Goal: Task Accomplishment & Management: Manage account settings

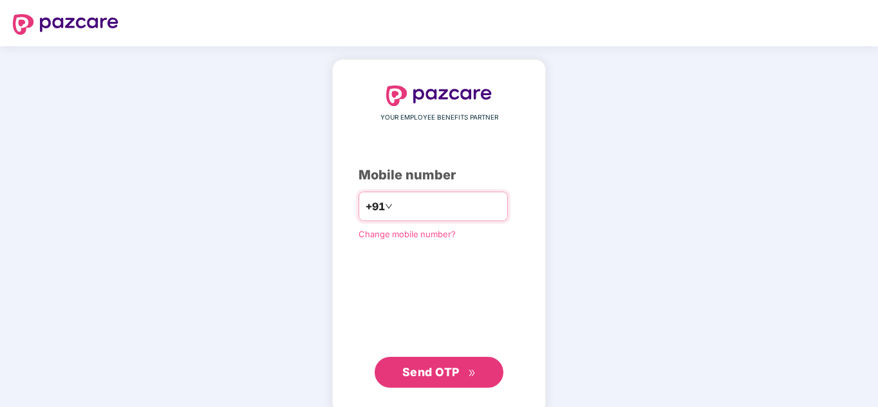
type input "**********"
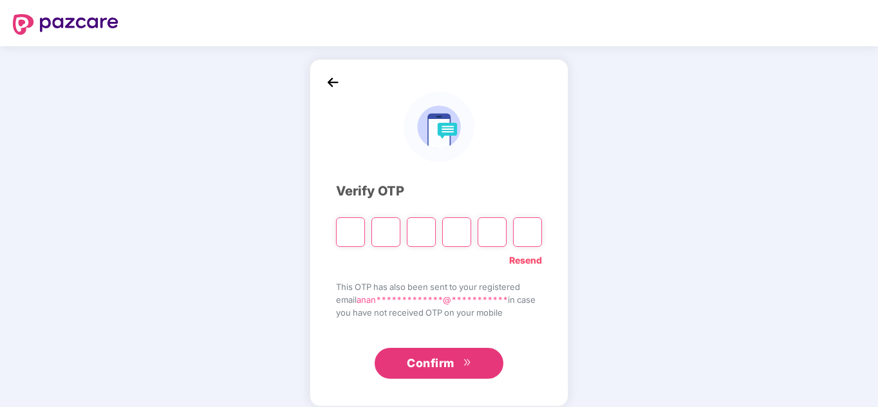
paste input "*"
type input "*"
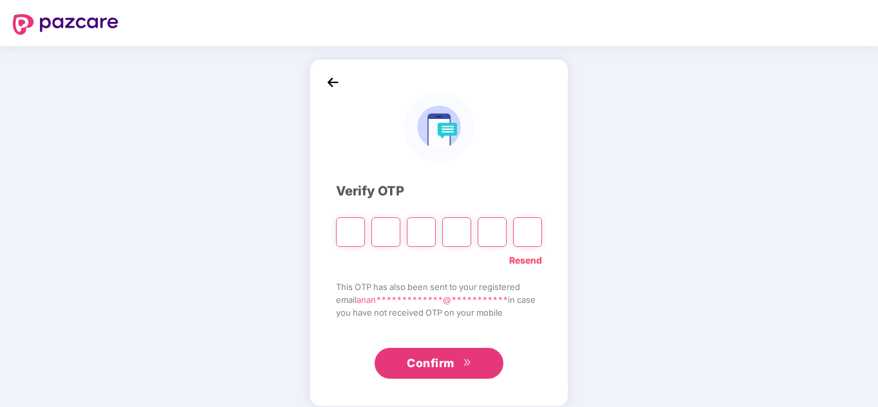
type input "*"
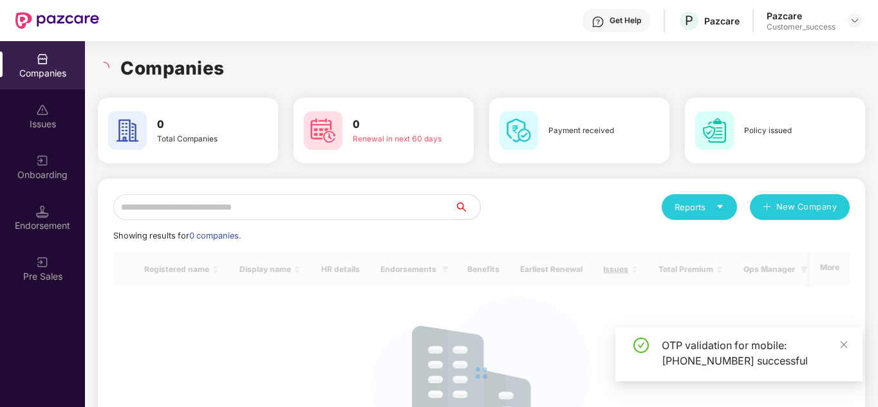
click at [550, 203] on div "Reports New Company" at bounding box center [665, 207] width 368 height 26
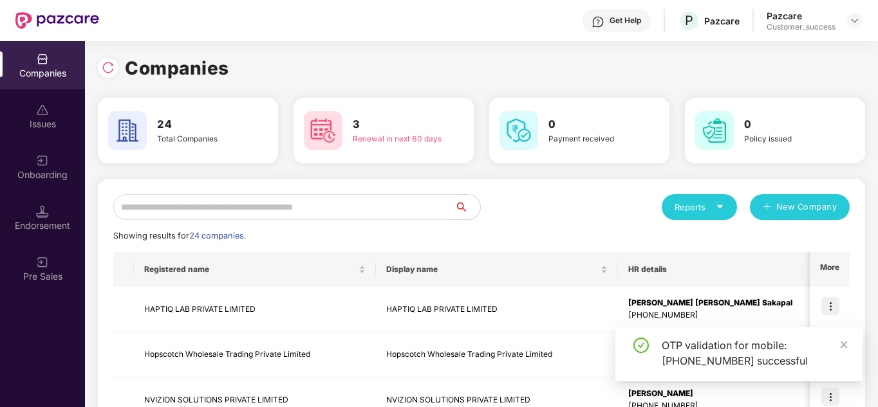
click at [505, 205] on div "Reports New Company" at bounding box center [665, 207] width 368 height 26
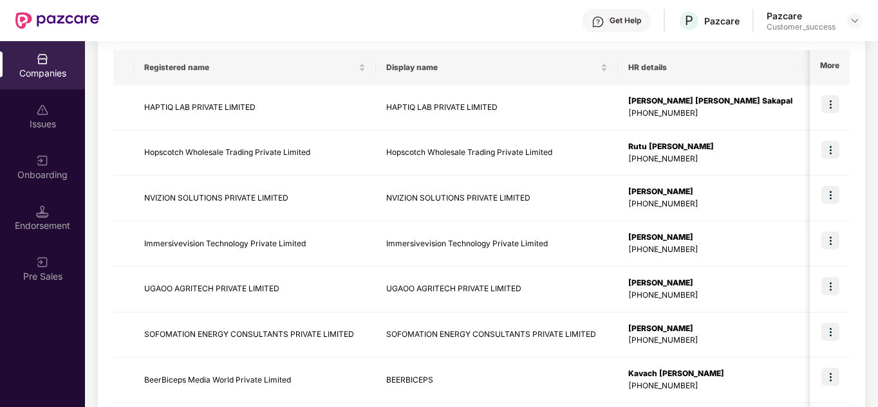
scroll to position [257, 0]
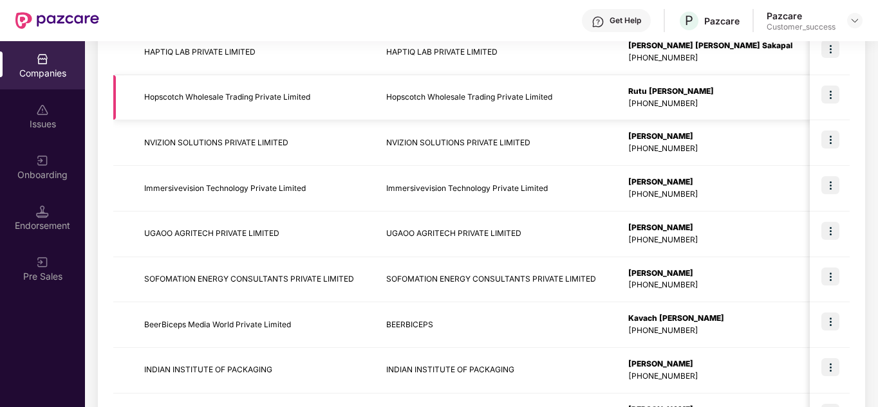
click at [828, 96] on img at bounding box center [830, 95] width 18 height 18
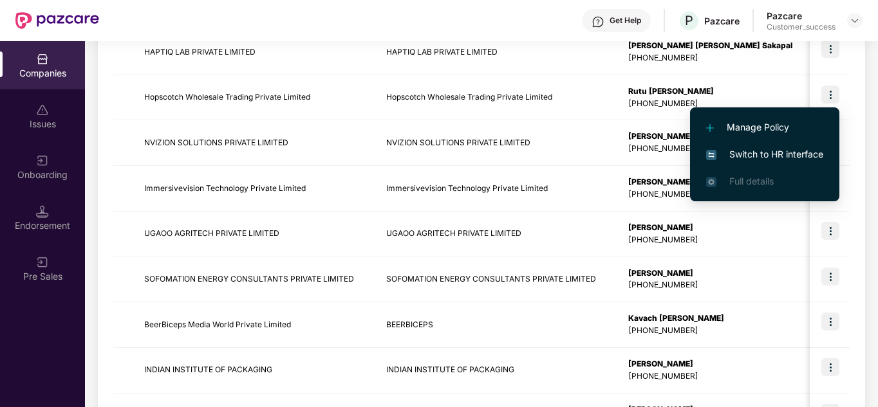
click at [789, 148] on span "Switch to HR interface" at bounding box center [764, 154] width 117 height 14
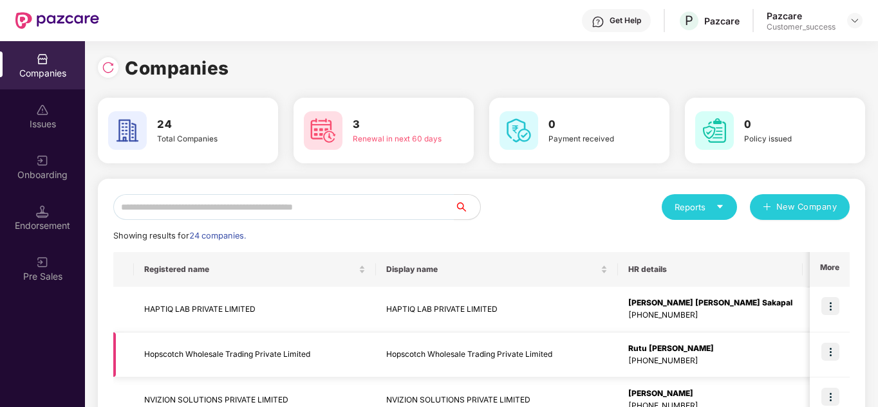
click at [238, 364] on td "Hopscotch Wholesale Trading Private Limited" at bounding box center [255, 356] width 242 height 46
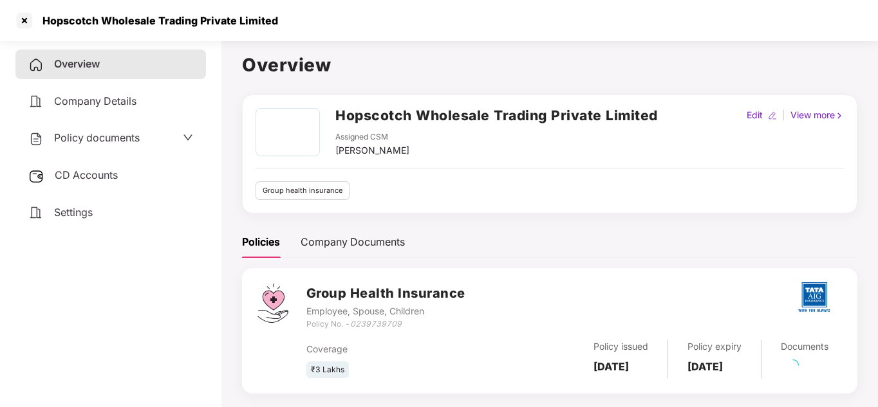
click at [176, 138] on div "Policy documents" at bounding box center [110, 138] width 165 height 17
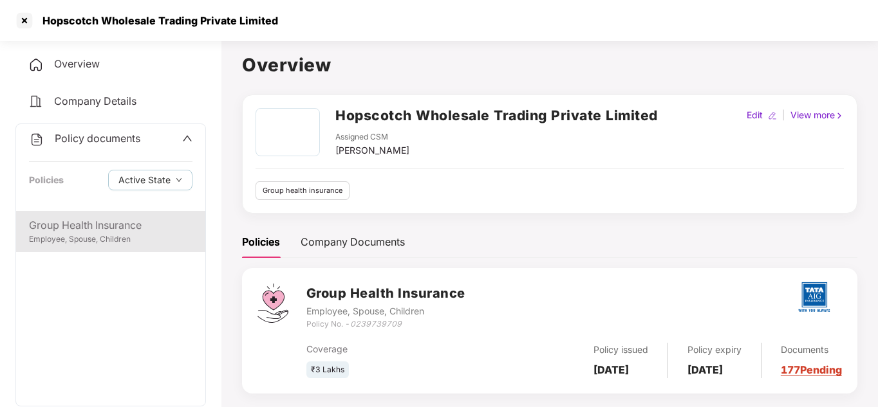
click at [107, 215] on div "Group Health Insurance Employee, Spouse, Children" at bounding box center [110, 231] width 189 height 41
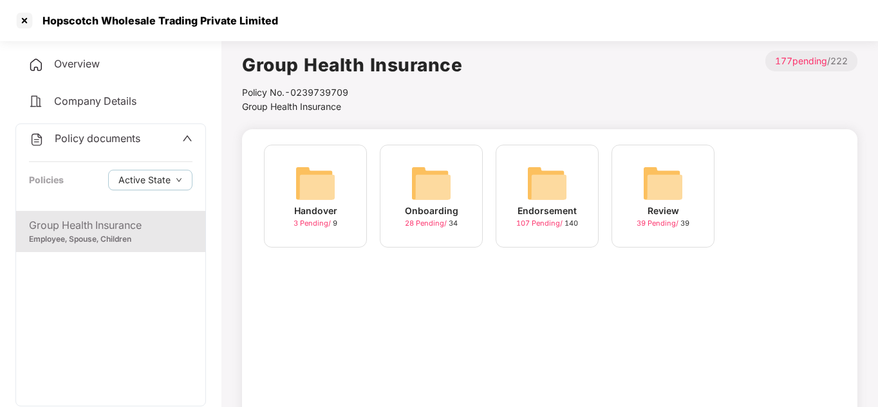
click at [522, 195] on div "Endorsement 107 Pending / 140" at bounding box center [546, 196] width 103 height 103
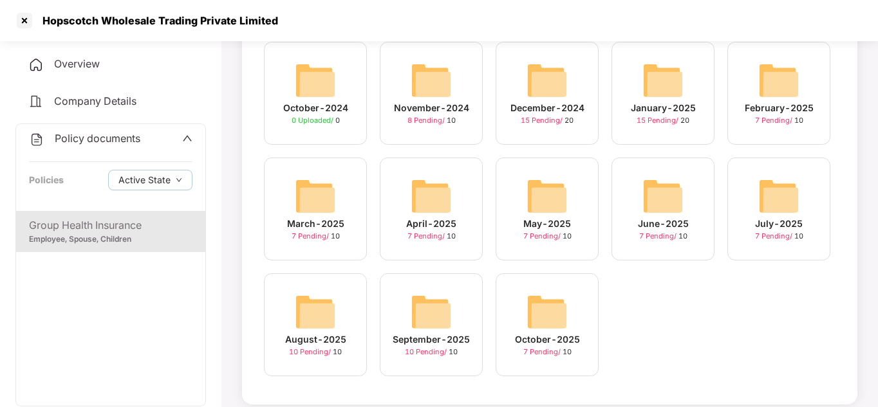
click at [440, 100] on img at bounding box center [431, 80] width 41 height 41
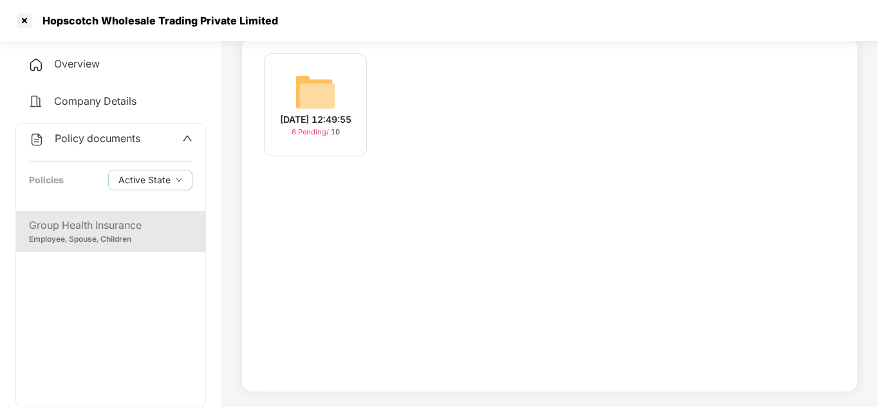
click at [302, 100] on img at bounding box center [315, 91] width 41 height 41
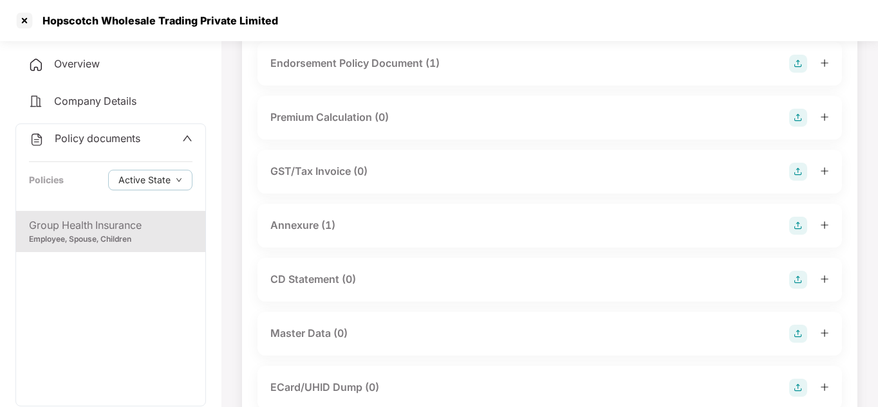
scroll to position [77, 0]
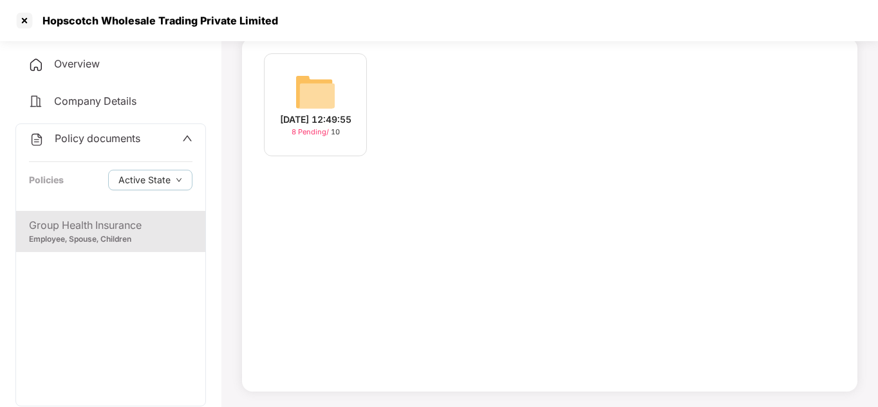
scroll to position [103, 0]
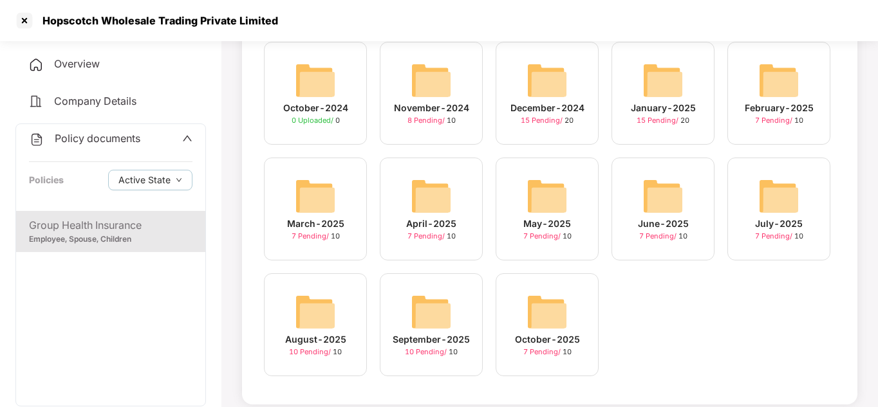
click at [577, 102] on div "December-2024" at bounding box center [547, 108] width 74 height 14
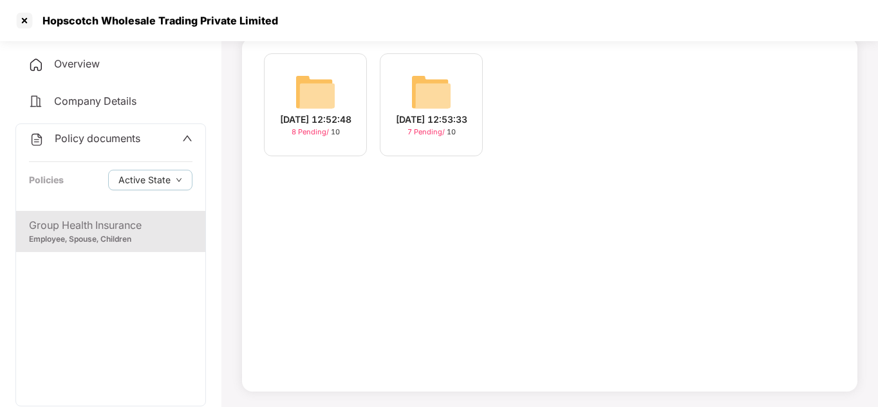
click at [324, 101] on img at bounding box center [315, 91] width 41 height 41
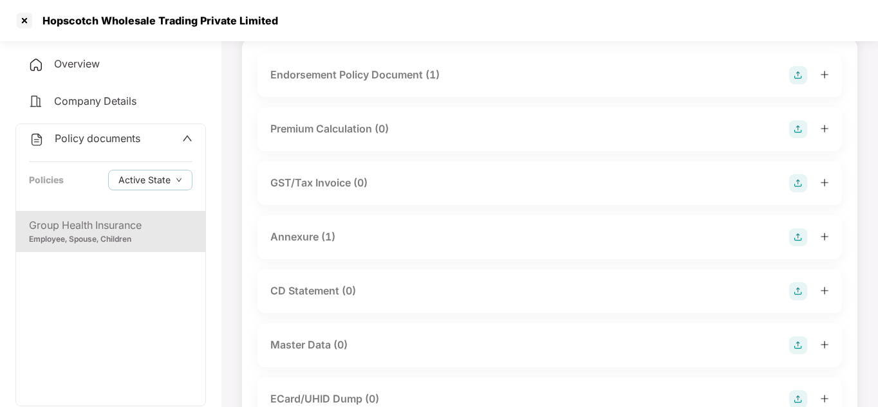
scroll to position [103, 0]
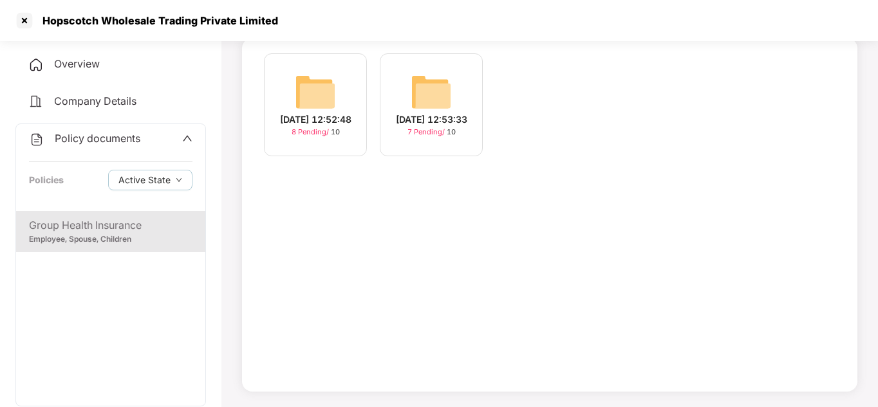
click at [445, 105] on img at bounding box center [431, 91] width 41 height 41
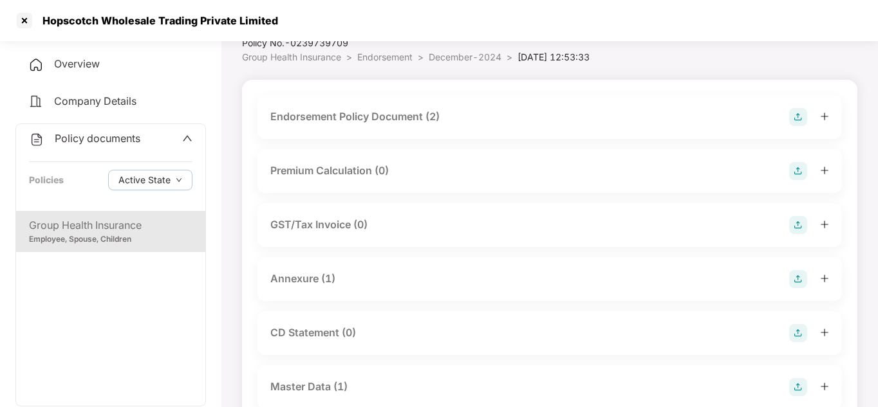
scroll to position [51, 0]
click img
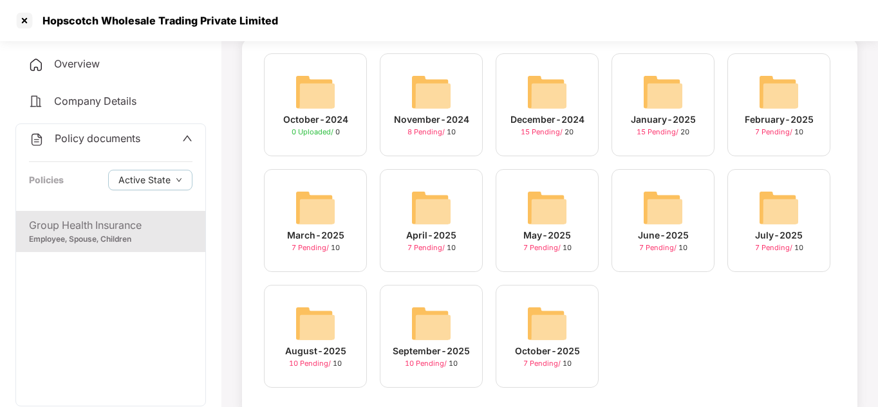
scroll to position [103, 0]
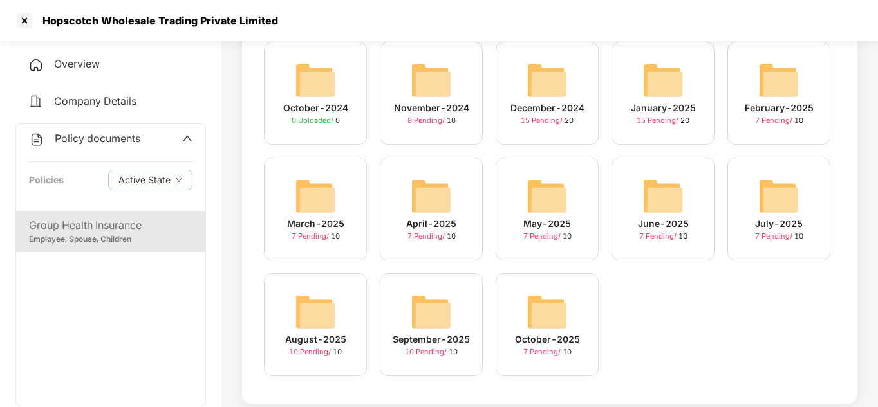
click at [656, 77] on img at bounding box center [662, 80] width 41 height 41
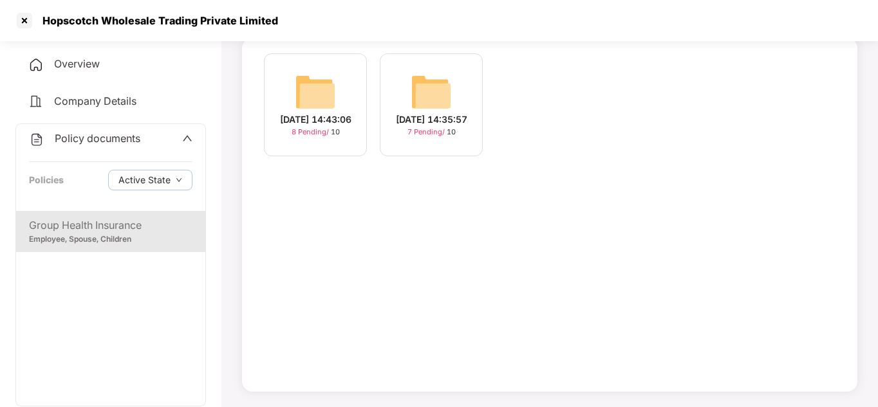
scroll to position [91, 0]
click at [321, 113] on div "[DATE] 14:43:06" at bounding box center [315, 120] width 71 height 14
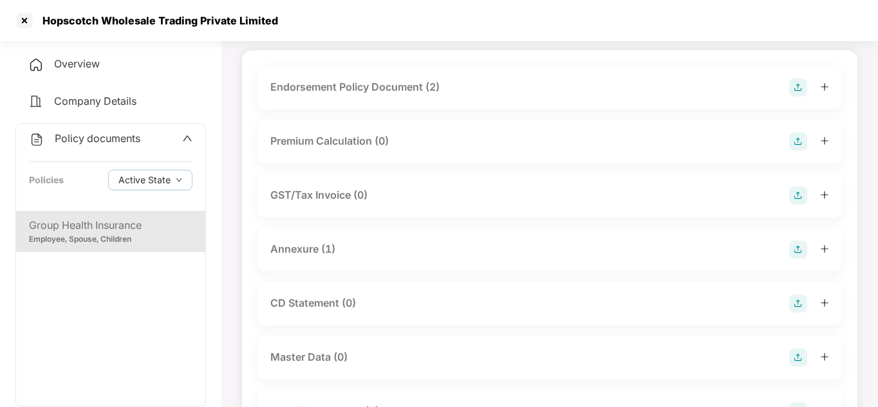
scroll to position [77, 0]
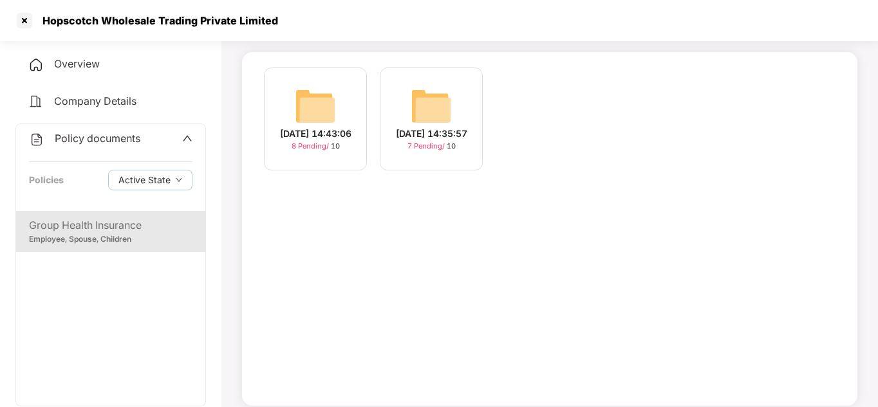
scroll to position [91, 0]
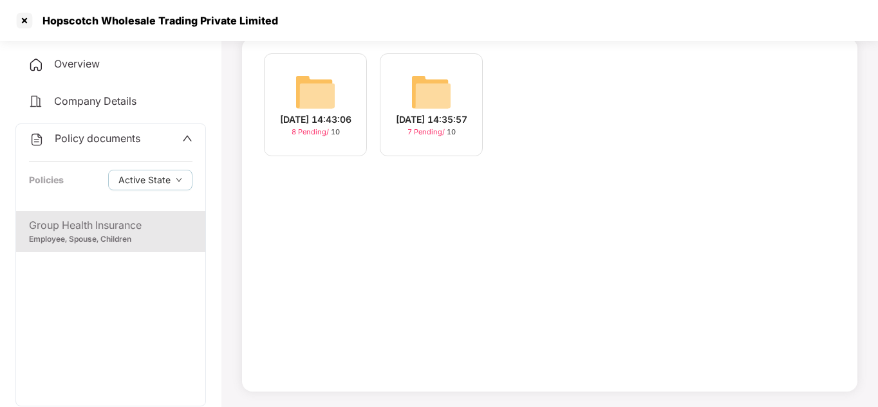
click at [405, 97] on div "[DATE] 14:35:57 7 Pending / 10" at bounding box center [431, 104] width 103 height 103
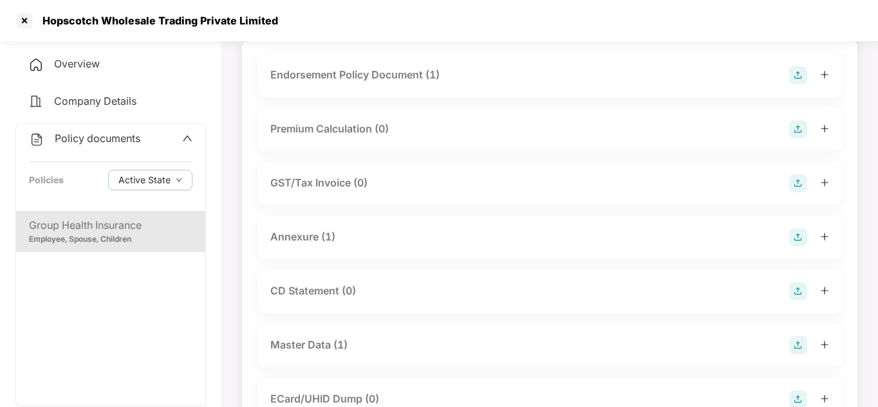
click at [609, 80] on div "Endorsement Policy Document (1)" at bounding box center [549, 75] width 559 height 18
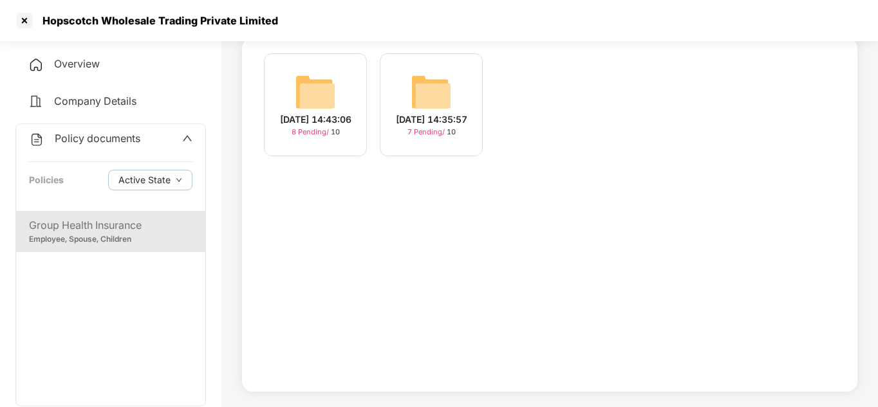
click at [318, 102] on img at bounding box center [315, 91] width 41 height 41
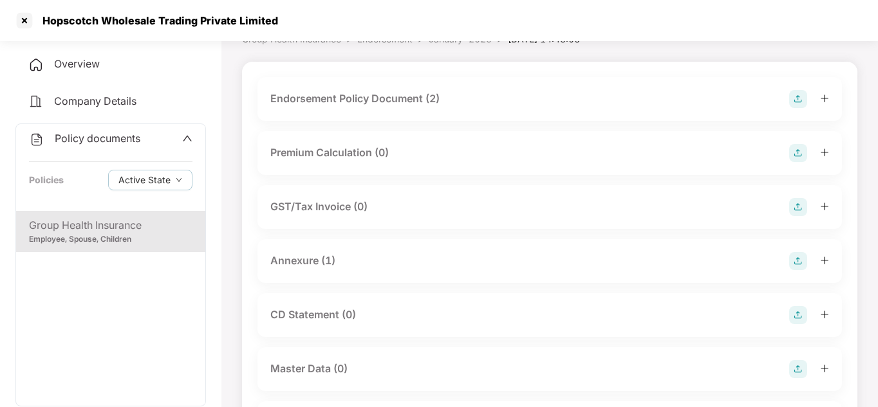
scroll to position [66, 0]
click at [405, 107] on div "Endorsement Policy Document (2)" at bounding box center [354, 101] width 169 height 16
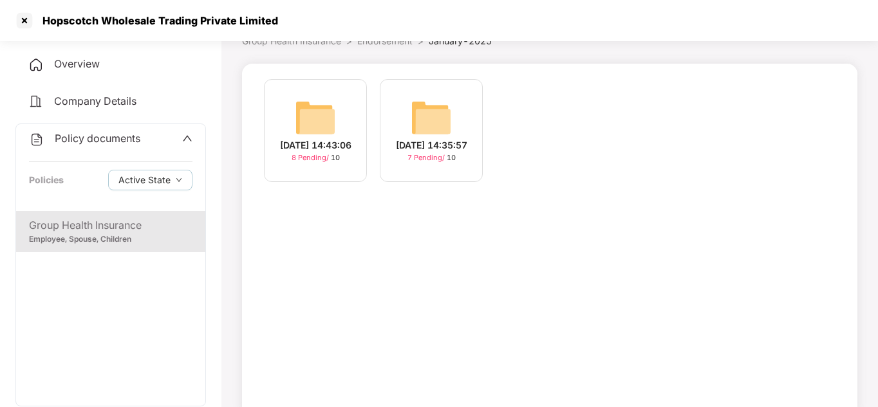
scroll to position [91, 0]
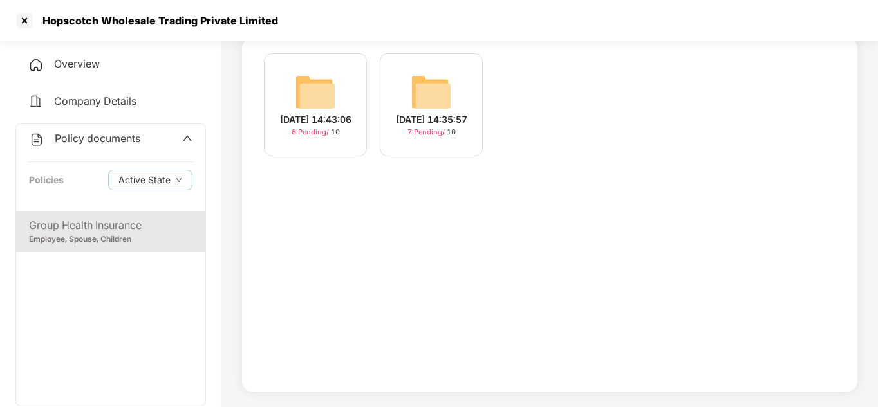
scroll to position [103, 0]
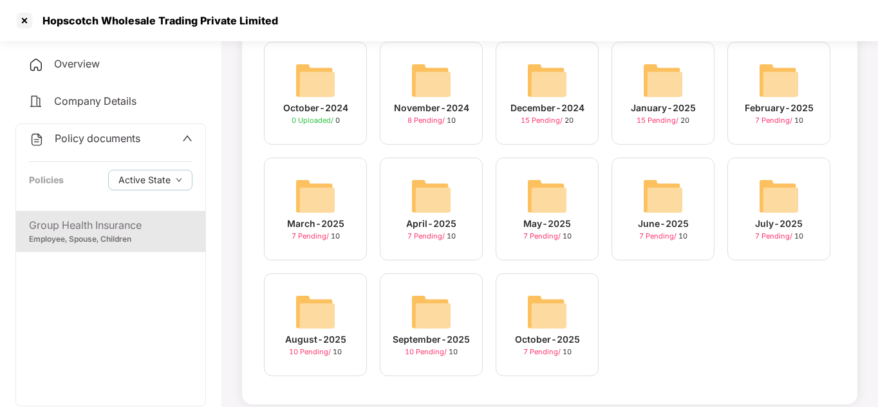
click at [414, 86] on img at bounding box center [431, 80] width 41 height 41
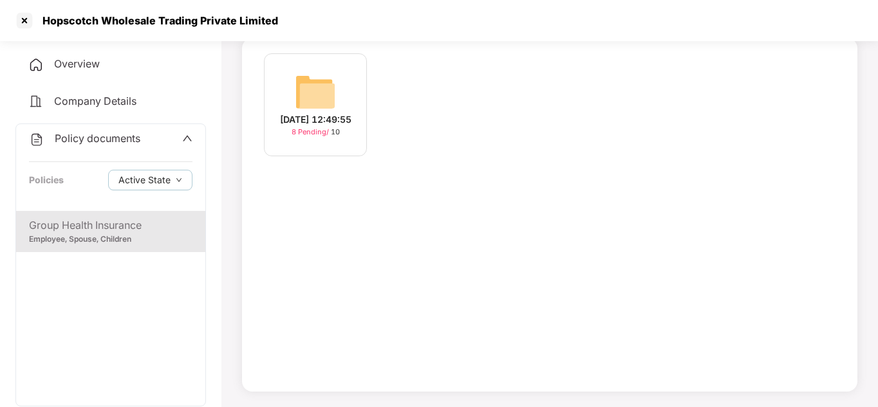
click at [326, 98] on img at bounding box center [315, 91] width 41 height 41
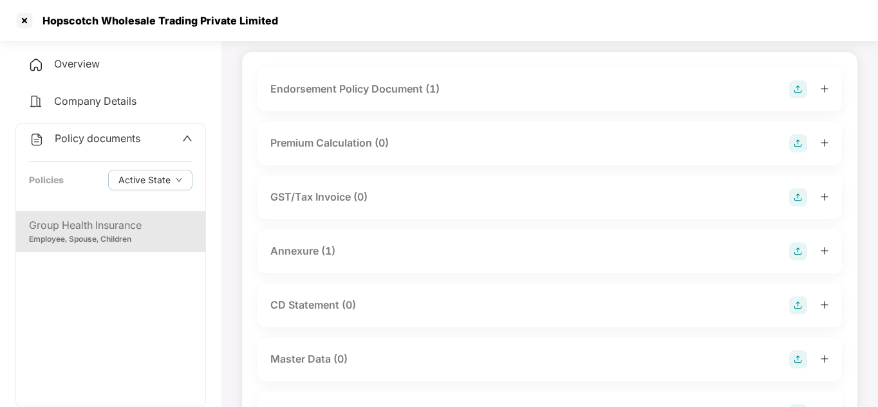
scroll to position [51, 0]
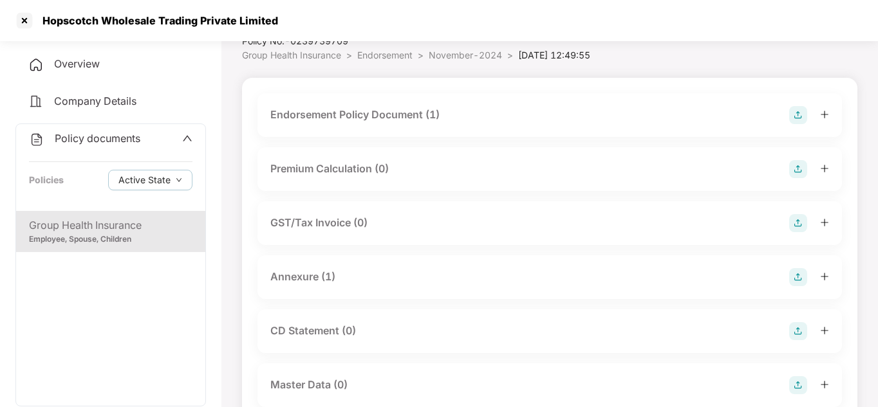
click at [669, 128] on div "Endorsement Policy Document (1)" at bounding box center [549, 115] width 584 height 44
click at [555, 105] on div "Endorsement Policy Document (1)" at bounding box center [549, 115] width 584 height 44
click at [378, 113] on div "Endorsement Policy Document (1)" at bounding box center [354, 115] width 169 height 16
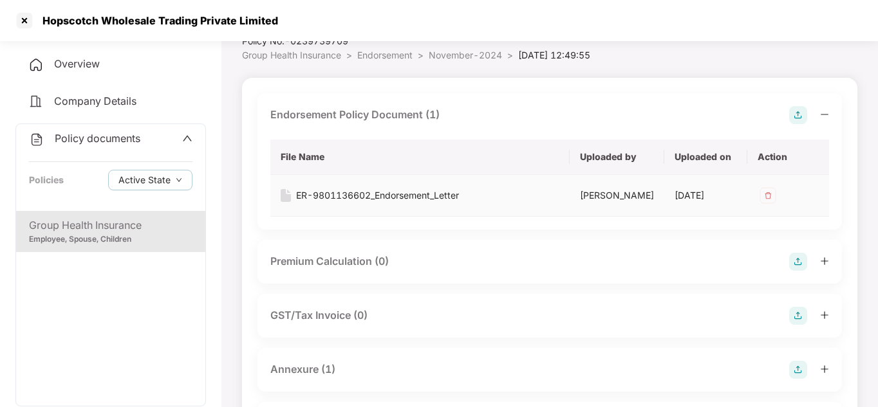
click at [443, 196] on div "ER-9801136602_Endorsement_Letter" at bounding box center [377, 196] width 163 height 14
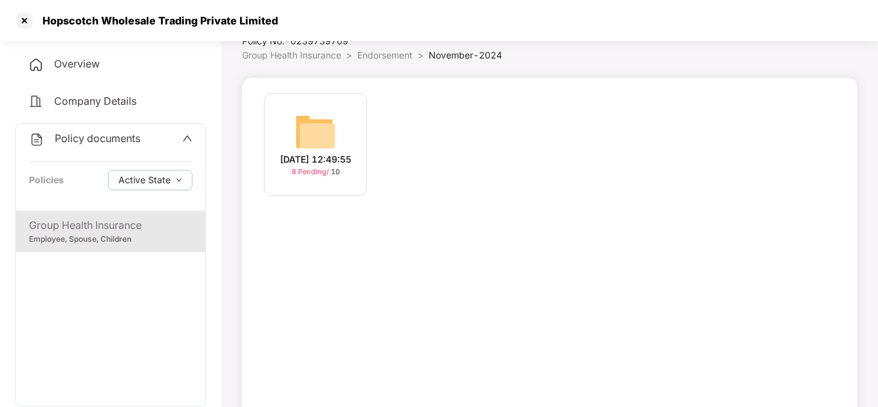
scroll to position [91, 0]
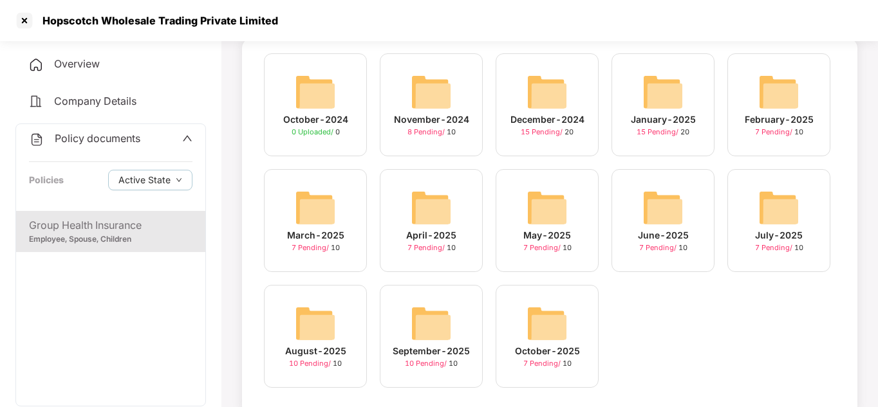
scroll to position [103, 0]
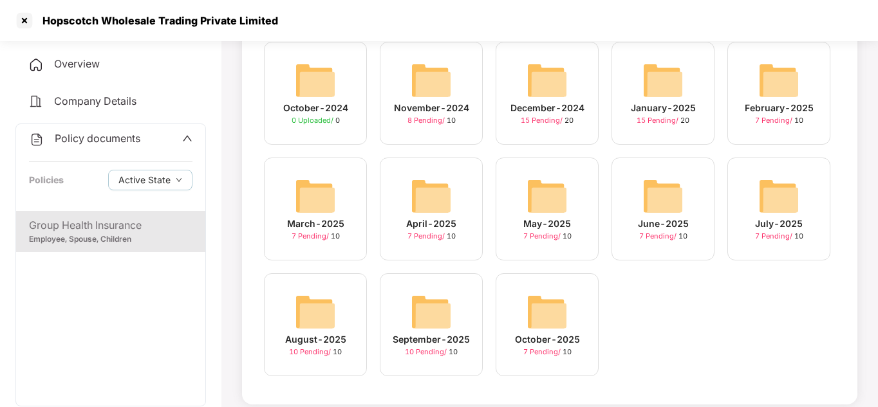
click at [557, 88] on img at bounding box center [546, 80] width 41 height 41
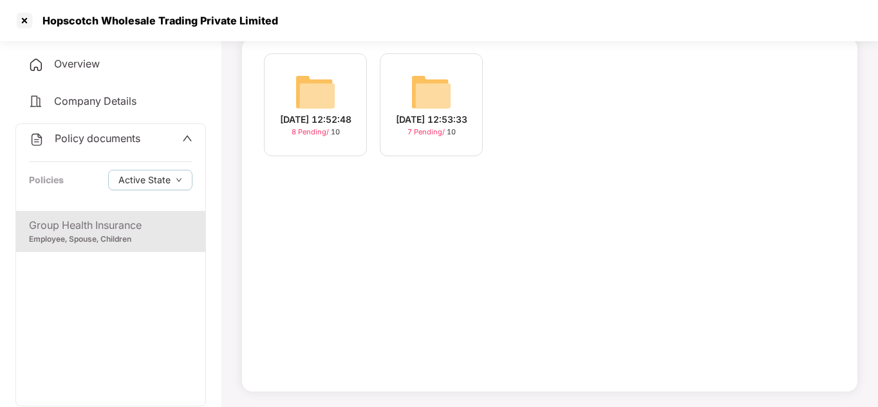
scroll to position [91, 0]
click at [307, 113] on div "[DATE] 12:52:48" at bounding box center [315, 120] width 71 height 14
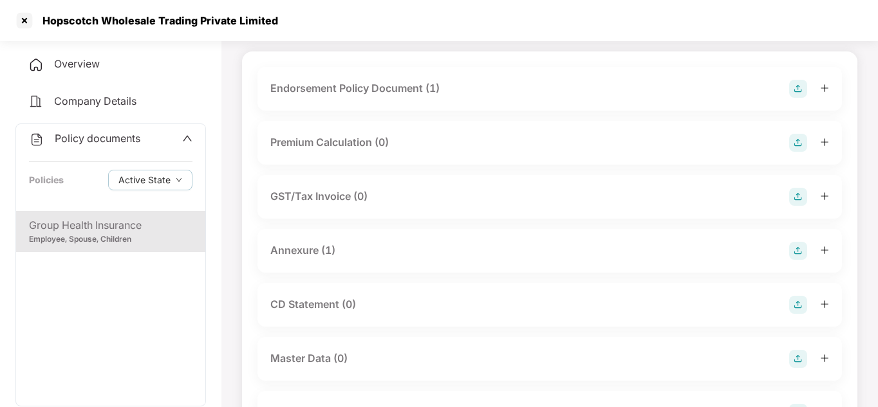
scroll to position [77, 0]
click at [430, 104] on div "Endorsement Policy Document (1)" at bounding box center [549, 90] width 584 height 44
click at [384, 88] on div "Endorsement Policy Document (1)" at bounding box center [354, 89] width 169 height 16
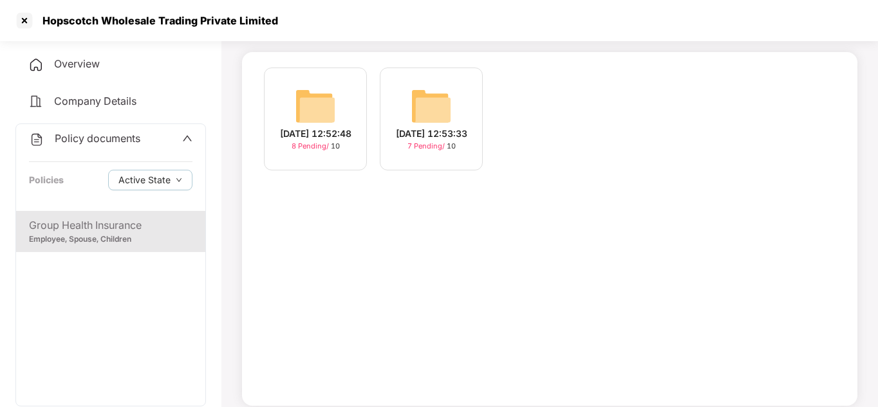
scroll to position [91, 0]
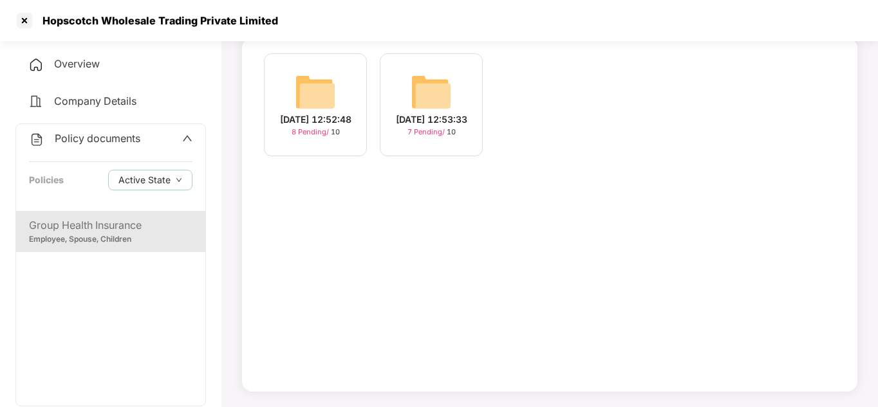
click at [423, 91] on img at bounding box center [431, 91] width 41 height 41
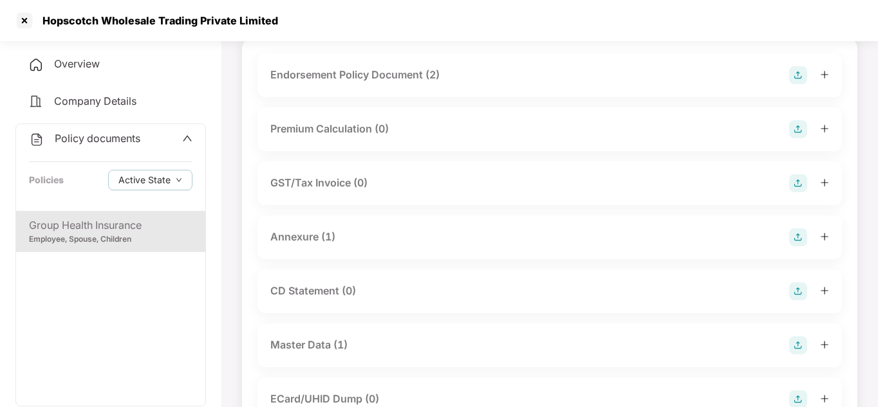
click at [351, 74] on div "Endorsement Policy Document (2)" at bounding box center [354, 75] width 169 height 16
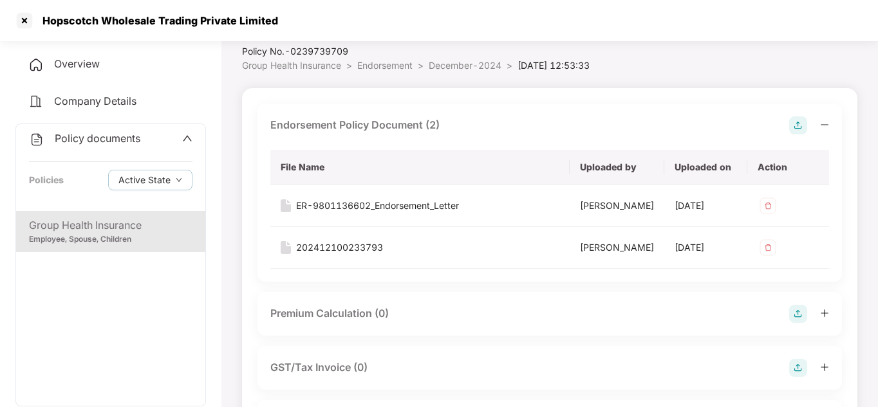
scroll to position [40, 0]
click at [380, 205] on div "ER-9801136602_Endorsement_Letter" at bounding box center [377, 207] width 163 height 14
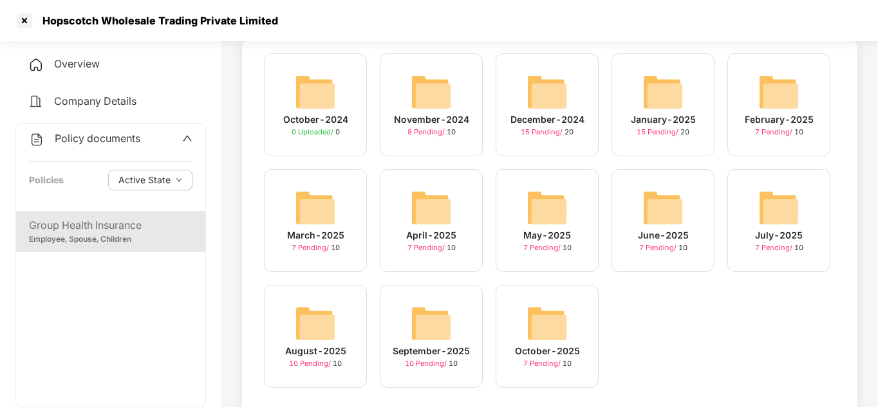
scroll to position [103, 0]
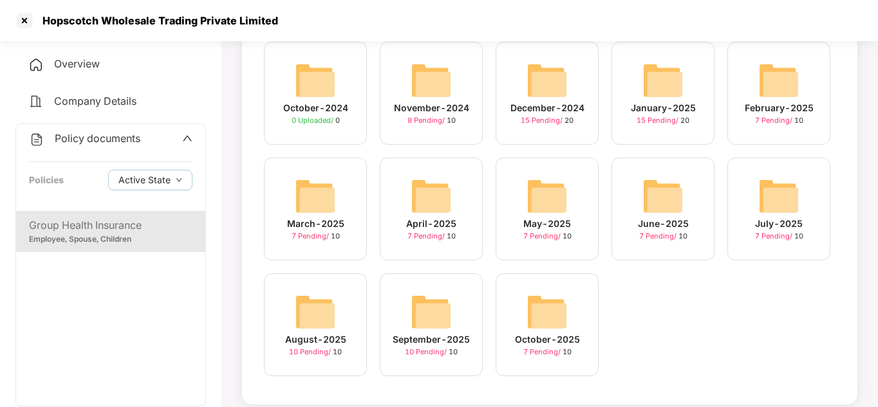
click at [666, 88] on img at bounding box center [662, 80] width 41 height 41
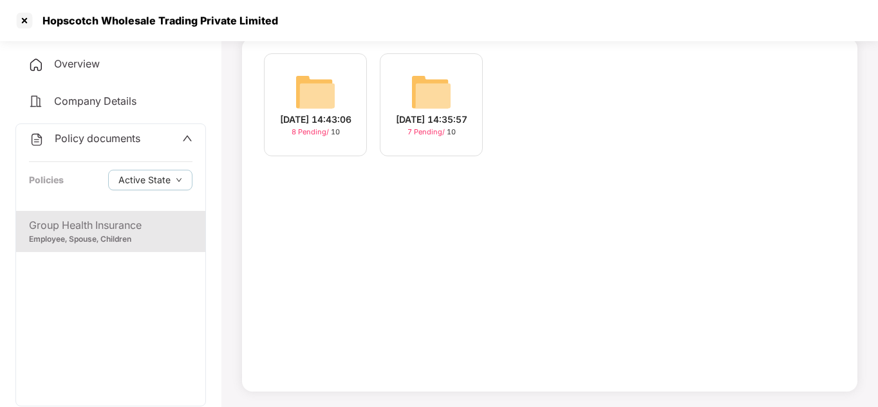
scroll to position [91, 0]
click at [443, 125] on div "[DATE] 14:35:57" at bounding box center [431, 120] width 71 height 14
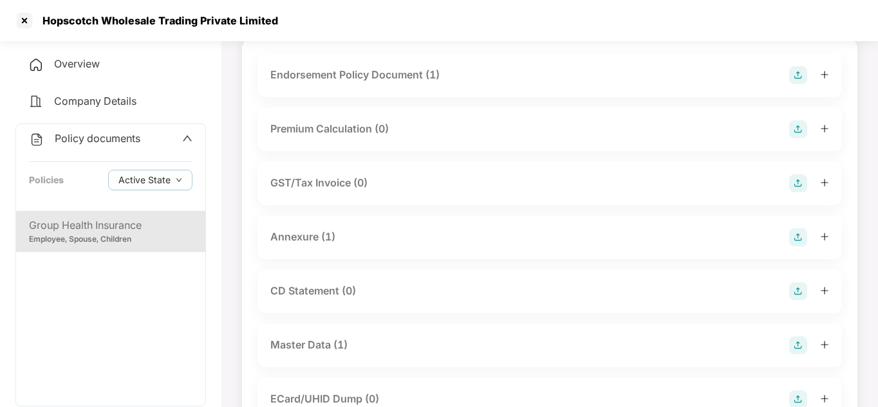
scroll to position [103, 0]
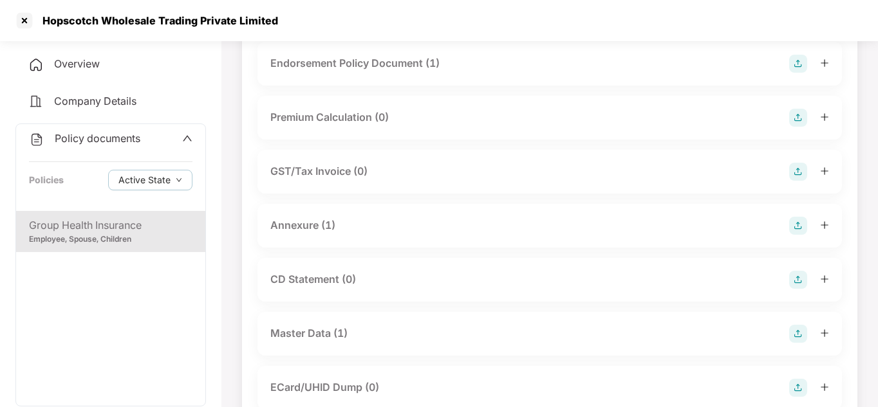
click at [397, 71] on div "Endorsement Policy Document (1)" at bounding box center [354, 63] width 169 height 16
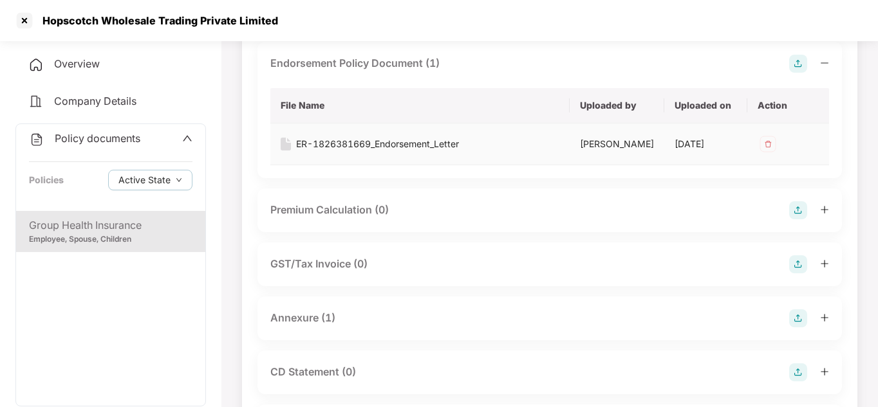
click at [407, 140] on div "ER-1826381669_Endorsement_Letter" at bounding box center [377, 144] width 163 height 14
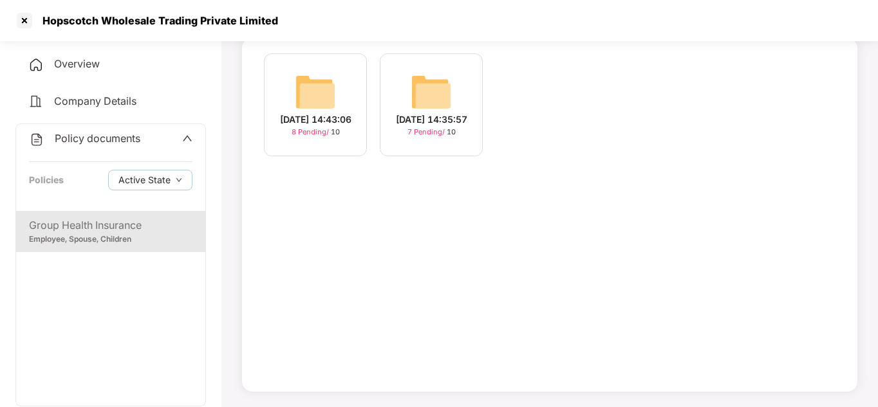
scroll to position [103, 0]
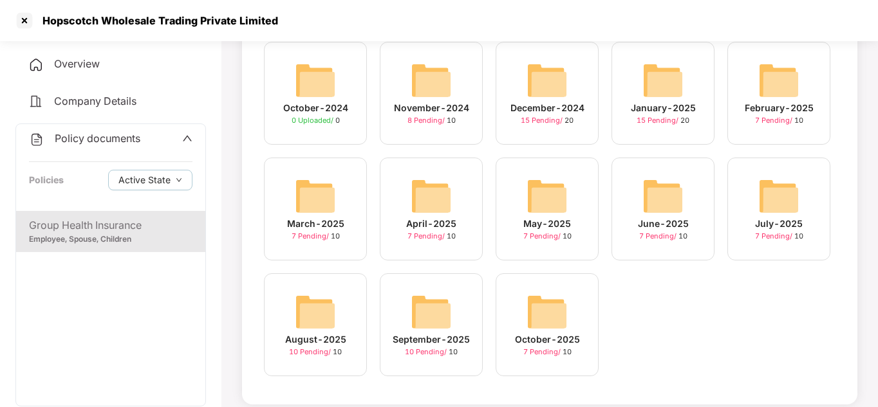
click at [767, 75] on img at bounding box center [778, 80] width 41 height 41
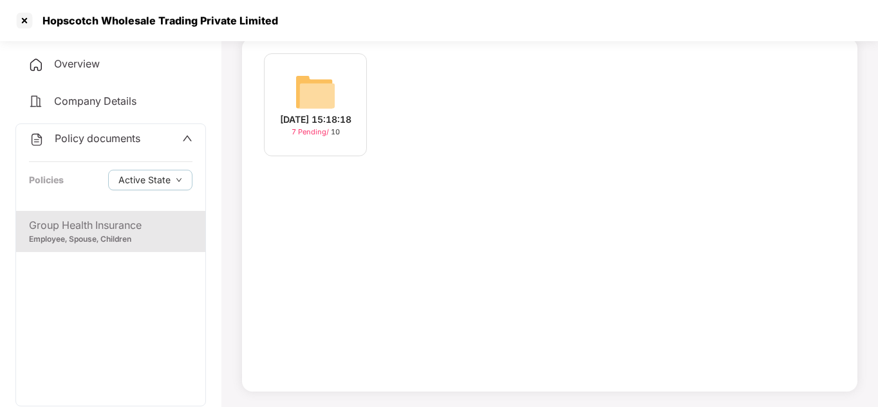
click at [311, 114] on div "[DATE] 15:18:18" at bounding box center [315, 120] width 71 height 14
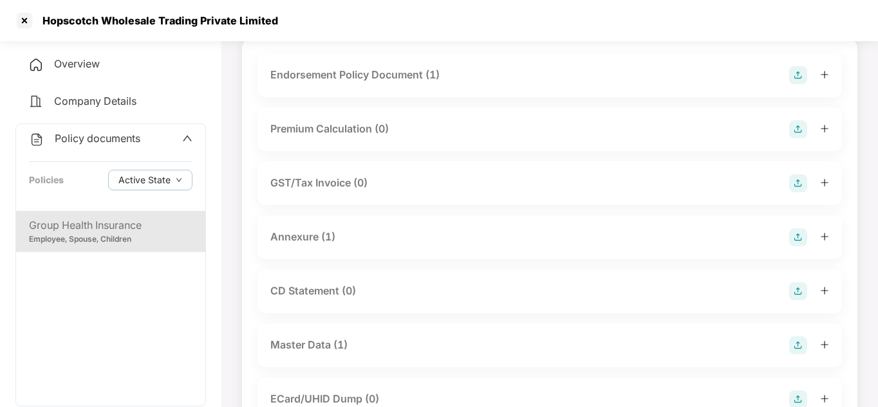
scroll to position [103, 0]
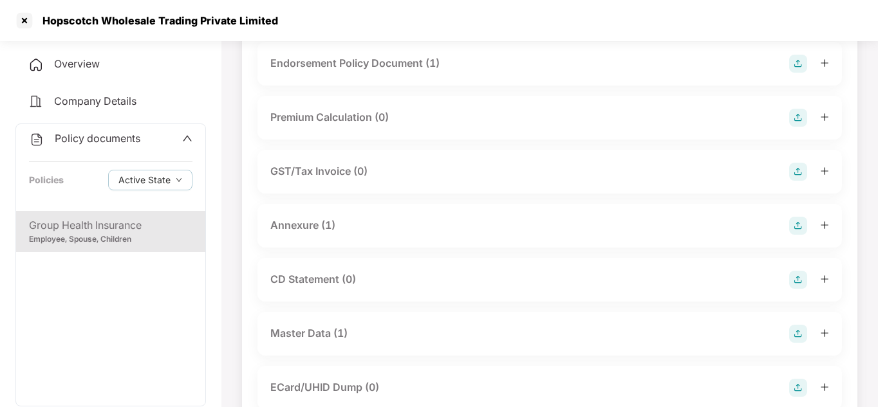
click at [412, 59] on div "Endorsement Policy Document (1)" at bounding box center [354, 63] width 169 height 16
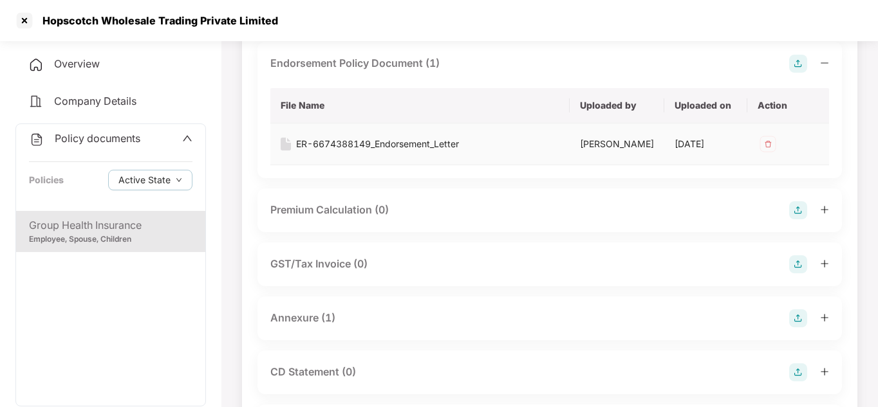
click at [391, 144] on div "ER-6674388149_Endorsement_Letter" at bounding box center [377, 144] width 163 height 14
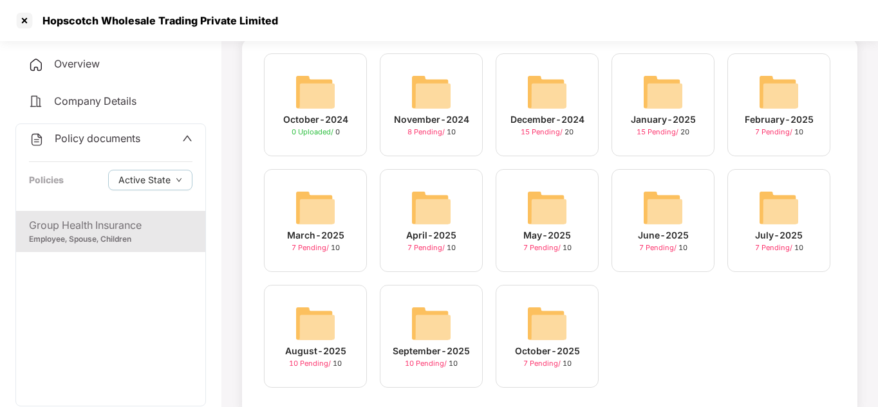
scroll to position [103, 0]
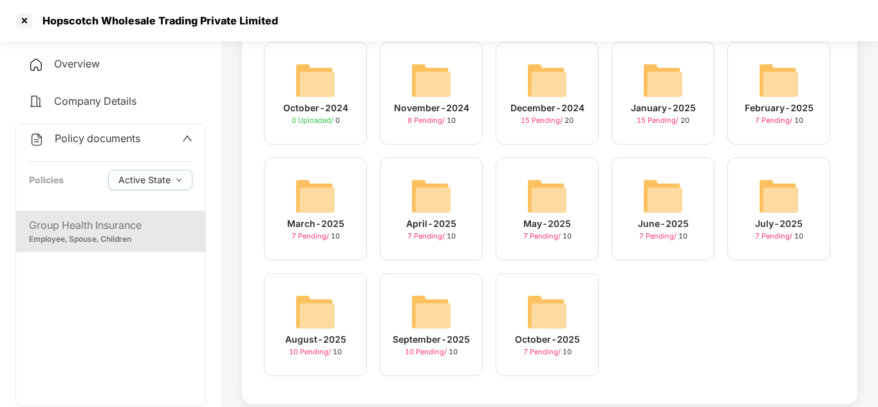
click at [317, 213] on img at bounding box center [315, 196] width 41 height 41
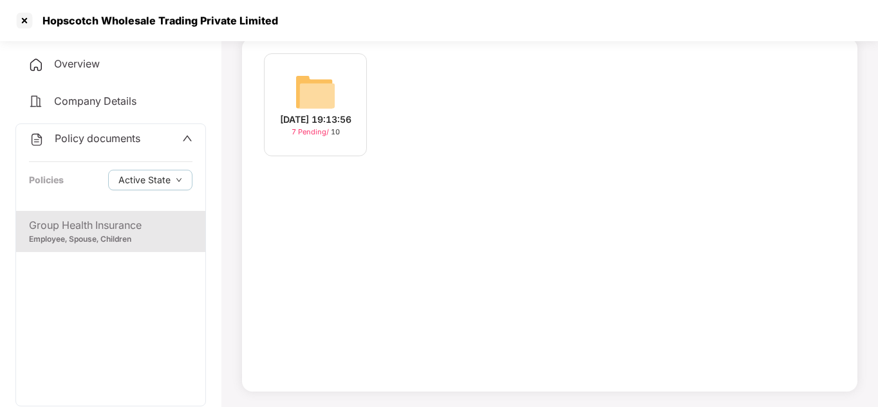
click at [308, 126] on div "[DATE] 19:13:56" at bounding box center [315, 120] width 71 height 14
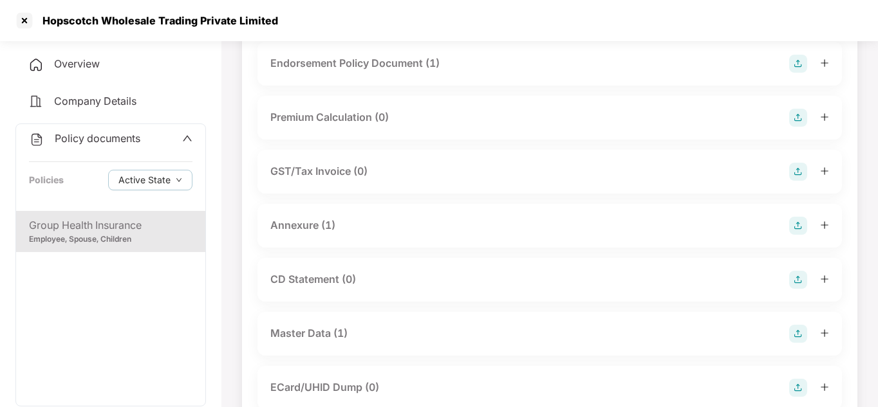
click at [357, 65] on div "Endorsement Policy Document (1)" at bounding box center [354, 63] width 169 height 16
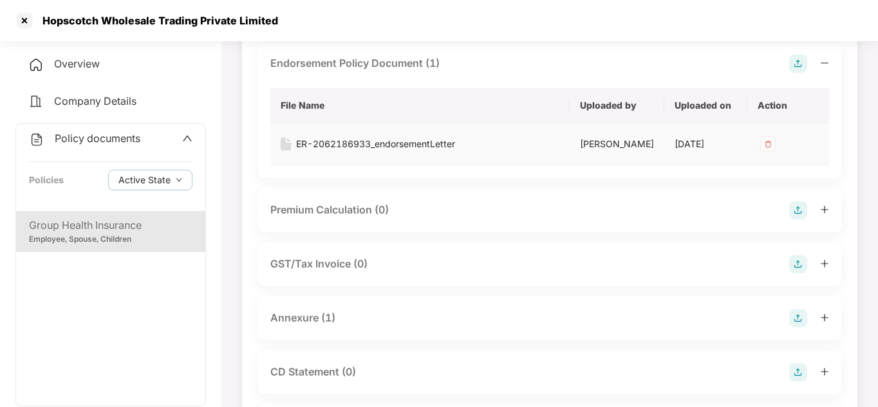
click at [371, 148] on div "ER-2062186933_endorsementLetter" at bounding box center [375, 144] width 159 height 14
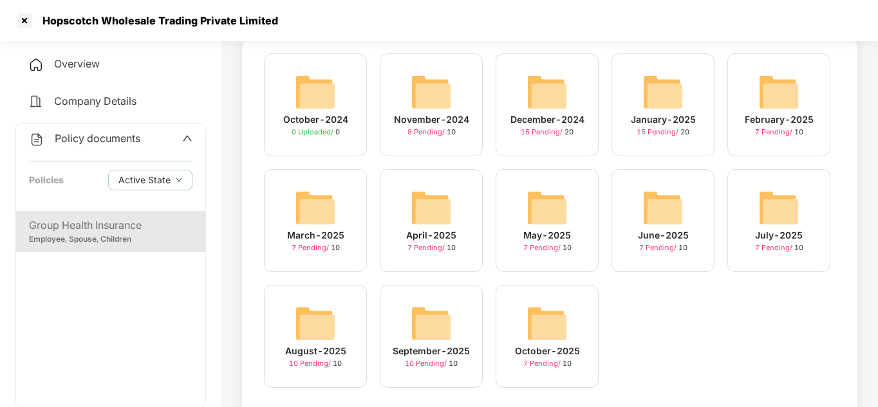
scroll to position [103, 0]
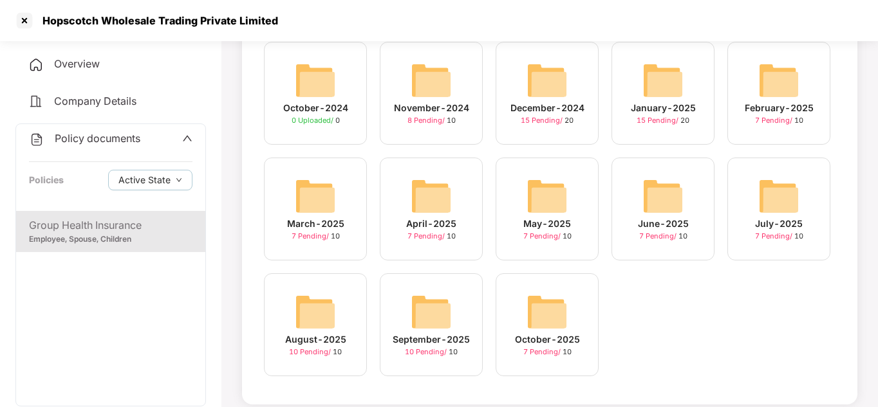
click at [411, 221] on div "April-2025" at bounding box center [431, 224] width 50 height 14
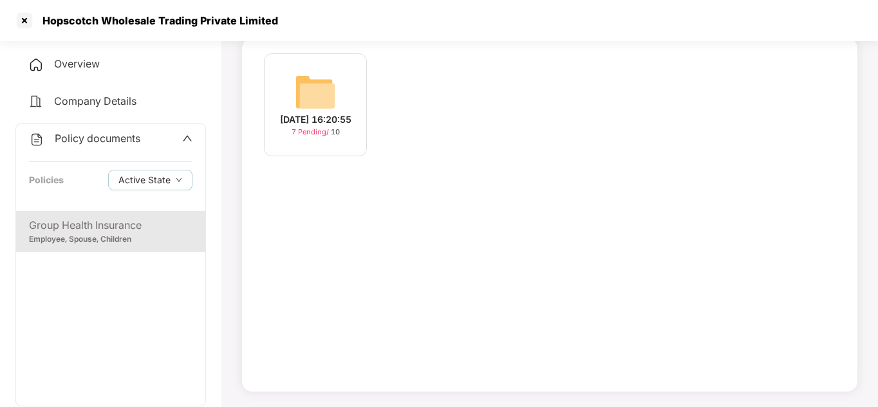
click at [306, 113] on div "[DATE] 16:20:55" at bounding box center [315, 120] width 71 height 14
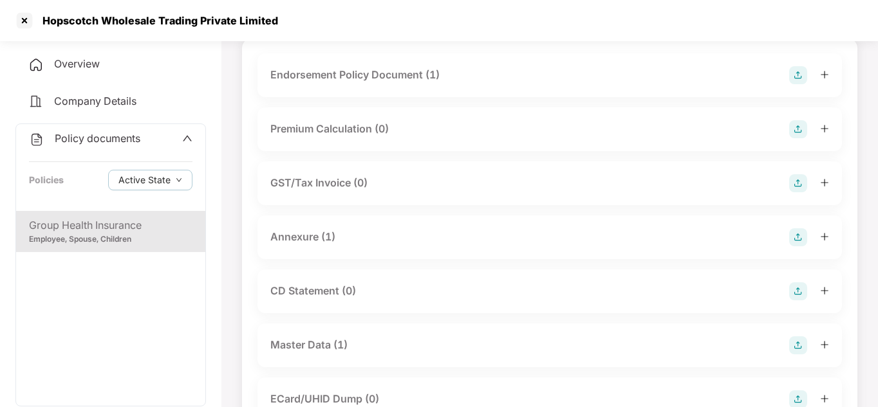
scroll to position [103, 0]
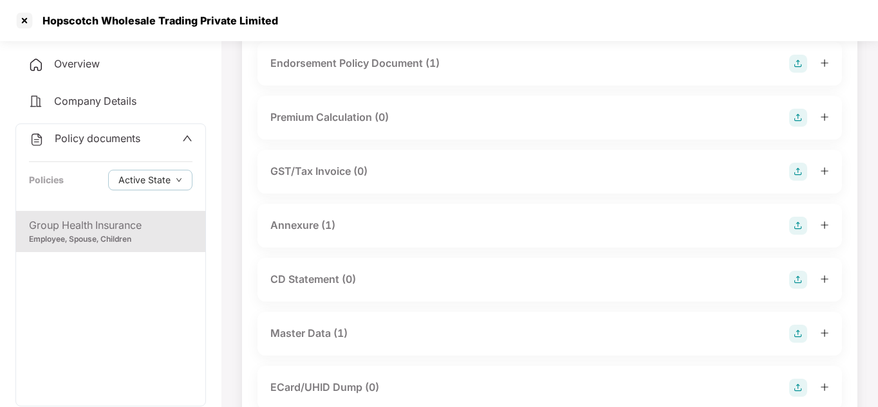
click at [367, 54] on div "Endorsement Policy Document (1)" at bounding box center [549, 64] width 584 height 44
click at [371, 67] on div "Endorsement Policy Document (1)" at bounding box center [354, 63] width 169 height 16
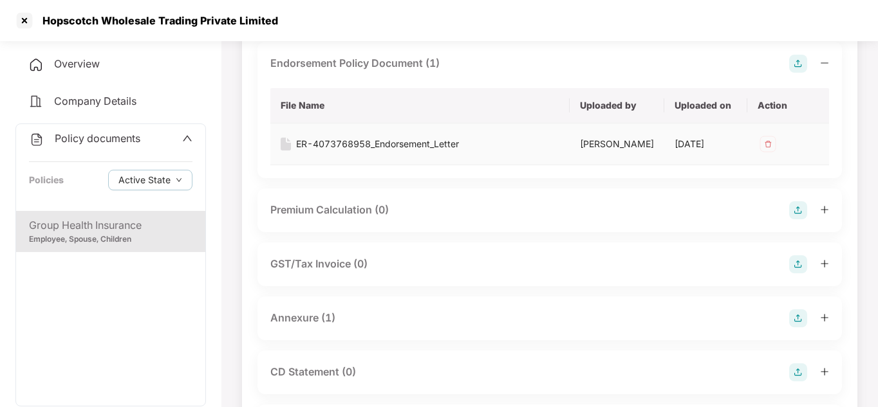
click at [375, 143] on div "ER-4073768958_Endorsement_Letter" at bounding box center [377, 144] width 163 height 14
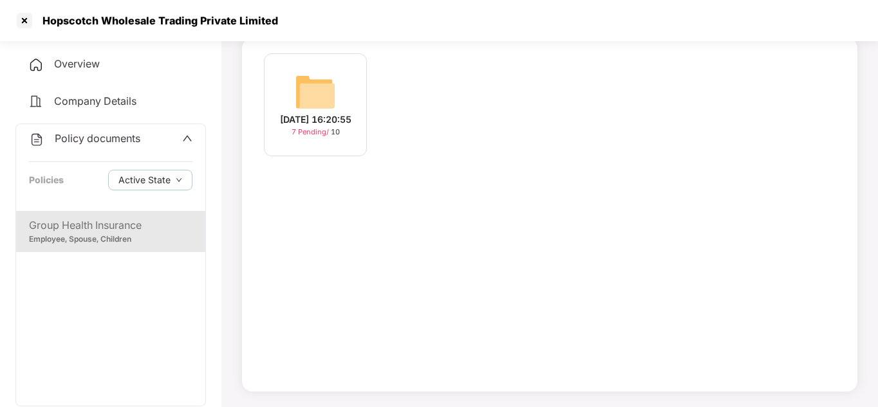
scroll to position [103, 0]
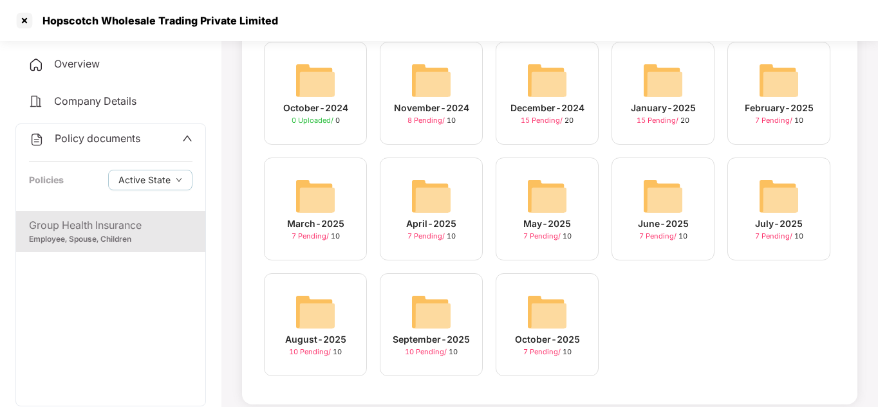
click at [576, 219] on div "May-2025 7 Pending / 10" at bounding box center [546, 209] width 103 height 103
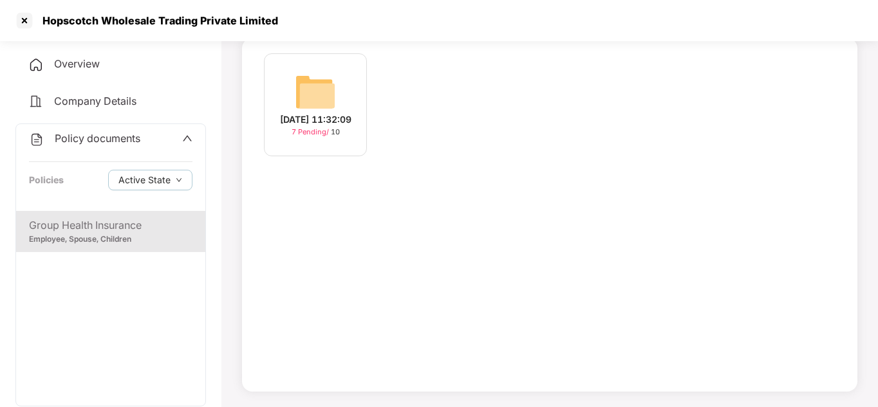
click at [330, 124] on div "[DATE] 11:32:09" at bounding box center [315, 120] width 71 height 14
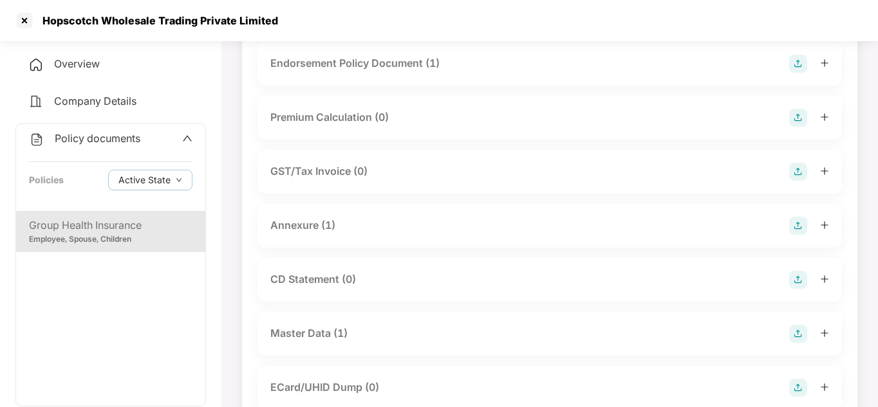
click at [385, 48] on div "Endorsement Policy Document (1)" at bounding box center [549, 64] width 584 height 44
click at [381, 58] on div "Endorsement Policy Document (1)" at bounding box center [354, 63] width 169 height 16
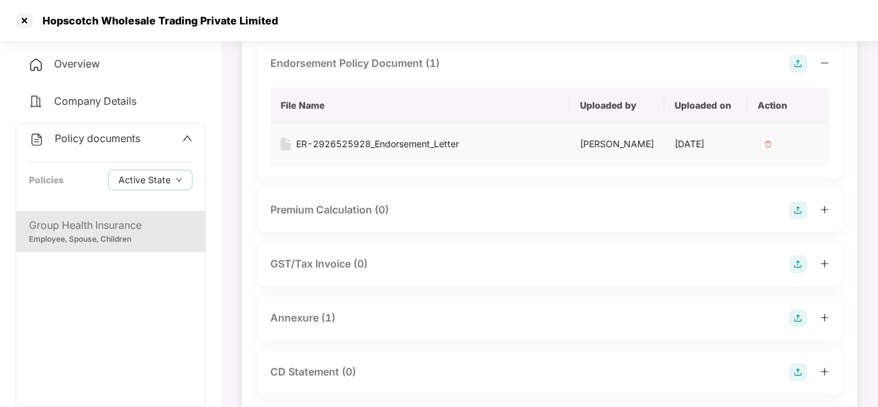
click at [377, 145] on div "ER-2926525928_Endorsement_Letter" at bounding box center [377, 144] width 163 height 14
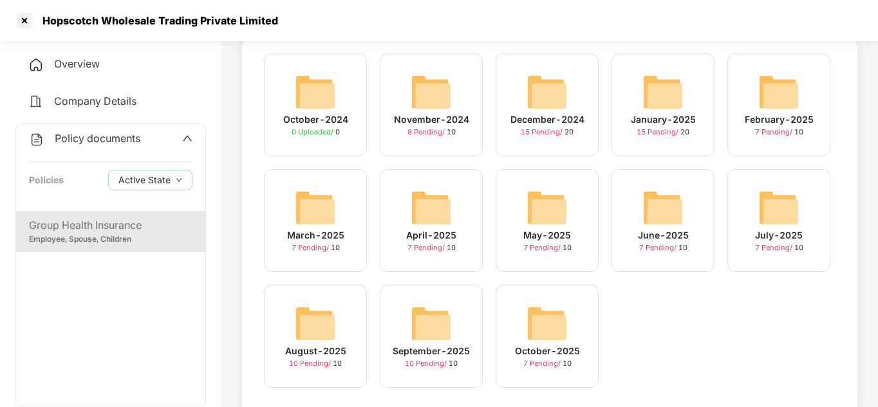
scroll to position [103, 0]
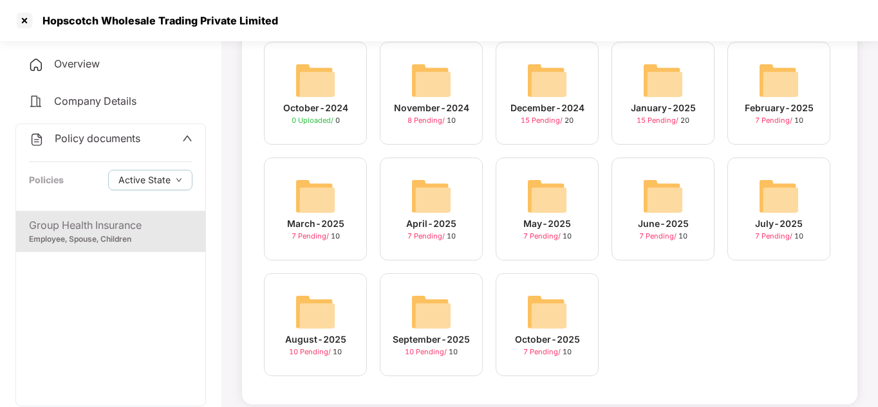
click at [658, 216] on img at bounding box center [662, 196] width 41 height 41
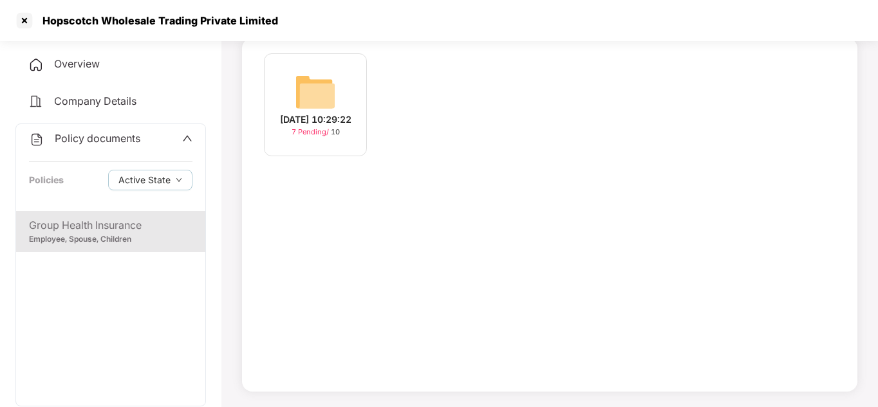
click at [346, 113] on div "[DATE] 10:29:22" at bounding box center [315, 120] width 71 height 14
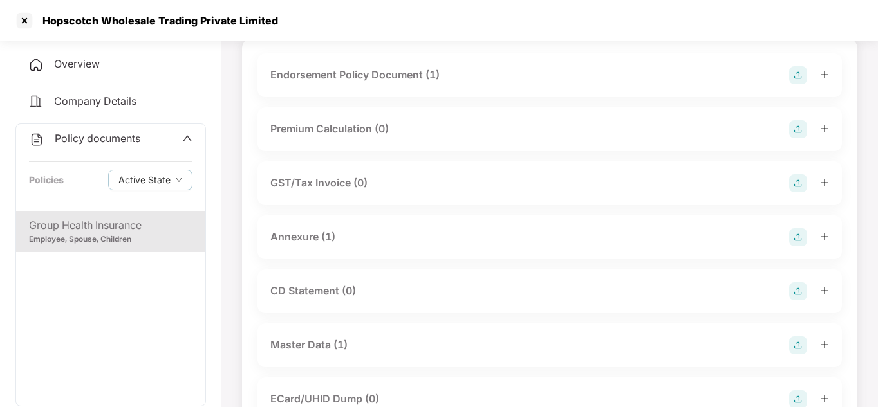
scroll to position [103, 0]
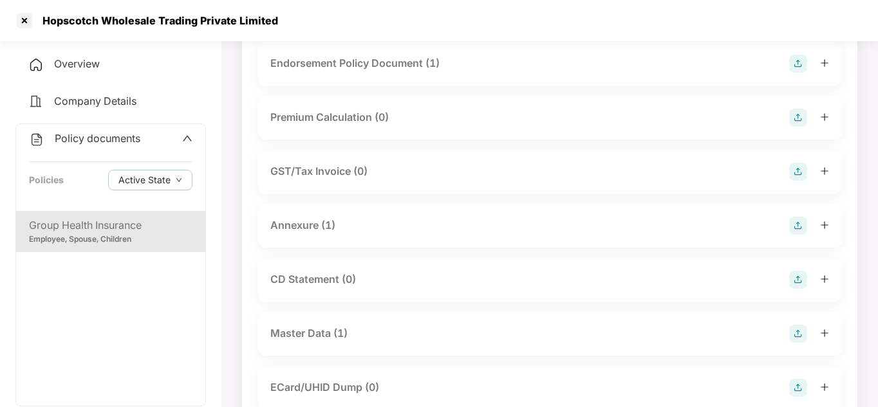
click at [317, 82] on div "Endorsement Policy Document (1)" at bounding box center [549, 64] width 584 height 44
click at [335, 68] on div "Endorsement Policy Document (1)" at bounding box center [354, 63] width 169 height 16
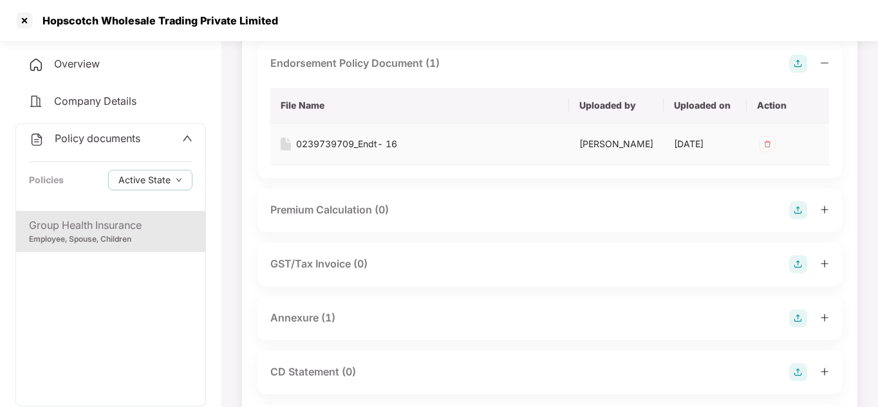
click at [365, 145] on div "0239739709_Endt- 16" at bounding box center [346, 144] width 101 height 14
click at [346, 143] on div "0239739709_Endt- 16" at bounding box center [346, 144] width 101 height 14
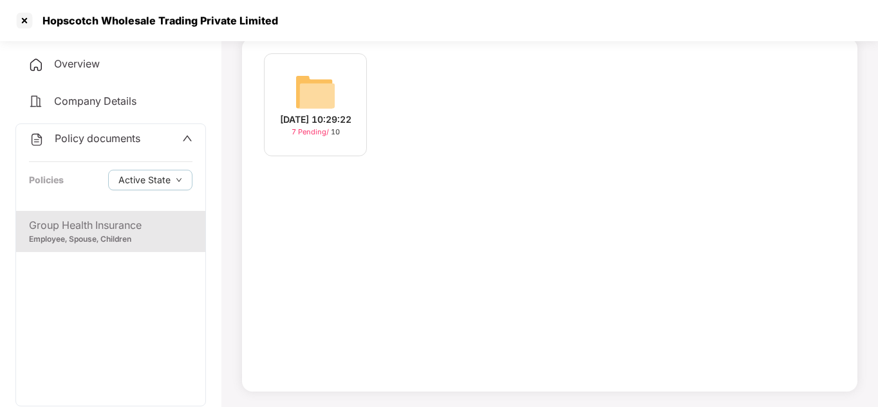
scroll to position [103, 0]
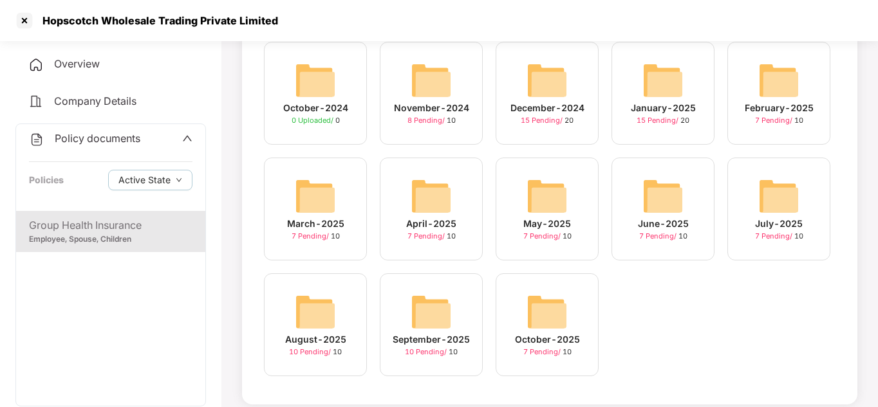
click at [825, 220] on div "July-2025 7 Pending / 10" at bounding box center [778, 209] width 103 height 103
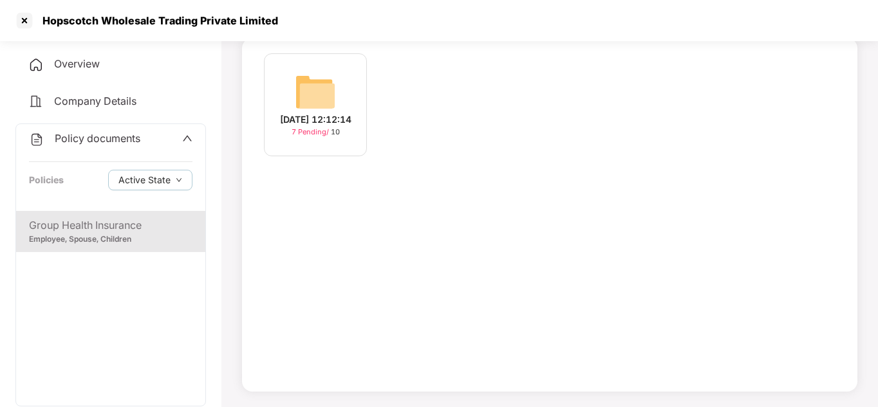
scroll to position [91, 0]
click at [290, 124] on div "[DATE] 12:12:14" at bounding box center [315, 120] width 71 height 14
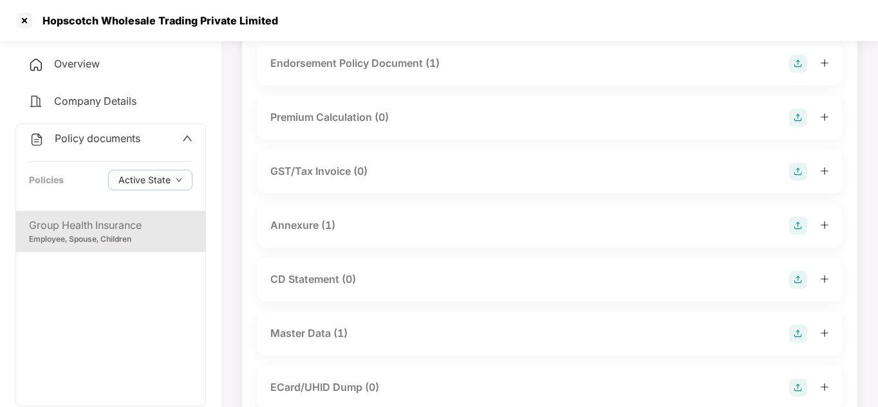
scroll to position [77, 0]
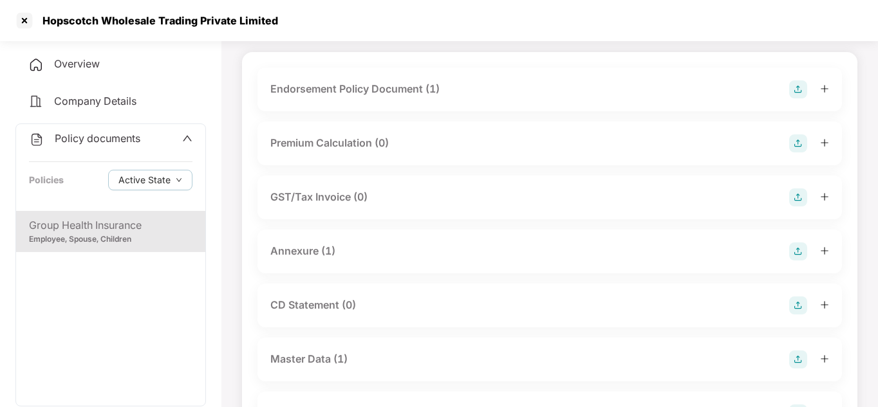
click at [343, 95] on div "Endorsement Policy Document (1)" at bounding box center [354, 89] width 169 height 16
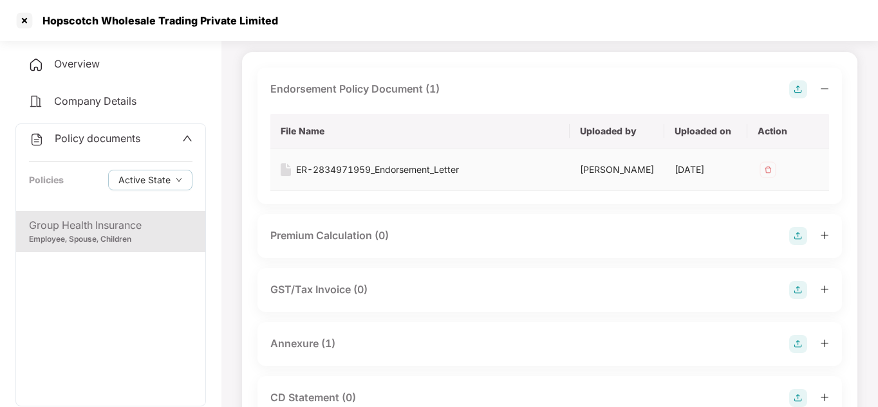
click at [377, 168] on div "ER-2834971959_Endorsement_Letter" at bounding box center [377, 170] width 163 height 14
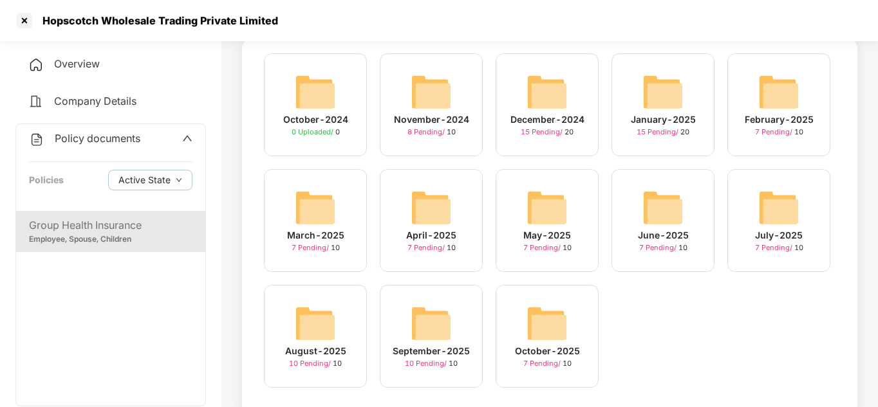
scroll to position [103, 0]
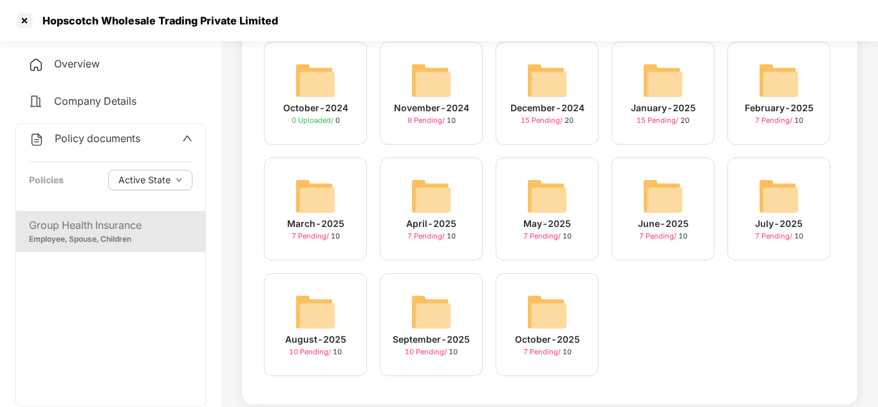
click at [275, 290] on div "August-2025 10 Pending / 10" at bounding box center [315, 324] width 103 height 103
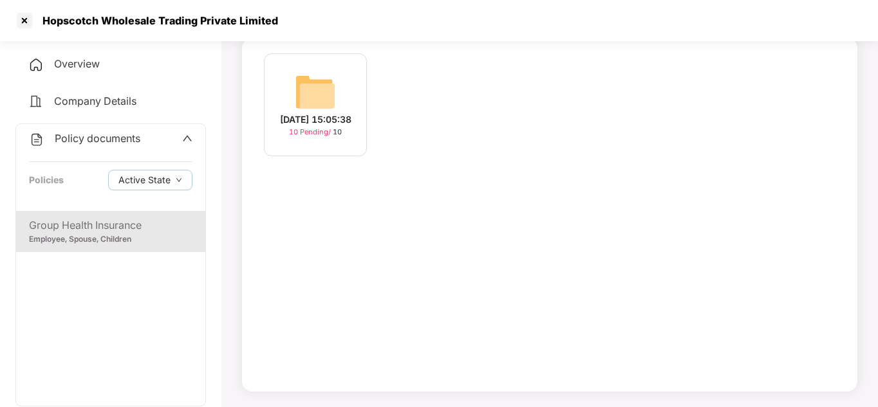
click at [306, 136] on span "10 Pending /" at bounding box center [311, 131] width 44 height 9
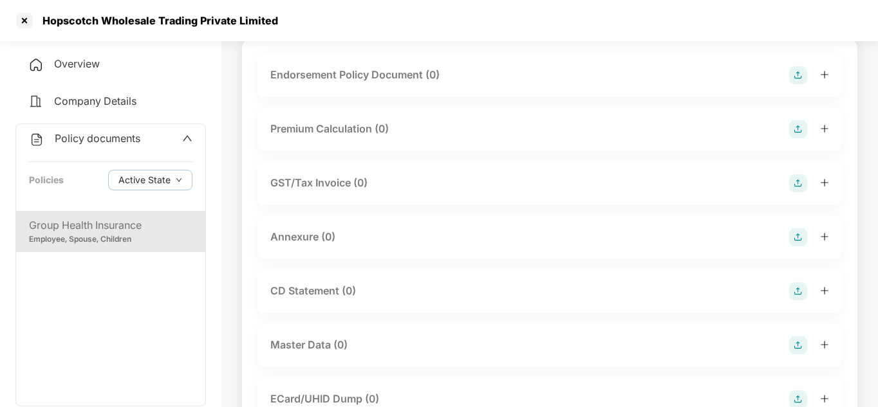
scroll to position [103, 0]
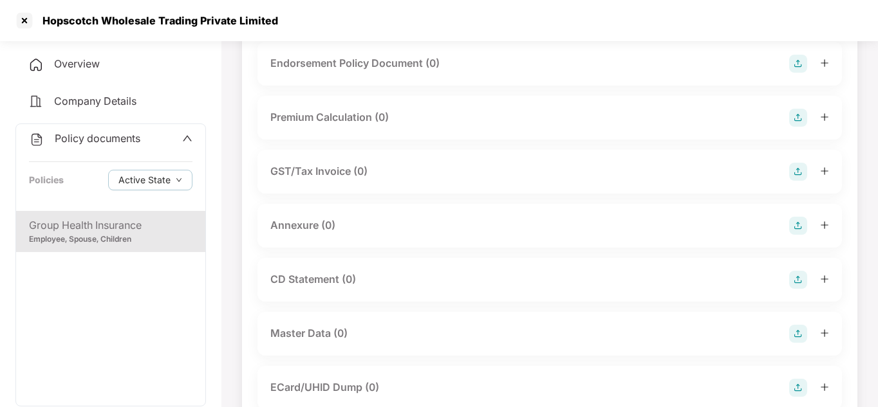
click at [346, 75] on div "Endorsement Policy Document (0)" at bounding box center [549, 64] width 584 height 44
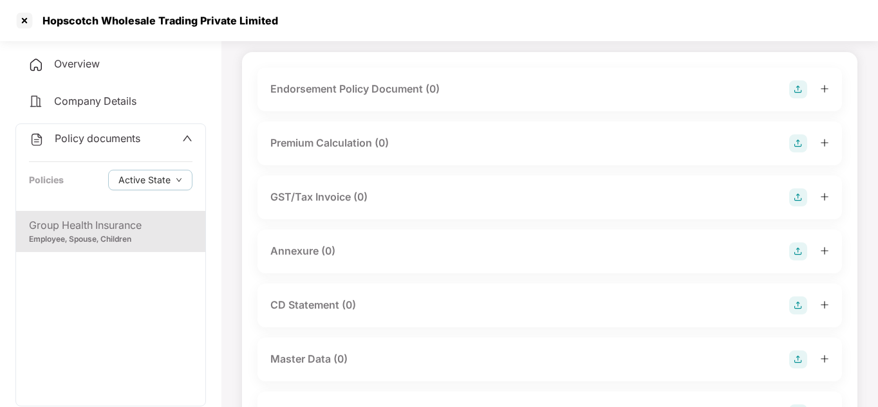
click at [387, 90] on div "Endorsement Policy Document (0)" at bounding box center [354, 89] width 169 height 16
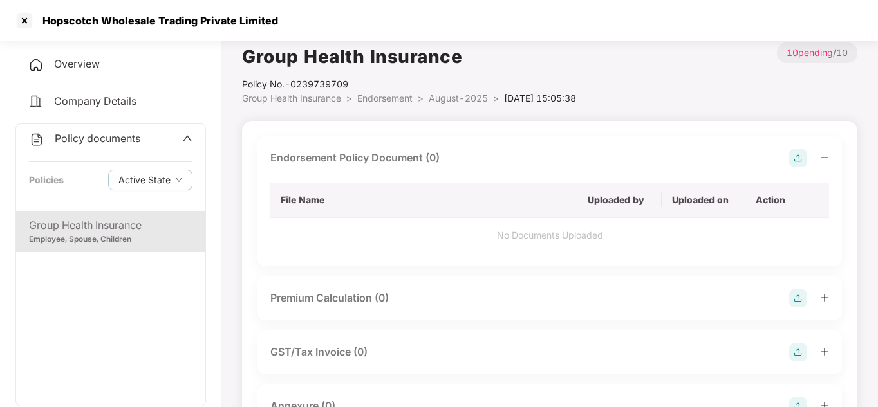
scroll to position [0, 0]
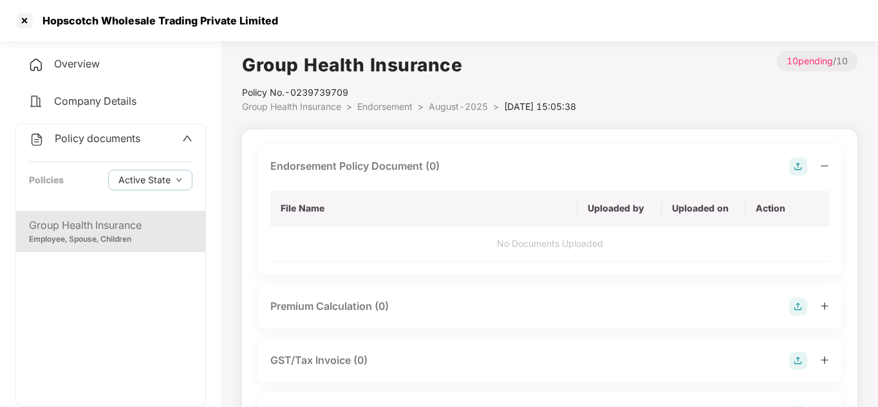
scroll to position [91, 0]
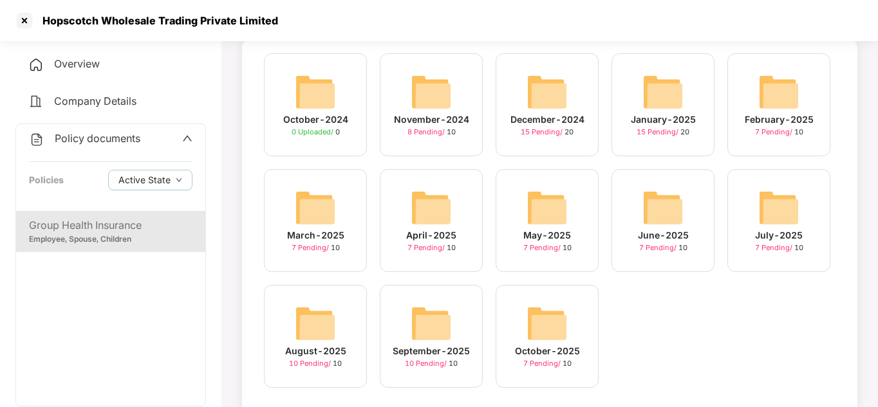
click at [413, 328] on img at bounding box center [431, 323] width 41 height 41
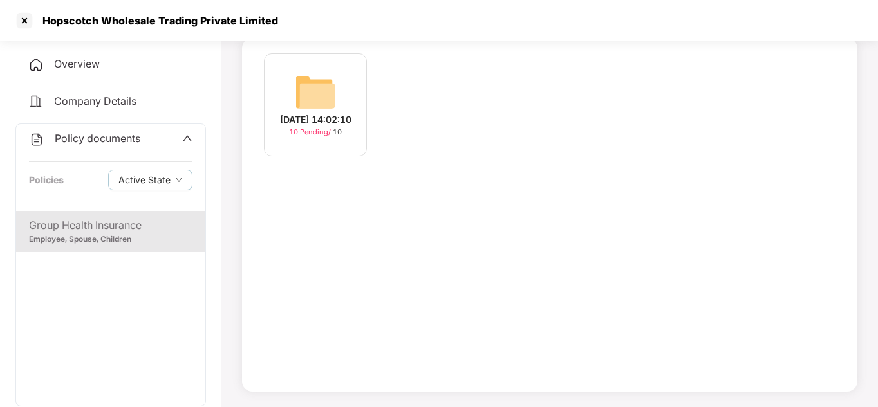
click at [319, 119] on div "[DATE] 14:02:10" at bounding box center [315, 120] width 71 height 14
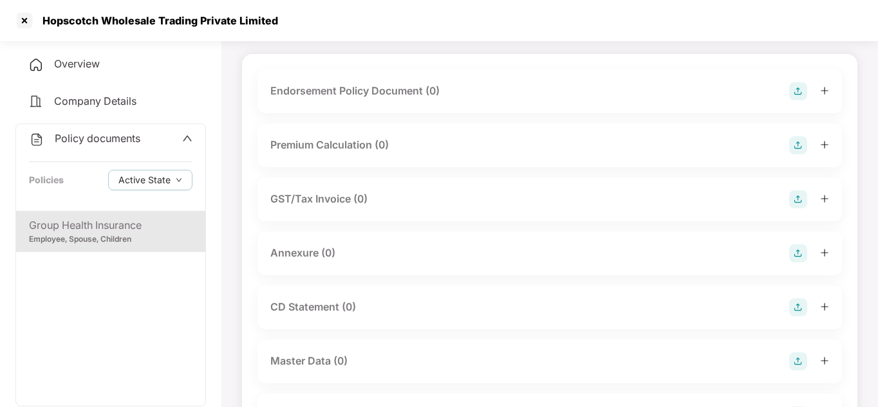
scroll to position [66, 0]
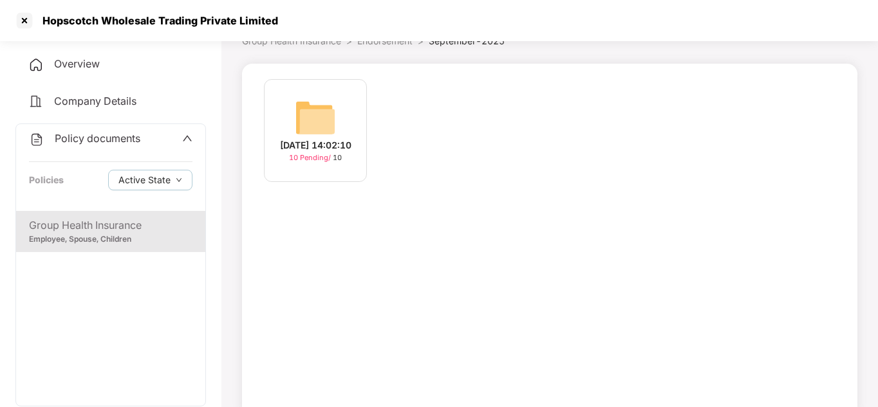
scroll to position [91, 0]
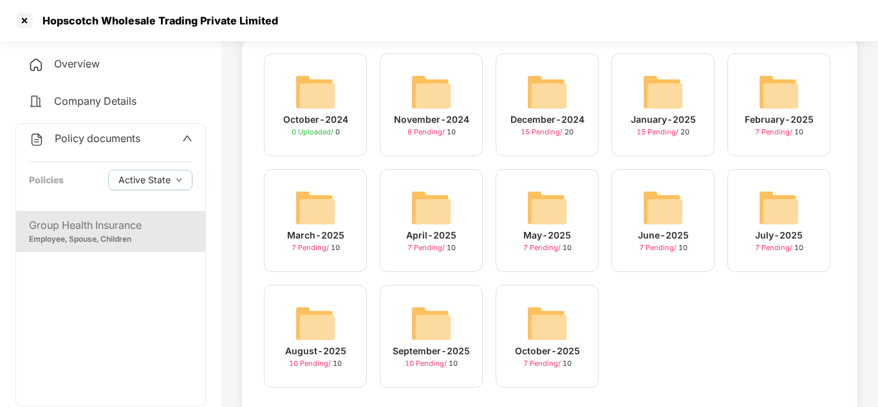
scroll to position [103, 0]
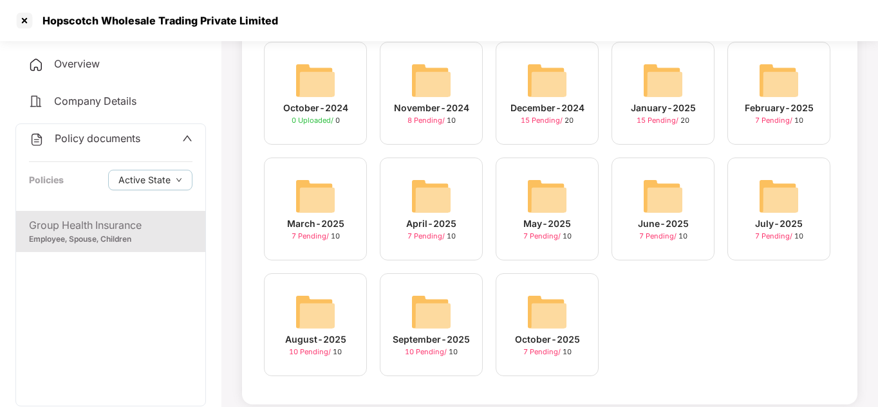
click at [532, 328] on img at bounding box center [546, 311] width 41 height 41
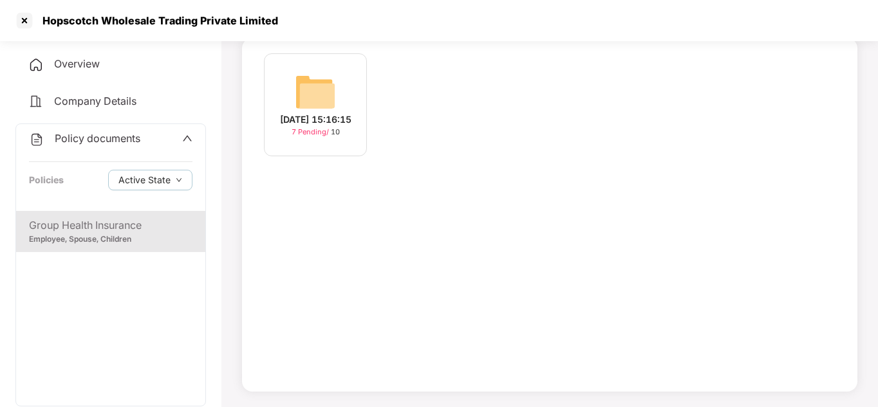
click at [326, 113] on div "[DATE] 15:16:15" at bounding box center [315, 120] width 71 height 14
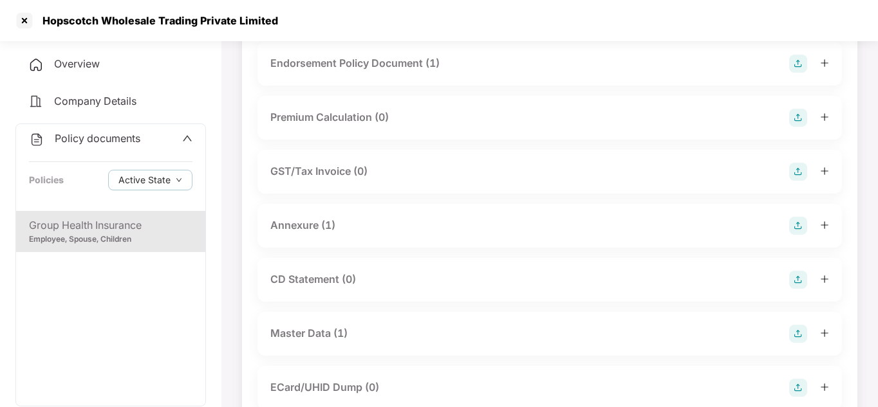
click at [389, 60] on div "Endorsement Policy Document (1)" at bounding box center [354, 63] width 169 height 16
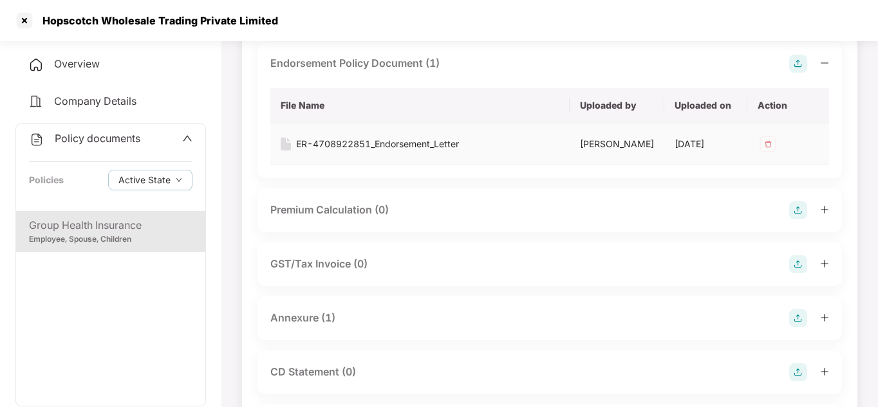
click at [373, 145] on div "ER-4708922851_Endorsement_Letter" at bounding box center [377, 144] width 163 height 14
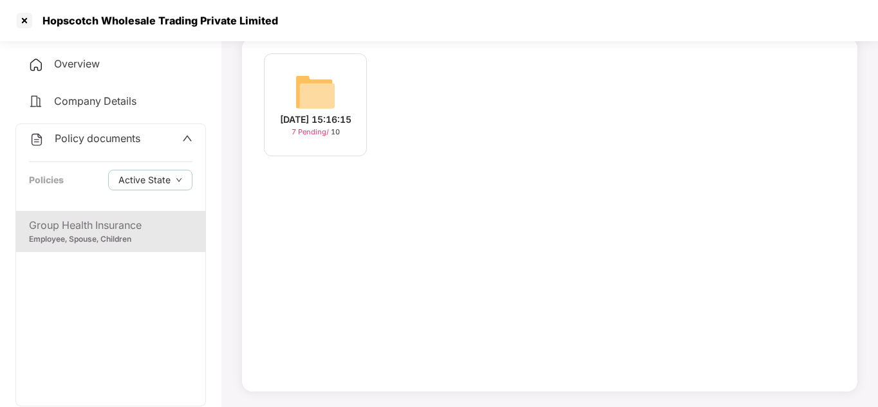
scroll to position [103, 0]
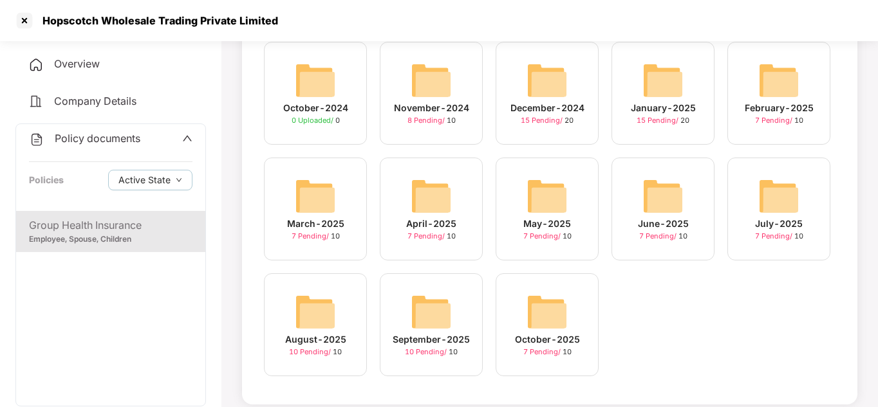
click at [424, 329] on img at bounding box center [431, 311] width 41 height 41
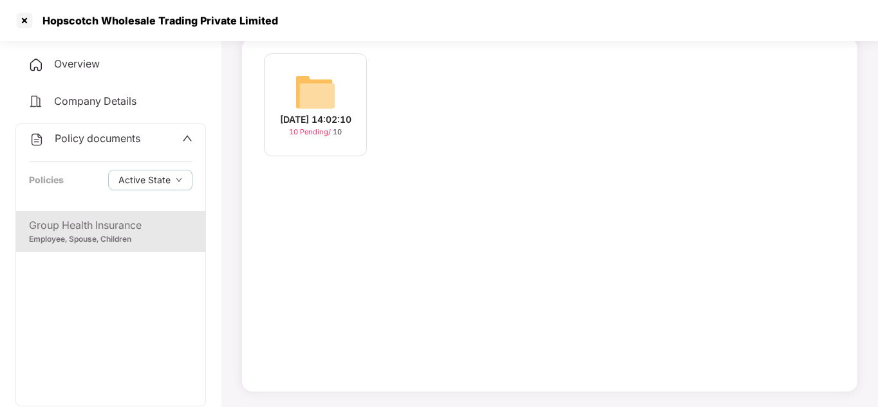
click at [326, 115] on div "[DATE] 14:02:10" at bounding box center [315, 120] width 71 height 14
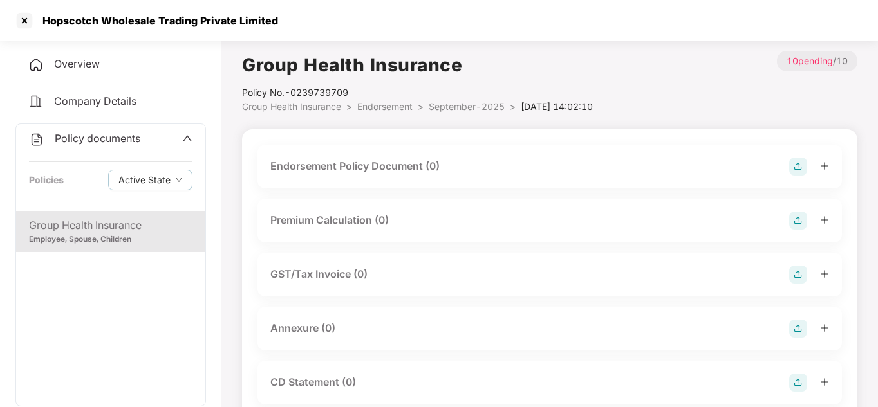
click at [416, 172] on div "Endorsement Policy Document (0)" at bounding box center [354, 166] width 169 height 16
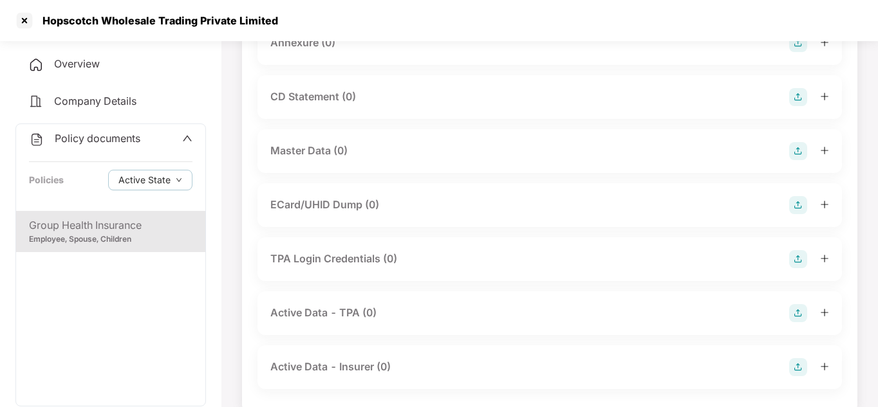
scroll to position [369, 0]
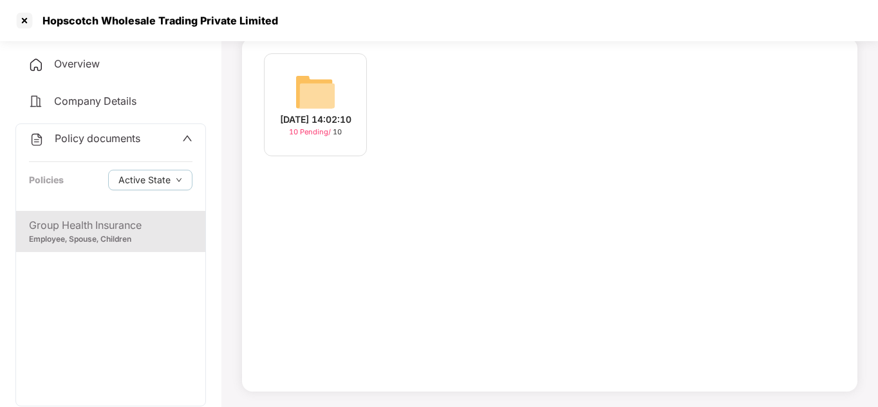
scroll to position [91, 0]
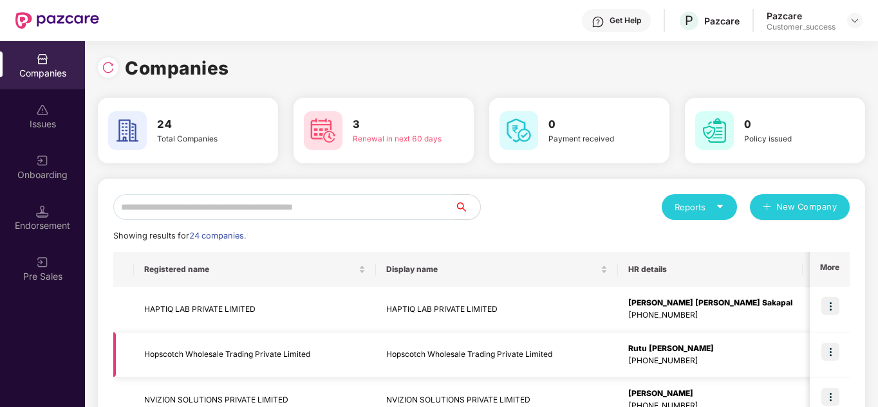
click at [244, 365] on td "Hopscotch Wholesale Trading Private Limited" at bounding box center [255, 356] width 242 height 46
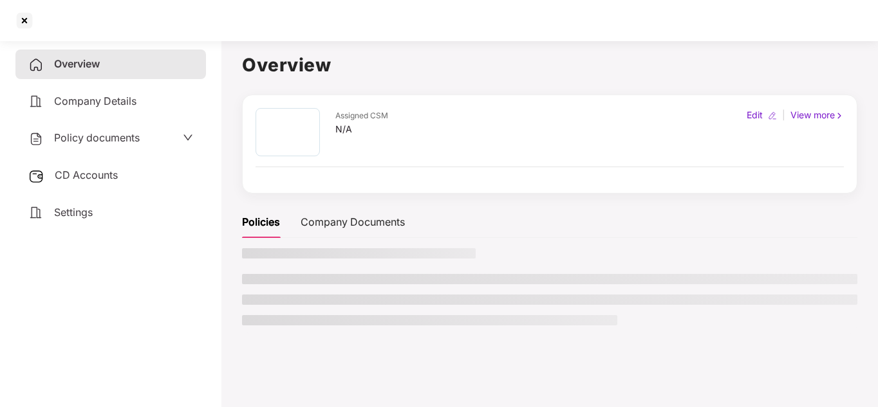
click at [244, 365] on main "Overview Assigned CSM N/A Edit | View more Policies Company Documents" at bounding box center [549, 238] width 656 height 407
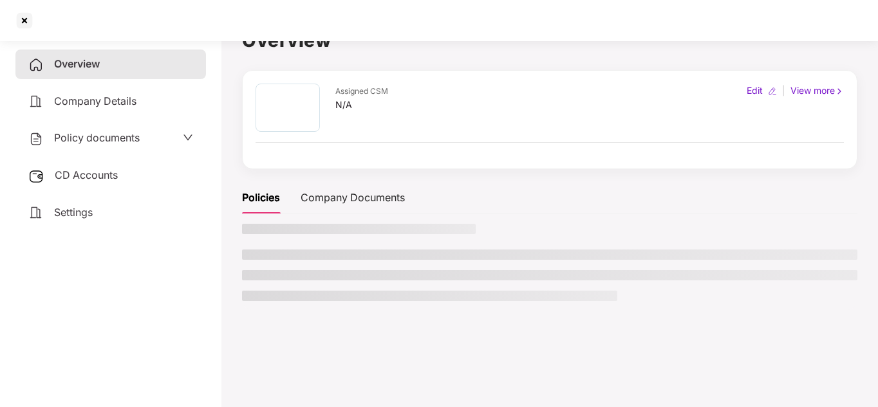
scroll to position [26, 0]
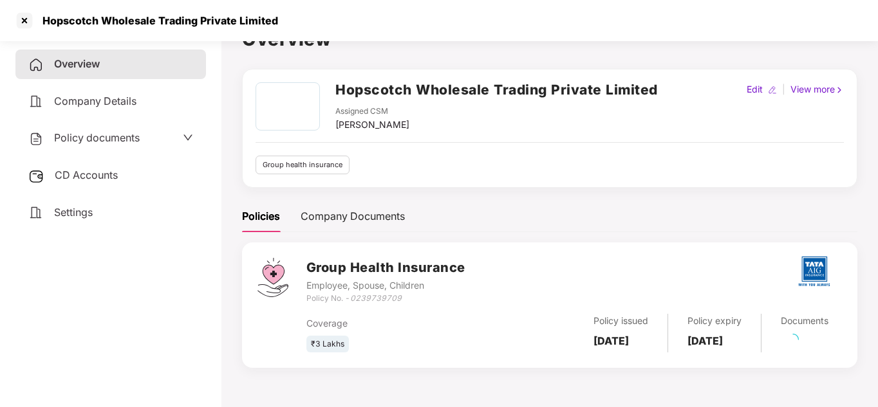
click at [111, 138] on span "Policy documents" at bounding box center [97, 137] width 86 height 13
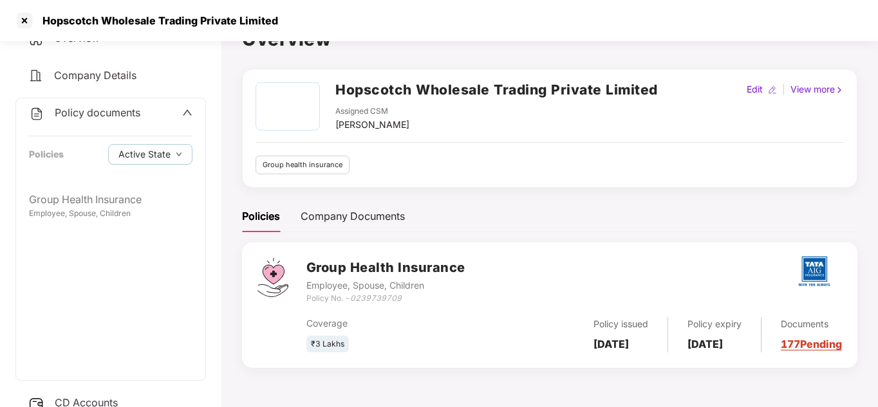
click at [558, 139] on div "Hopscotch Wholesale Trading Private Limited Assigned CSM [PERSON_NAME] Edit | V…" at bounding box center [549, 128] width 588 height 92
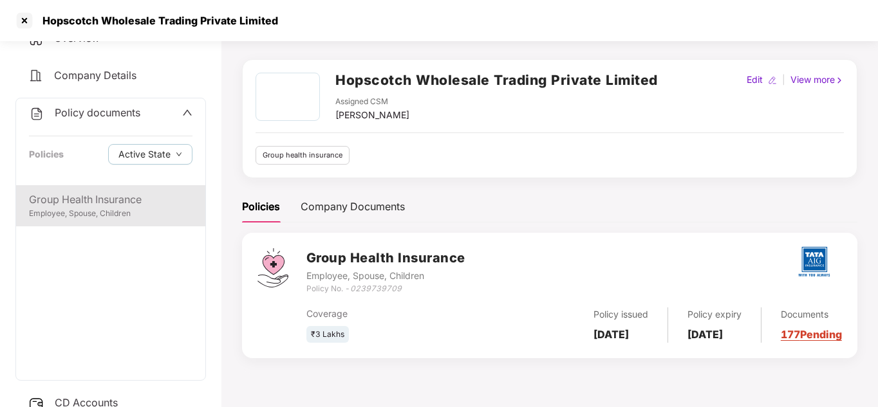
click at [94, 189] on div "Group Health Insurance Employee, Spouse, Children" at bounding box center [110, 205] width 189 height 41
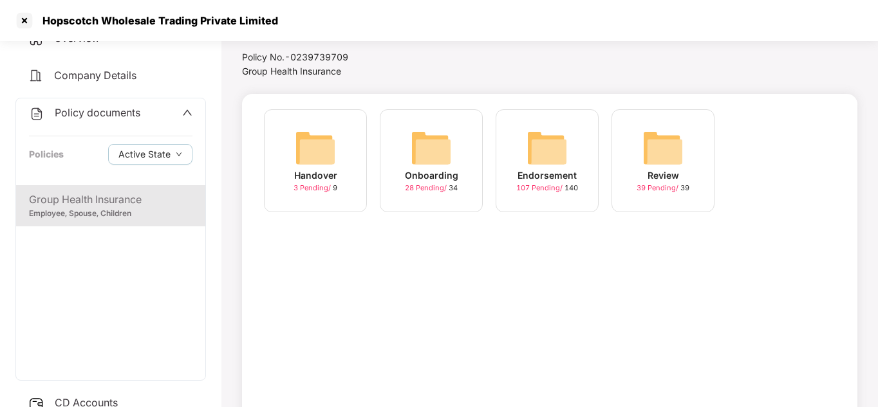
click at [553, 164] on img at bounding box center [546, 147] width 41 height 41
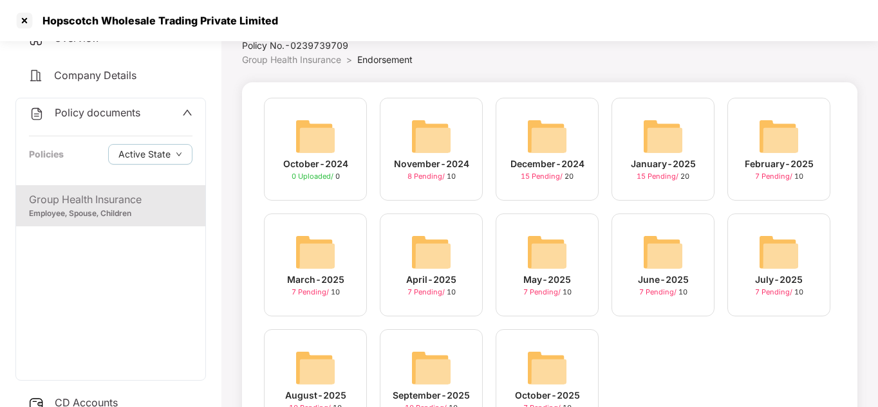
scroll to position [39, 0]
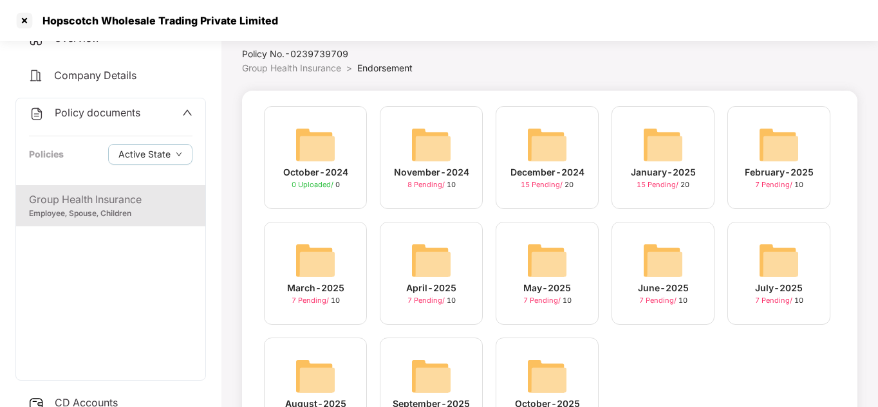
scroll to position [35, 0]
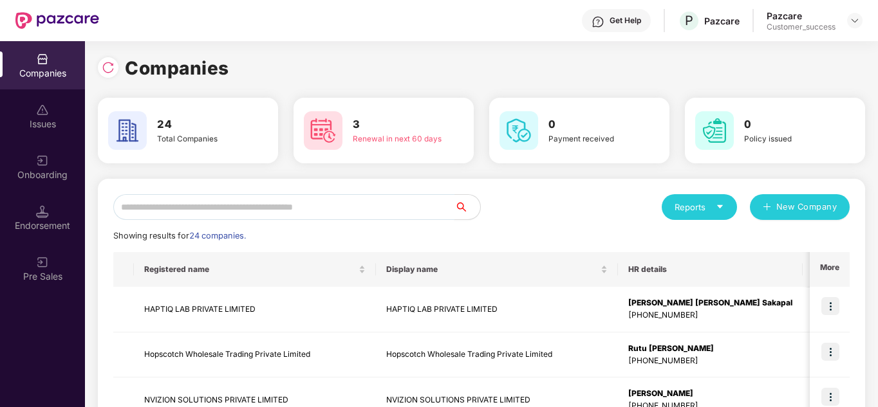
click at [219, 207] on input "text" at bounding box center [283, 207] width 341 height 26
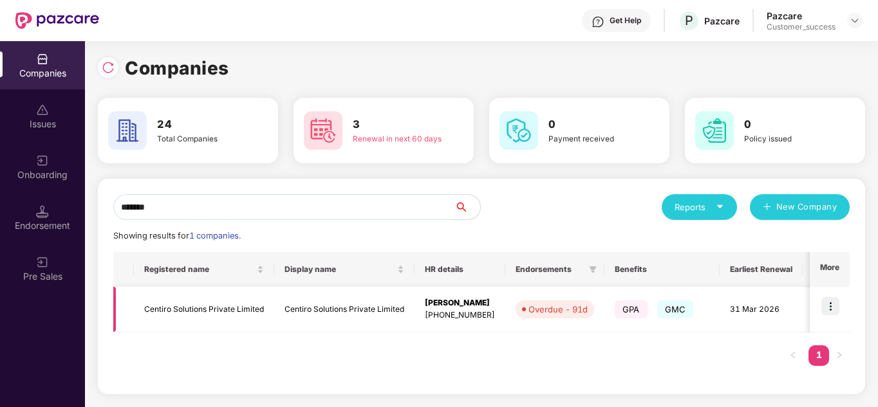
type input "*******"
click at [833, 299] on img at bounding box center [830, 306] width 18 height 18
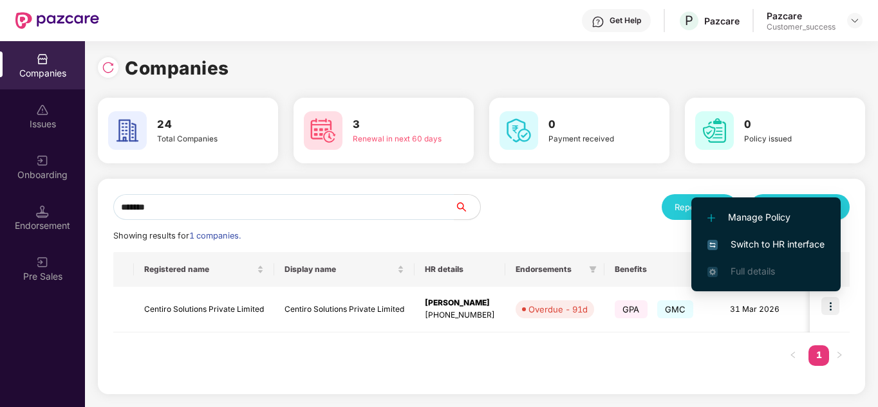
click at [767, 246] on span "Switch to HR interface" at bounding box center [765, 244] width 117 height 14
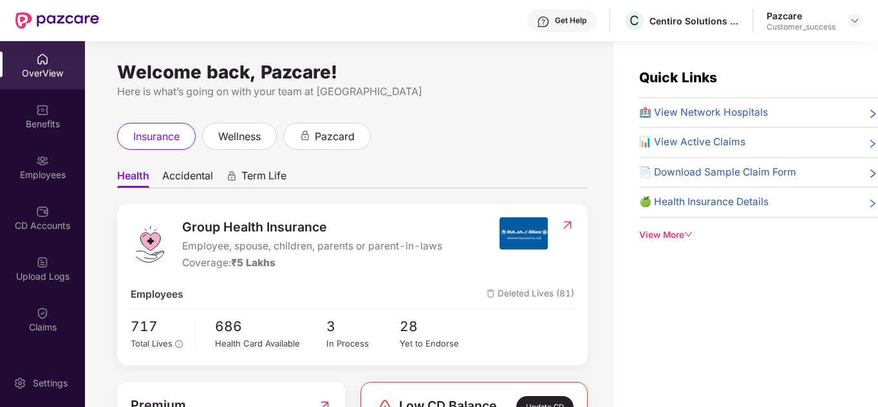
click at [450, 158] on div "Health Accidental Term Life Group Health Insurance Employee, spouse, children, …" at bounding box center [352, 322] width 470 height 344
click at [42, 319] on img at bounding box center [42, 313] width 13 height 13
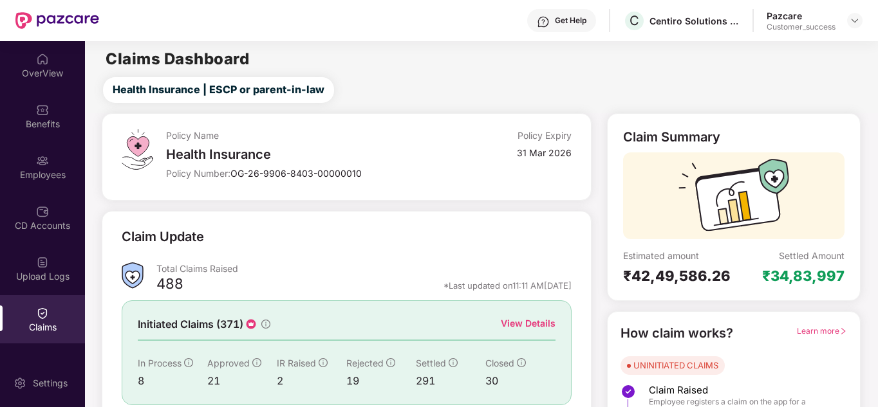
click at [399, 203] on div "Policy Name Health Insurance Policy Number: OG-26-9906-8403-00000010 Policy Exp…" at bounding box center [346, 308] width 504 height 391
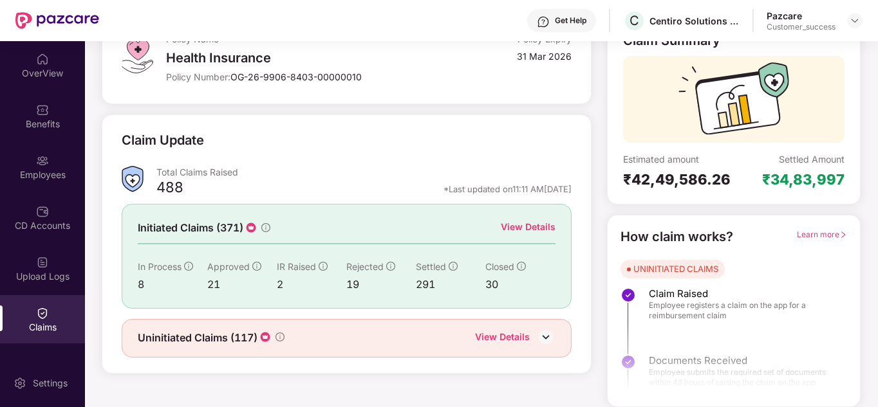
click at [530, 221] on div "View Details" at bounding box center [528, 227] width 55 height 14
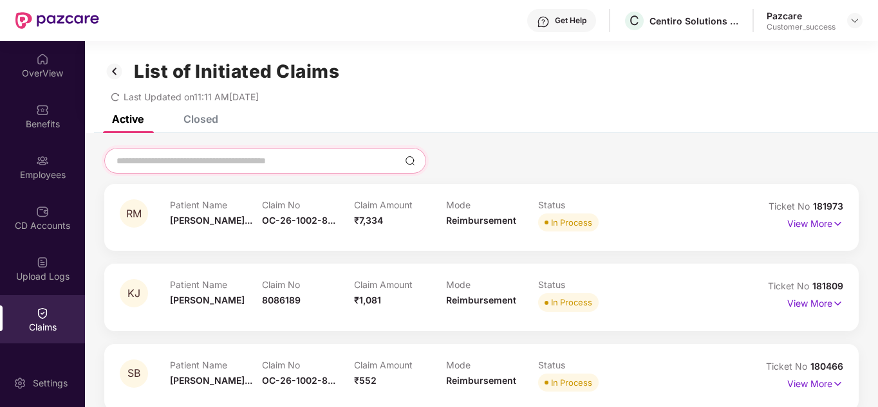
click at [233, 162] on input at bounding box center [257, 161] width 284 height 14
type input "**********"
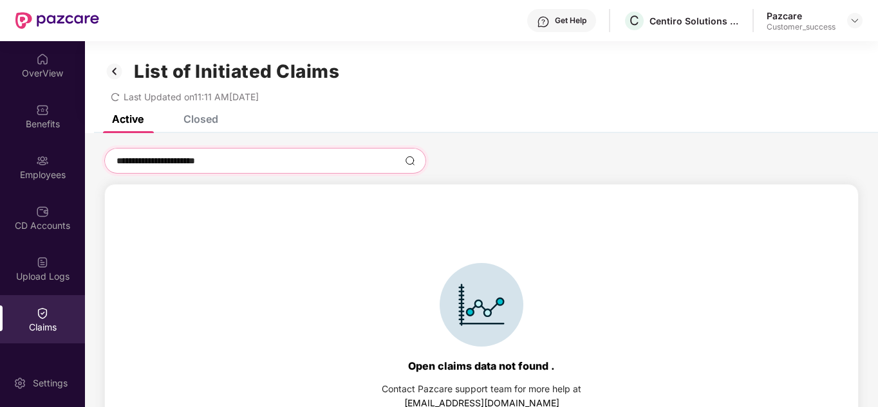
drag, startPoint x: 248, startPoint y: 156, endPoint x: 83, endPoint y: 152, distance: 165.4
click at [83, 152] on div "**********" at bounding box center [439, 224] width 878 height 366
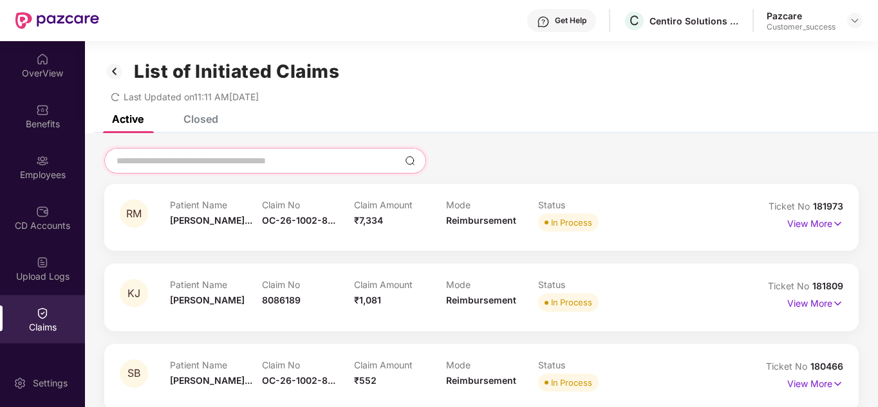
click at [145, 154] on input at bounding box center [257, 161] width 284 height 14
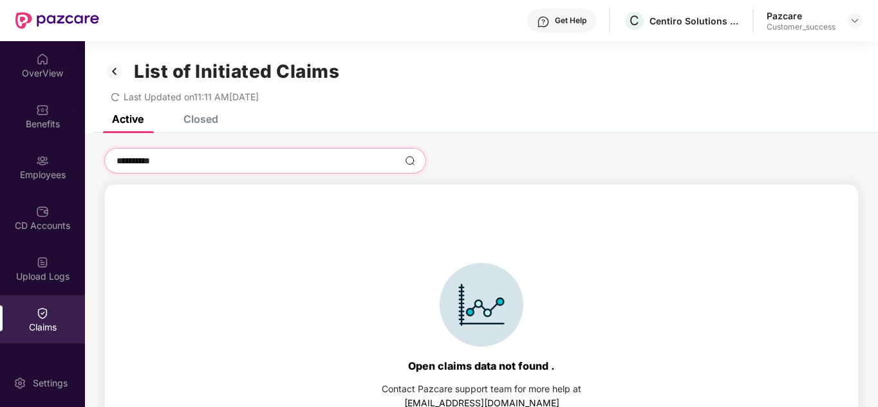
type input "**********"
click at [868, 24] on header "Get Help C Centiro Solutions Private Limited Pazcare Customer_success" at bounding box center [439, 20] width 878 height 41
click at [860, 23] on div at bounding box center [854, 20] width 15 height 15
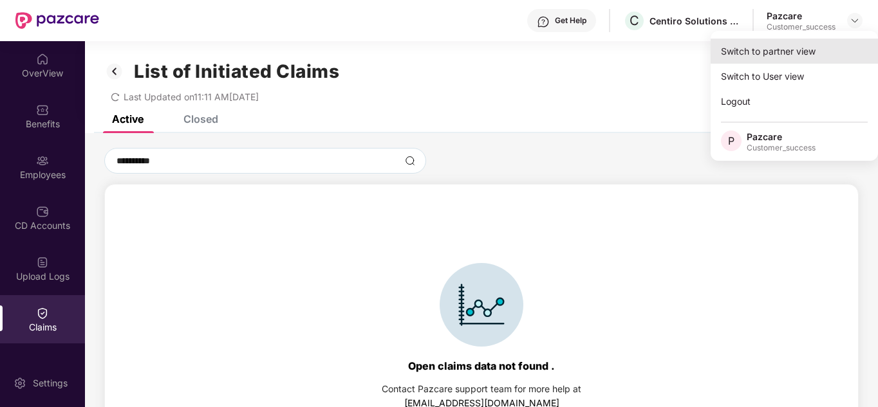
click at [814, 39] on div "Switch to partner view" at bounding box center [793, 51] width 167 height 25
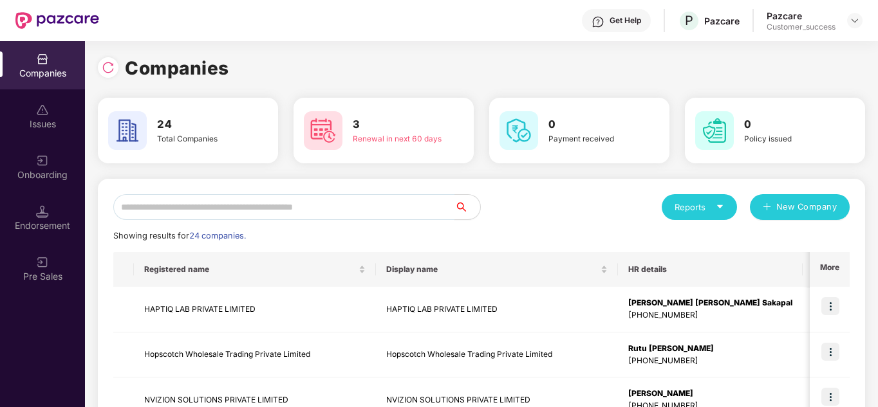
click at [232, 199] on input "text" at bounding box center [283, 207] width 341 height 26
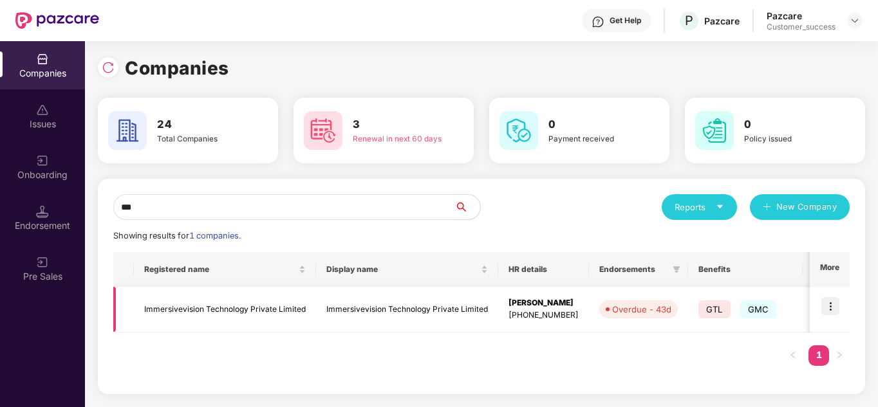
type input "***"
click at [833, 305] on img at bounding box center [830, 306] width 18 height 18
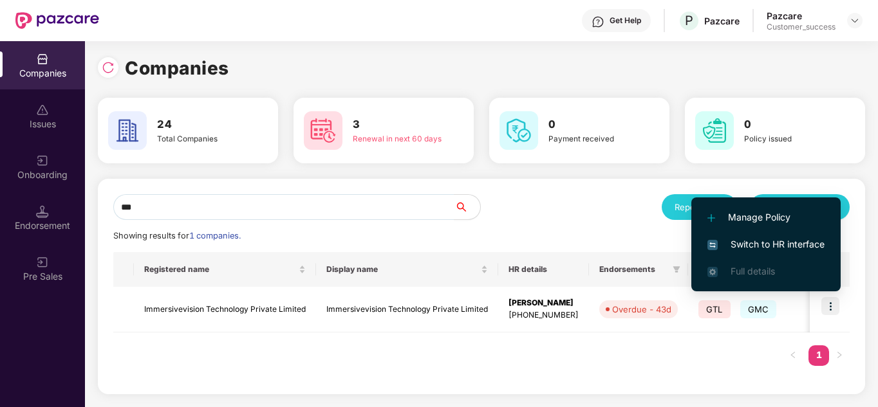
click at [739, 241] on span "Switch to HR interface" at bounding box center [765, 244] width 117 height 14
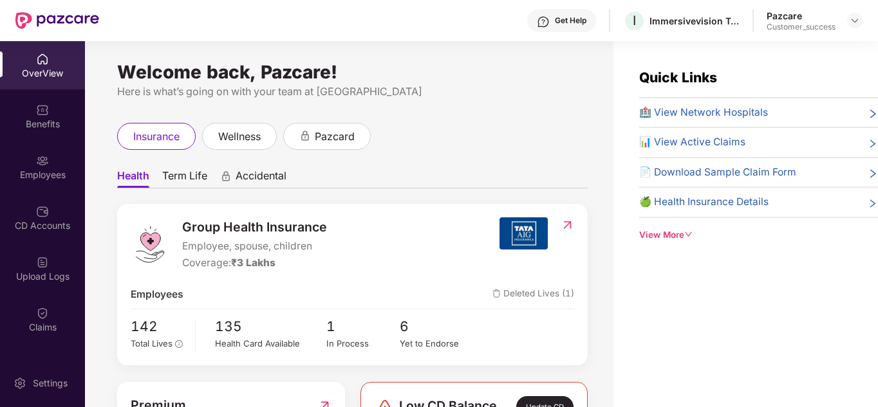
click at [486, 168] on ul "Health Term Life Accidental" at bounding box center [352, 176] width 470 height 26
click at [466, 99] on div "Here is what’s going on with your team at [GEOGRAPHIC_DATA]" at bounding box center [352, 92] width 470 height 16
click at [457, 66] on div "Welcome back, Pazcare! Here is what’s going on with your team at Pazcare insura…" at bounding box center [349, 232] width 528 height 382
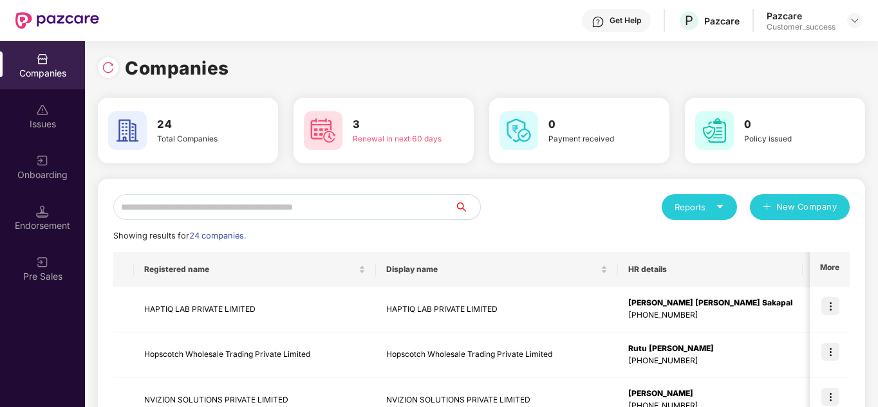
click at [255, 206] on input "text" at bounding box center [283, 207] width 341 height 26
click at [252, 207] on input "text" at bounding box center [283, 207] width 341 height 26
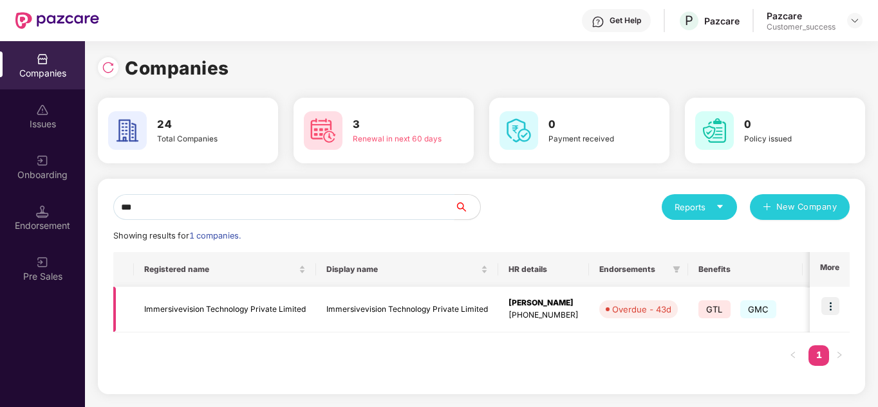
type input "***"
click at [838, 300] on img at bounding box center [830, 306] width 18 height 18
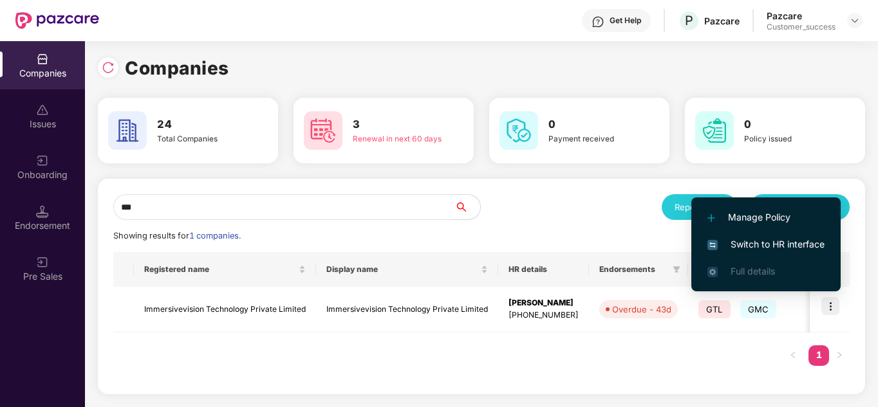
click at [759, 245] on span "Switch to HR interface" at bounding box center [765, 244] width 117 height 14
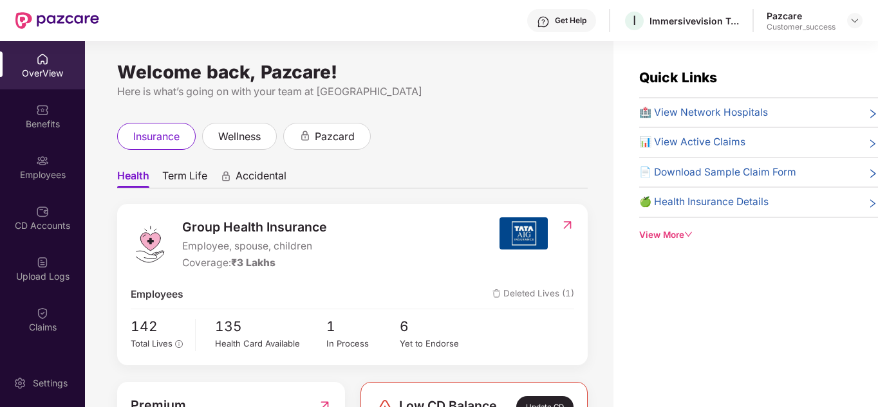
click at [732, 311] on div "Quick Links 🏥 View Network Hospitals 📊 View Active Claims 📄 Download Sample Cla…" at bounding box center [745, 244] width 264 height 407
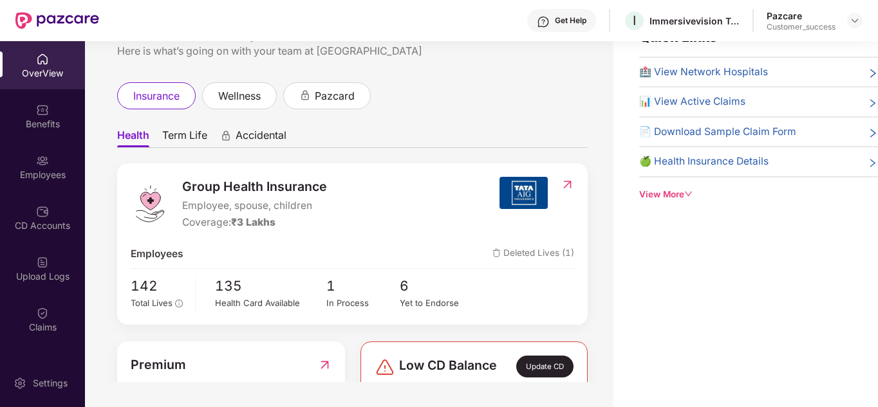
scroll to position [41, 0]
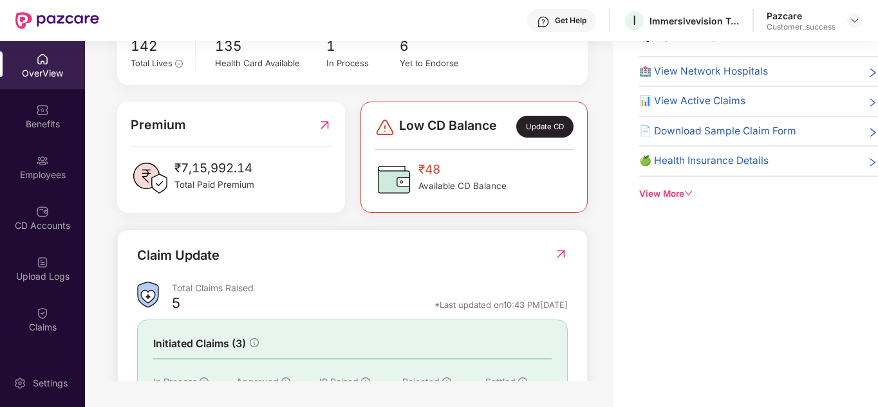
scroll to position [257, 0]
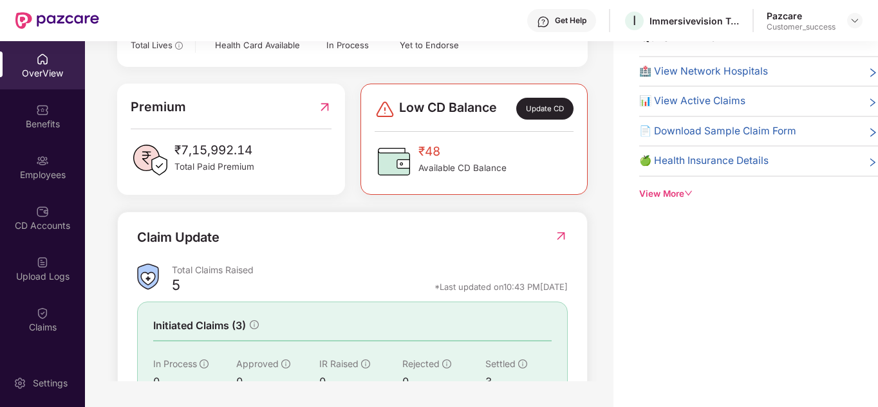
click at [534, 75] on div "Group Health Insurance Employee, spouse, children Coverage: ₹3 Lakhs Employees …" at bounding box center [352, 187] width 470 height 565
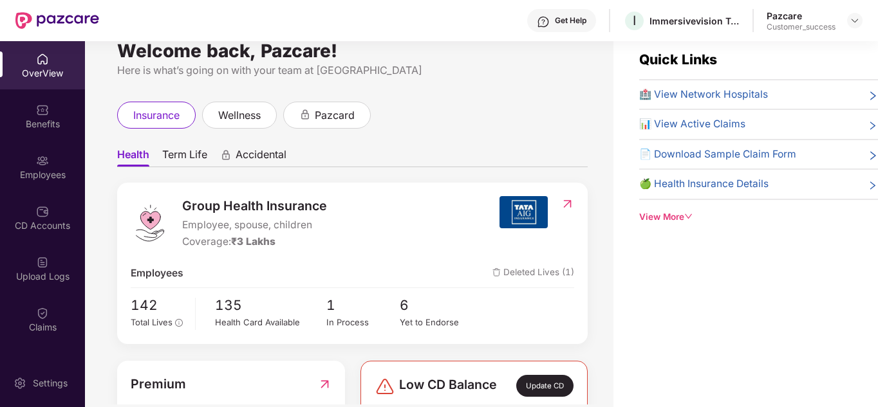
scroll to position [0, 0]
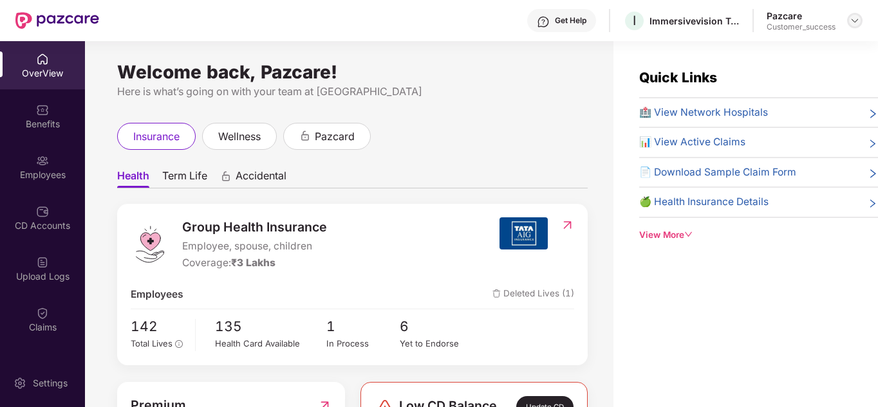
click at [850, 15] on div at bounding box center [854, 20] width 15 height 15
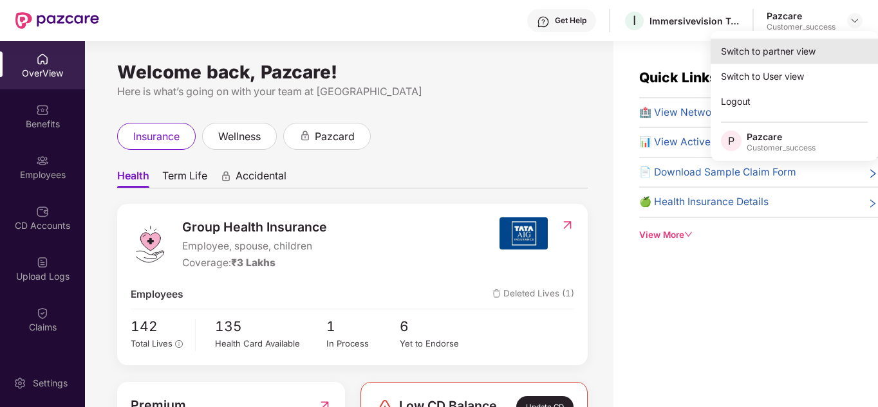
click at [791, 48] on div "Switch to partner view" at bounding box center [793, 51] width 167 height 25
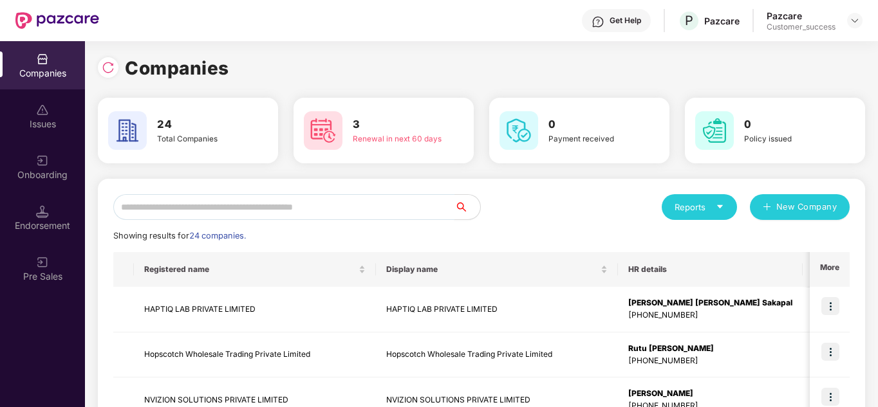
click at [336, 205] on input "text" at bounding box center [283, 207] width 341 height 26
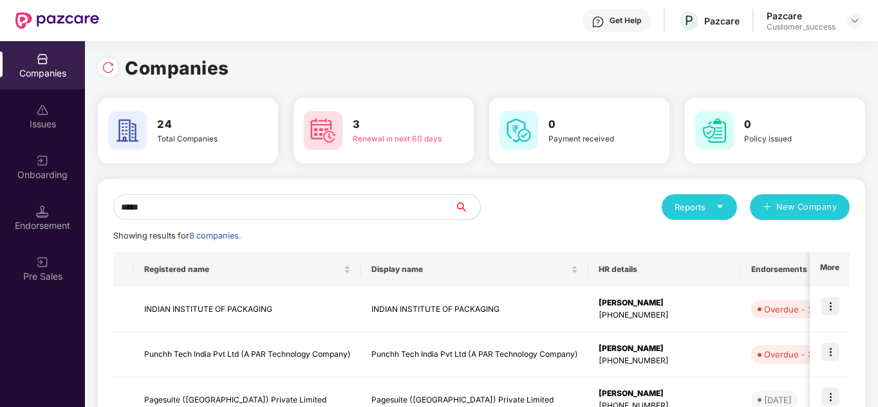
click at [207, 214] on input "*****" at bounding box center [283, 207] width 341 height 26
type input "*"
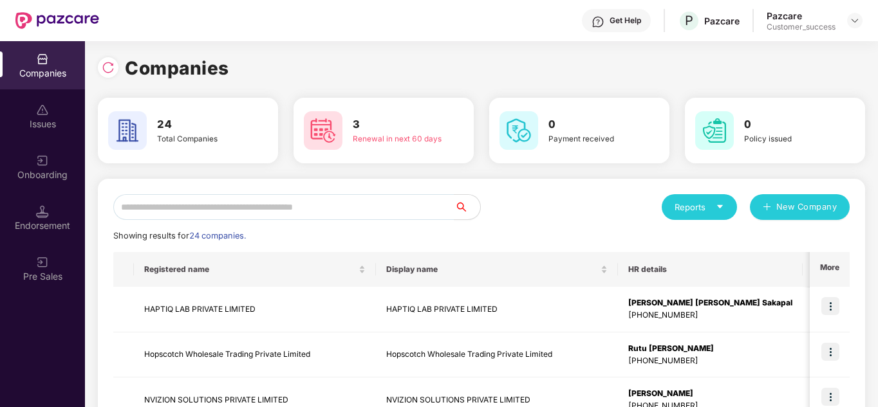
click at [264, 212] on input "text" at bounding box center [283, 207] width 341 height 26
drag, startPoint x: 850, startPoint y: 23, endPoint x: 674, endPoint y: 65, distance: 180.7
click at [674, 65] on div "Companies" at bounding box center [481, 68] width 767 height 28
click at [849, 27] on div at bounding box center [854, 20] width 15 height 15
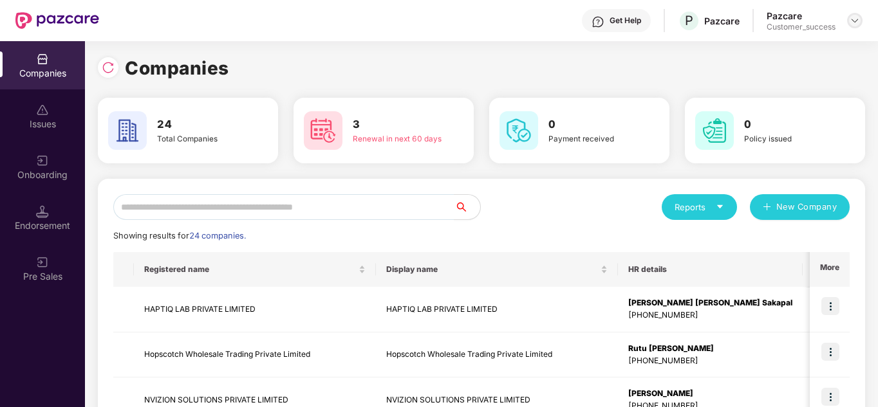
click at [855, 23] on img at bounding box center [854, 20] width 10 height 10
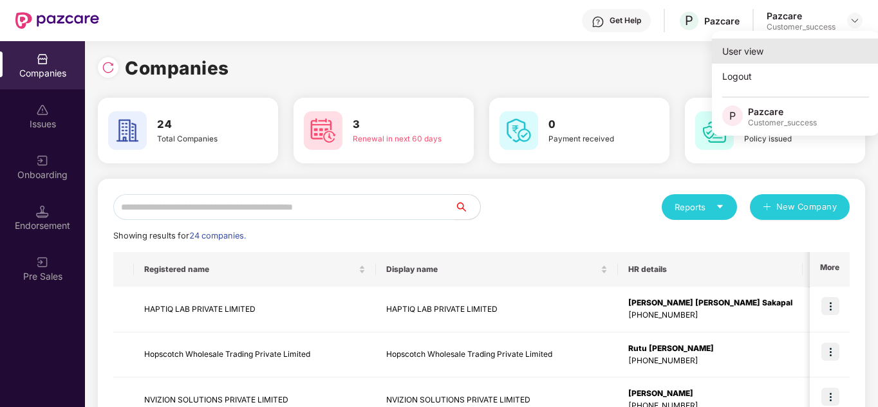
click at [815, 45] on div "User view" at bounding box center [795, 51] width 167 height 25
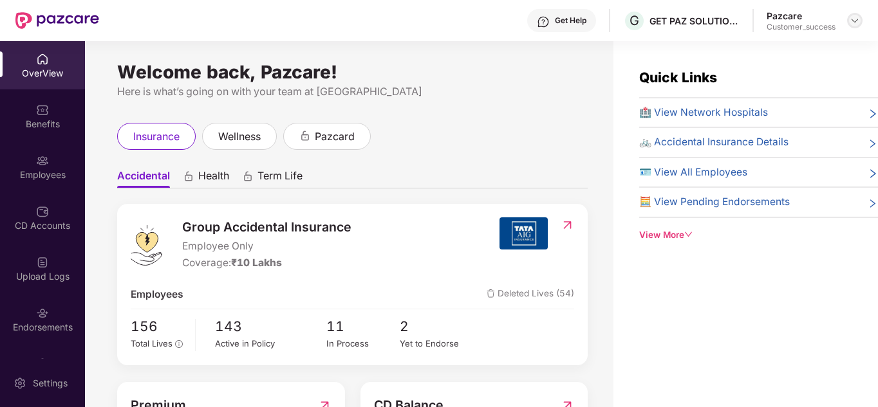
click at [859, 20] on img at bounding box center [854, 20] width 10 height 10
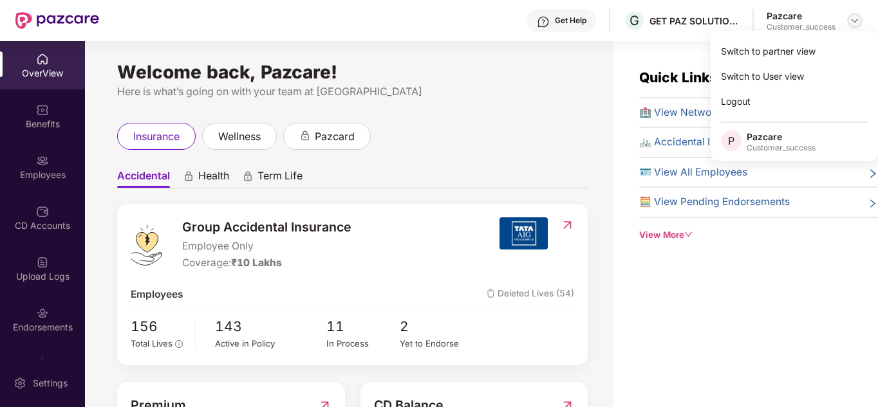
click at [859, 20] on img at bounding box center [854, 20] width 10 height 10
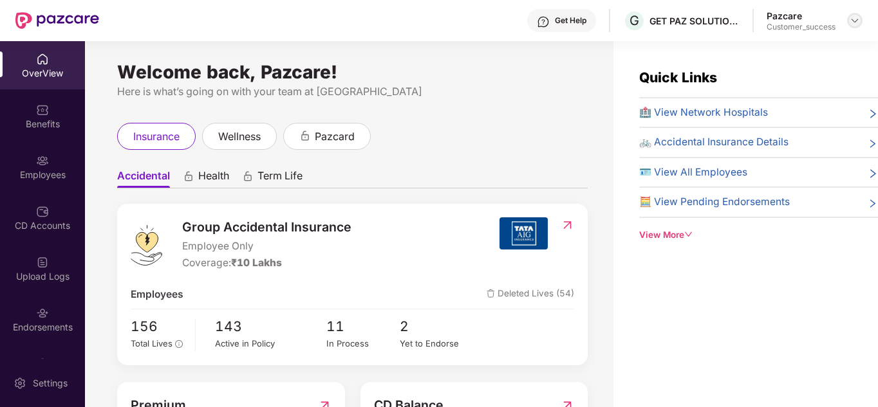
click at [852, 22] on img at bounding box center [854, 20] width 10 height 10
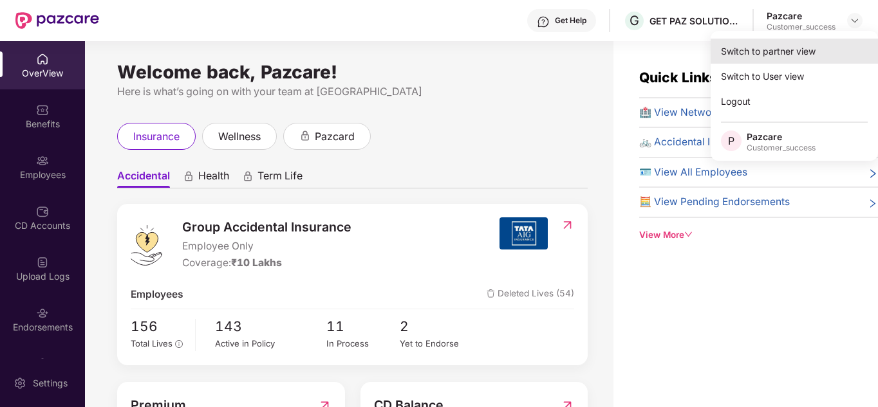
click at [818, 44] on div "Switch to partner view" at bounding box center [793, 51] width 167 height 25
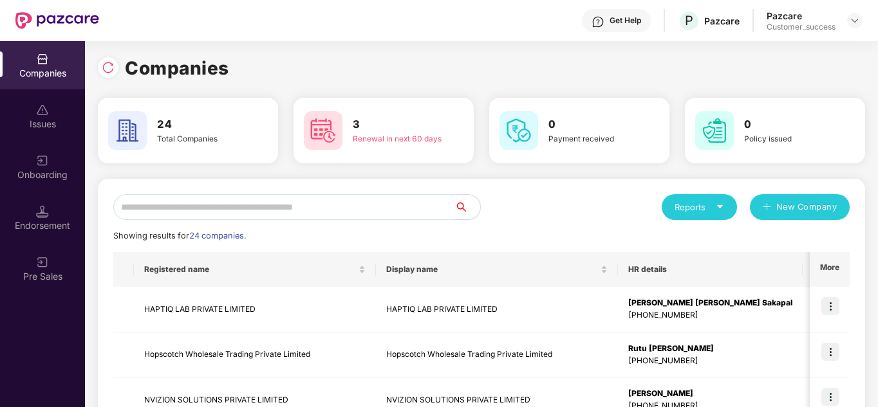
click at [371, 211] on input "text" at bounding box center [283, 207] width 341 height 26
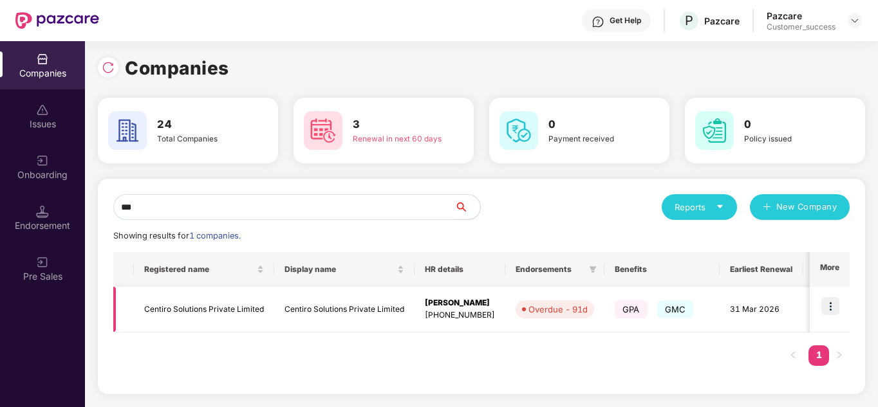
type input "***"
click at [836, 306] on img at bounding box center [830, 306] width 18 height 18
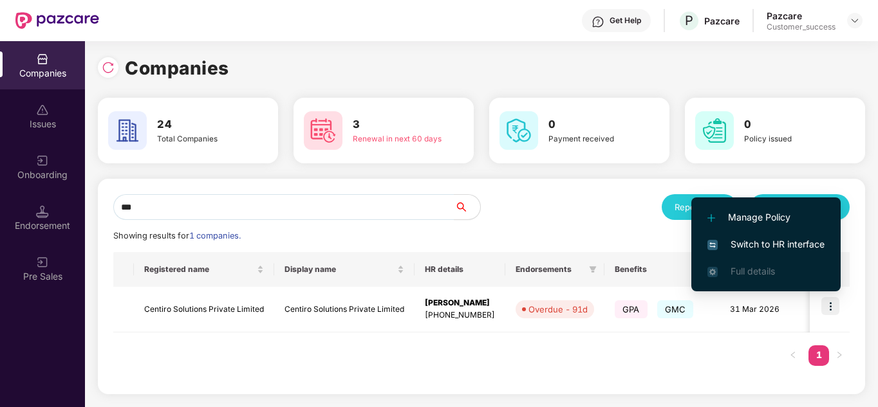
click at [795, 258] on li "Full details" at bounding box center [765, 271] width 149 height 27
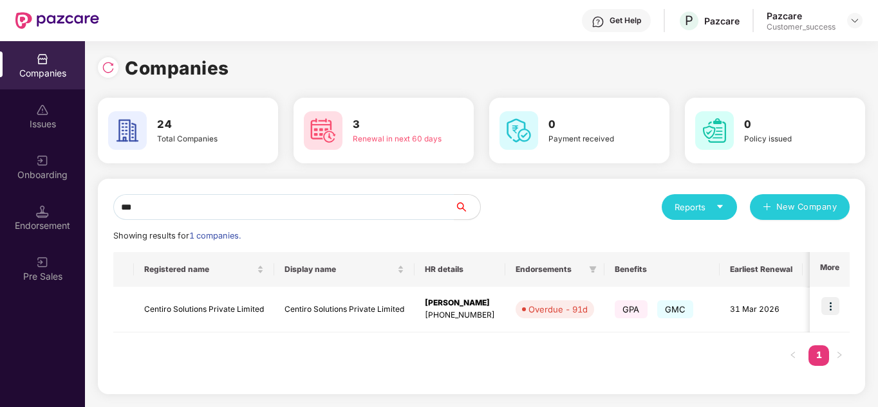
click at [790, 256] on th "Earliest Renewal" at bounding box center [760, 269] width 83 height 35
click at [822, 299] on img at bounding box center [830, 306] width 18 height 18
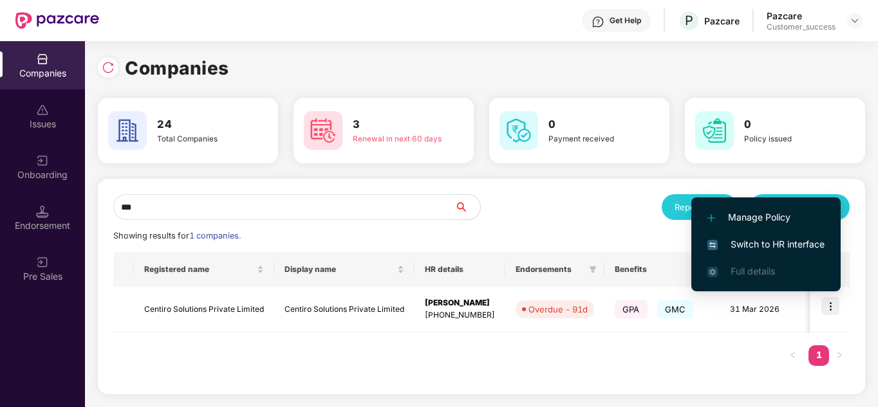
click at [791, 246] on span "Switch to HR interface" at bounding box center [765, 244] width 117 height 14
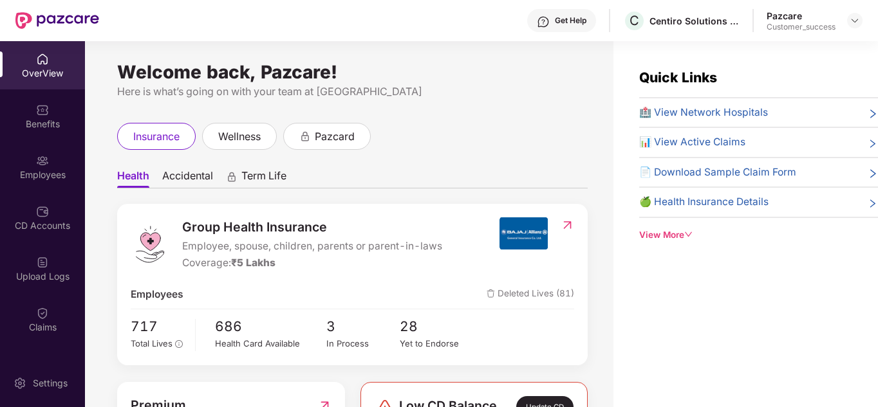
click at [50, 159] on div "Employees" at bounding box center [42, 167] width 85 height 48
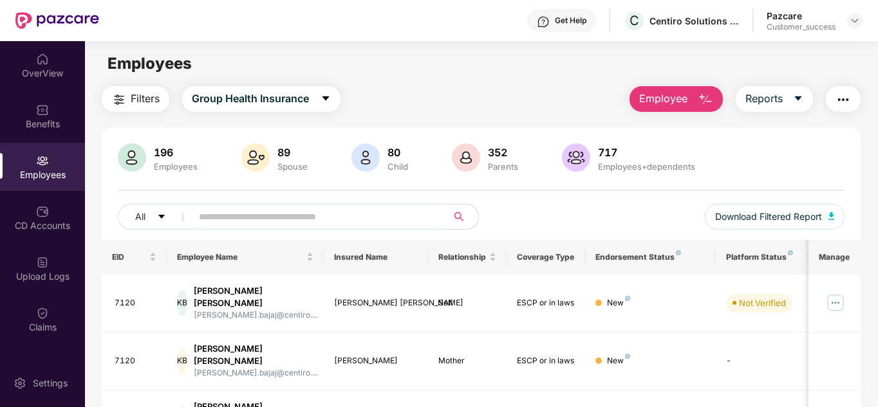
click at [241, 220] on input "text" at bounding box center [314, 216] width 231 height 19
click at [38, 310] on img at bounding box center [42, 313] width 13 height 13
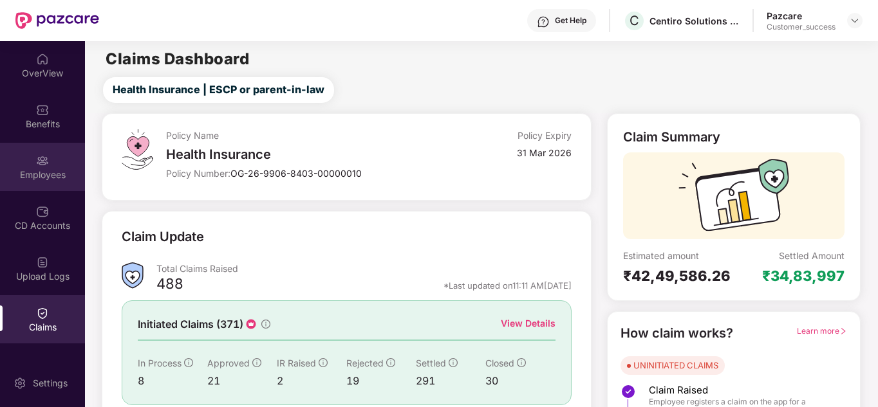
click at [40, 173] on div "Employees" at bounding box center [42, 175] width 85 height 13
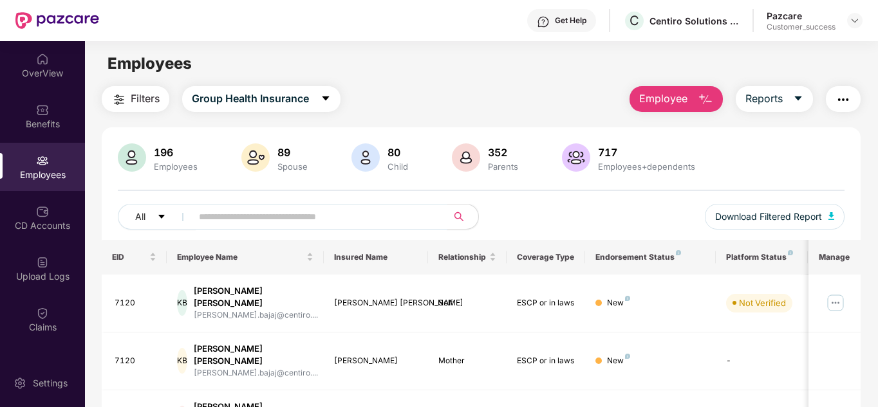
click at [299, 226] on span at bounding box center [315, 217] width 264 height 26
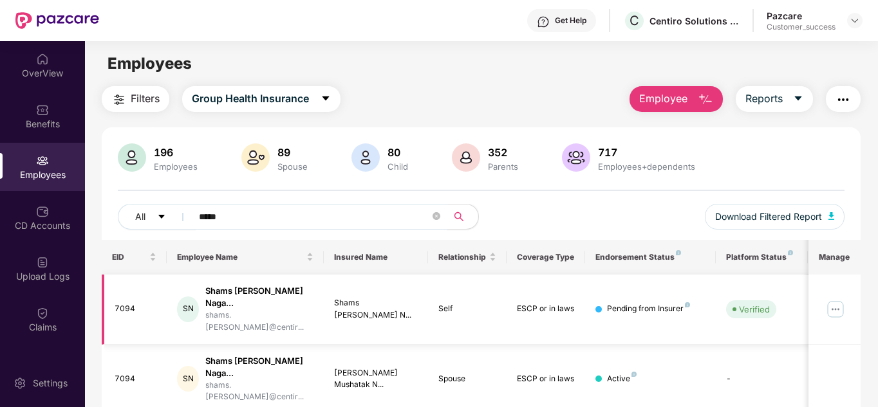
type input "*****"
click at [837, 299] on img at bounding box center [835, 309] width 21 height 21
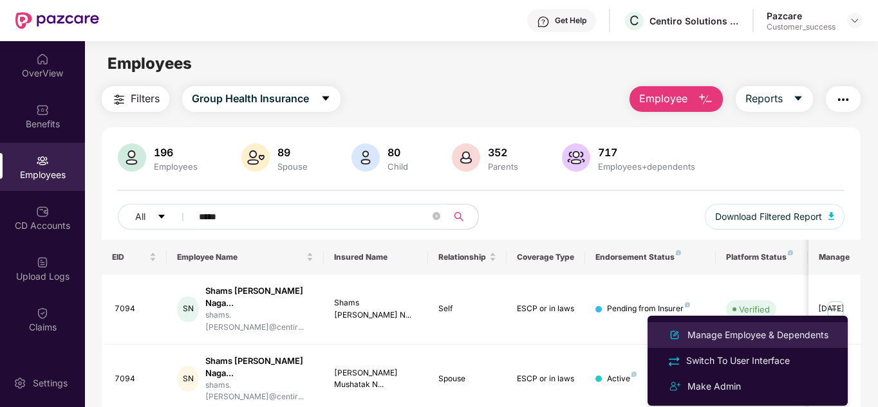
click at [752, 333] on div "Manage Employee & Dependents" at bounding box center [758, 335] width 146 height 14
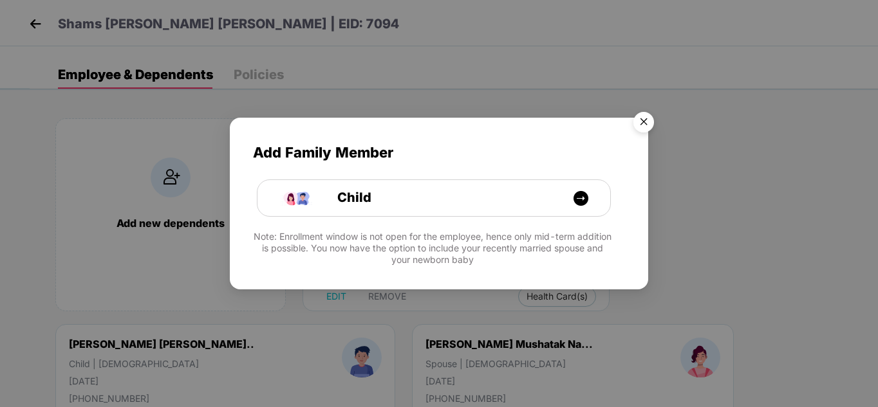
click at [642, 130] on img "Close" at bounding box center [643, 124] width 36 height 36
click at [642, 130] on div "Add Family Member Child Note: Enrollment window is not open for the employee, h…" at bounding box center [439, 203] width 878 height 407
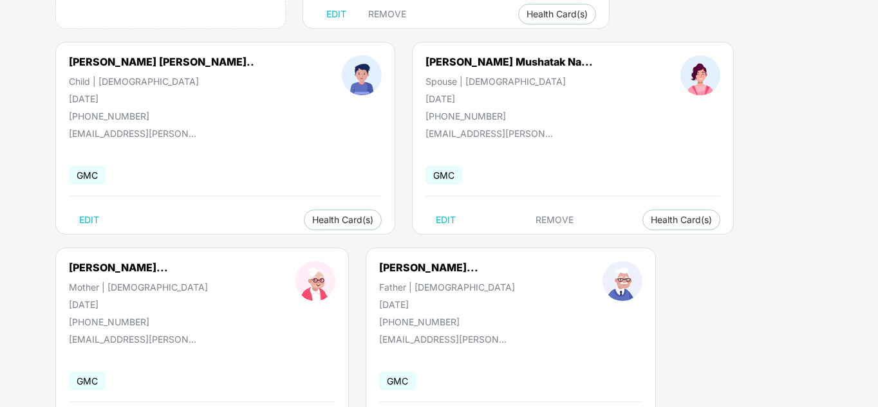
scroll to position [348, 0]
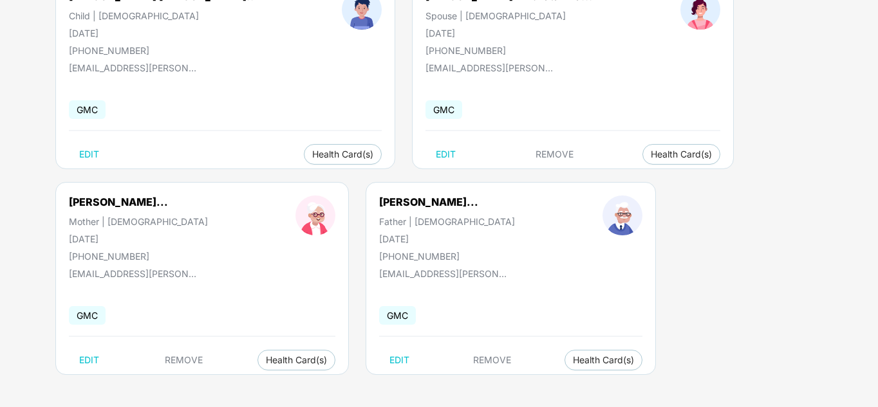
click at [689, 110] on div "Add new dependents Shams [PERSON_NAME] Na... Employee | [DEMOGRAPHIC_DATA] [DAT…" at bounding box center [454, 79] width 848 height 656
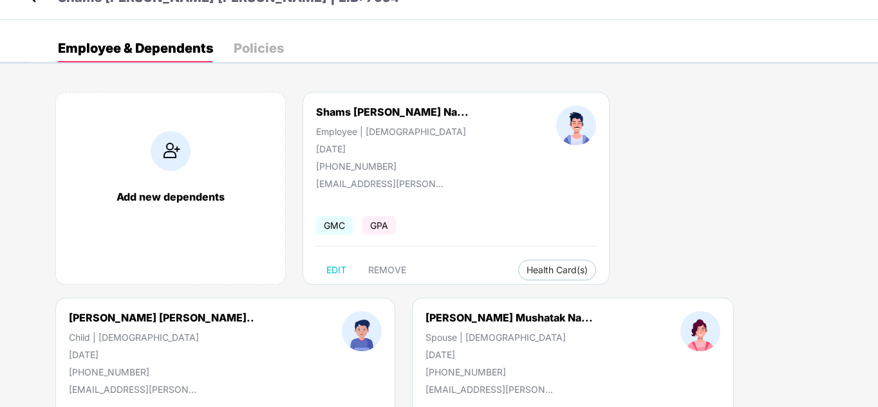
scroll to position [0, 0]
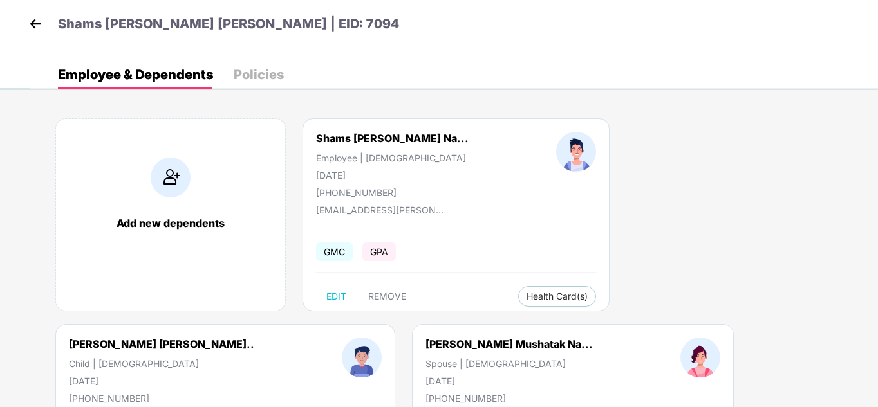
click at [32, 21] on img at bounding box center [35, 23] width 19 height 19
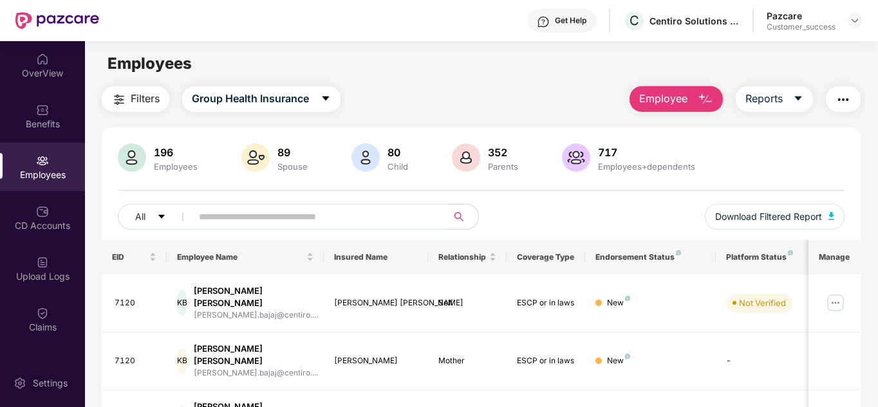
click at [266, 224] on input "text" at bounding box center [314, 216] width 231 height 19
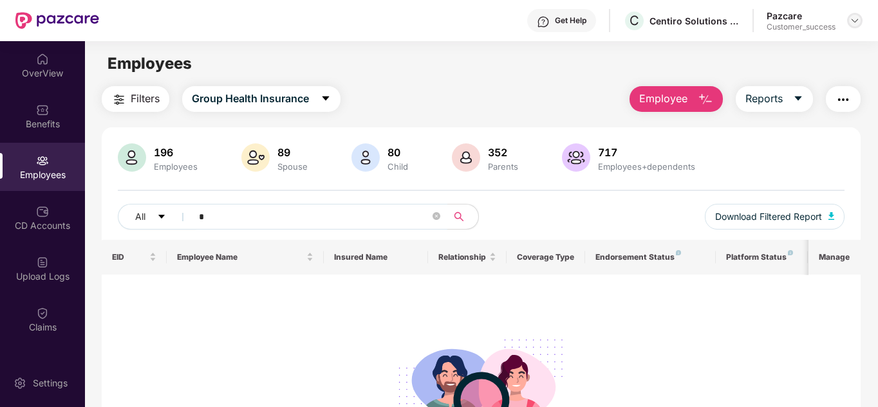
type input "*"
click at [849, 24] on div at bounding box center [854, 20] width 15 height 15
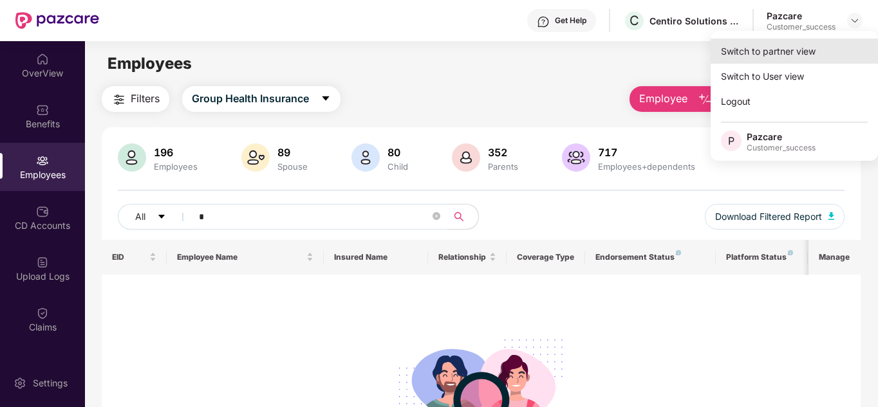
click at [804, 47] on div "Switch to partner view" at bounding box center [793, 51] width 167 height 25
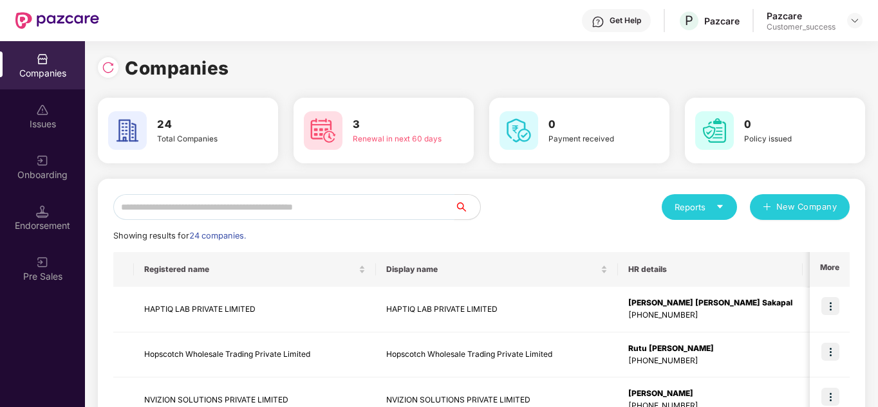
click at [346, 208] on input "text" at bounding box center [283, 207] width 341 height 26
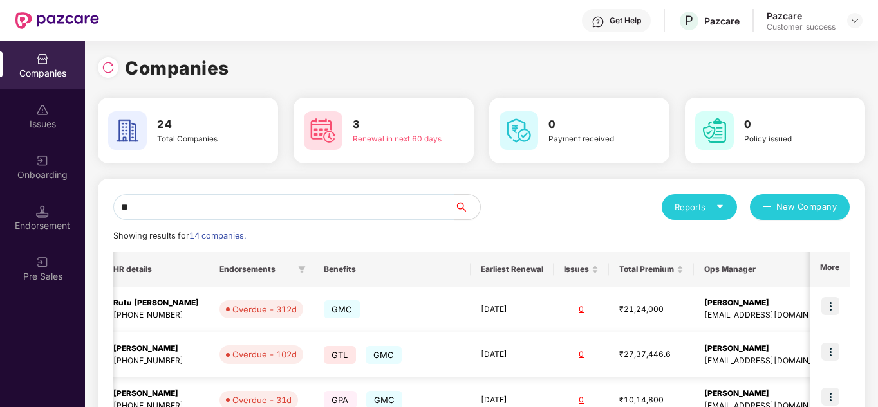
scroll to position [0, 518]
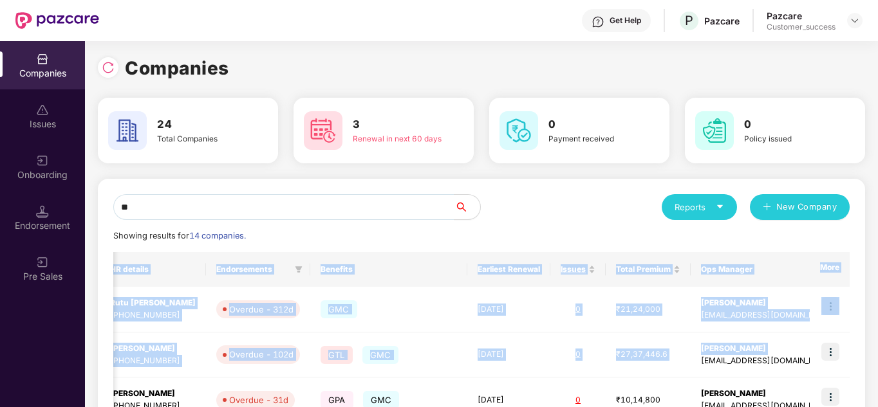
drag, startPoint x: 692, startPoint y: 364, endPoint x: 661, endPoint y: 250, distance: 117.8
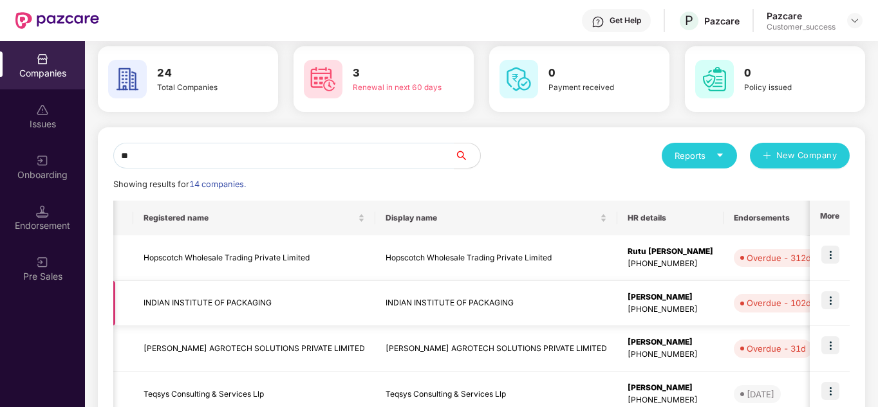
scroll to position [0, 0]
drag, startPoint x: 604, startPoint y: 299, endPoint x: 600, endPoint y: 180, distance: 119.1
click at [600, 180] on div "Showing results for 14 companies." at bounding box center [481, 184] width 736 height 13
click at [321, 156] on input "**" at bounding box center [283, 156] width 341 height 26
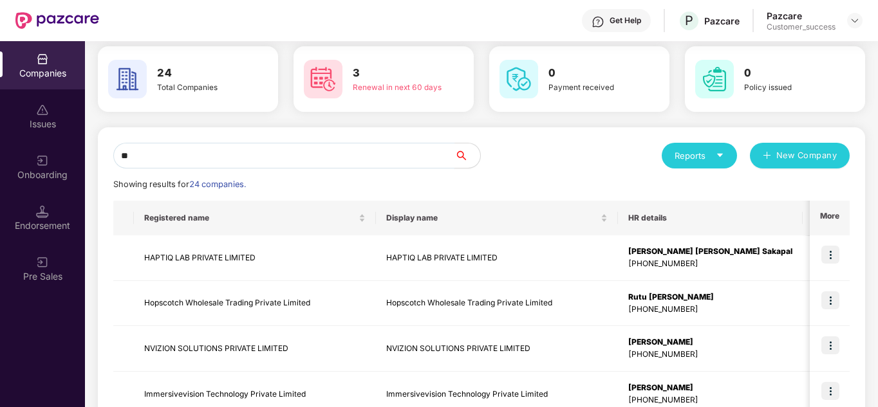
type input "*"
click at [551, 147] on div "Reports New Company" at bounding box center [665, 156] width 368 height 26
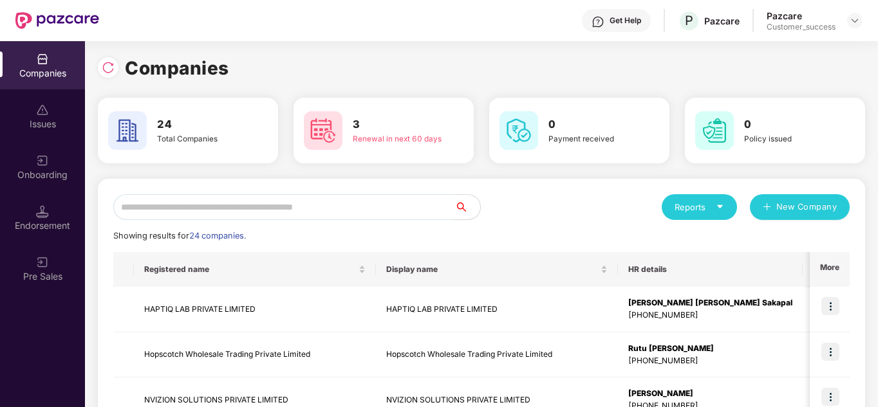
click at [717, 207] on icon "caret-down" at bounding box center [720, 207] width 8 height 8
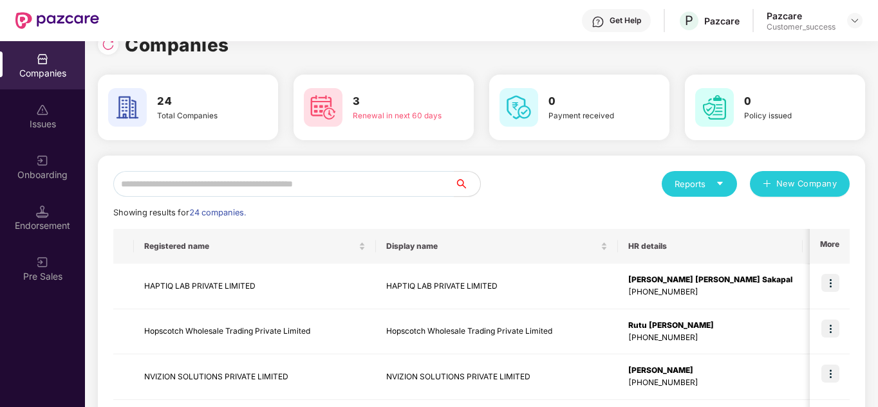
scroll to position [26, 0]
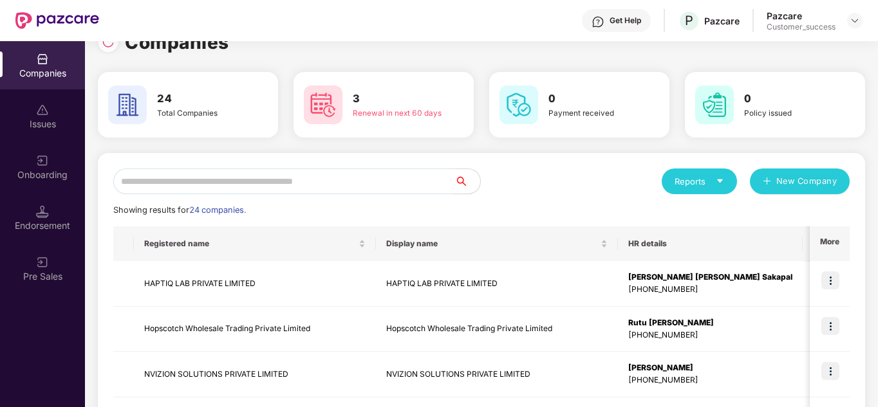
click at [207, 187] on input "text" at bounding box center [283, 182] width 341 height 26
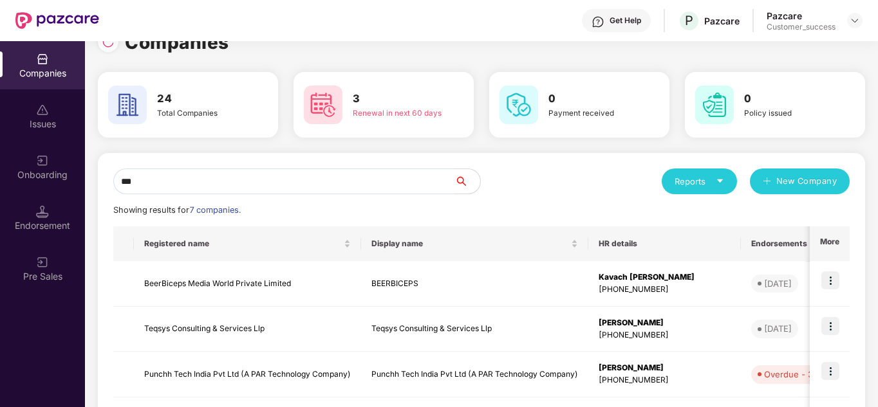
scroll to position [0, 0]
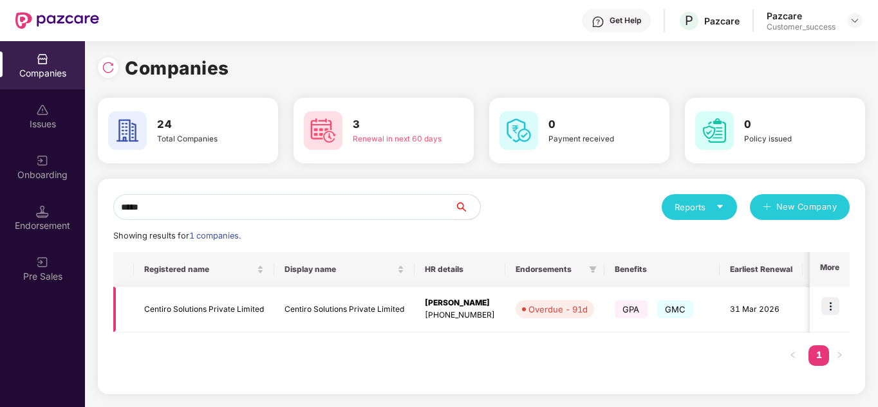
type input "*****"
click at [367, 314] on td "Centiro Solutions Private Limited" at bounding box center [344, 310] width 140 height 46
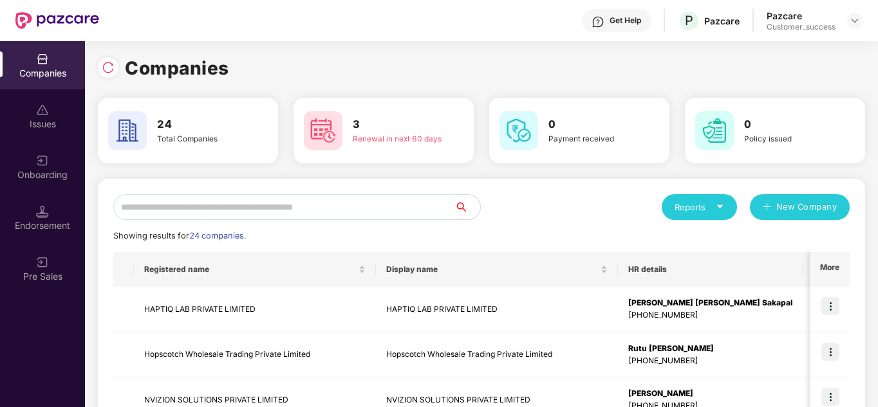
click at [226, 206] on input "text" at bounding box center [283, 207] width 341 height 26
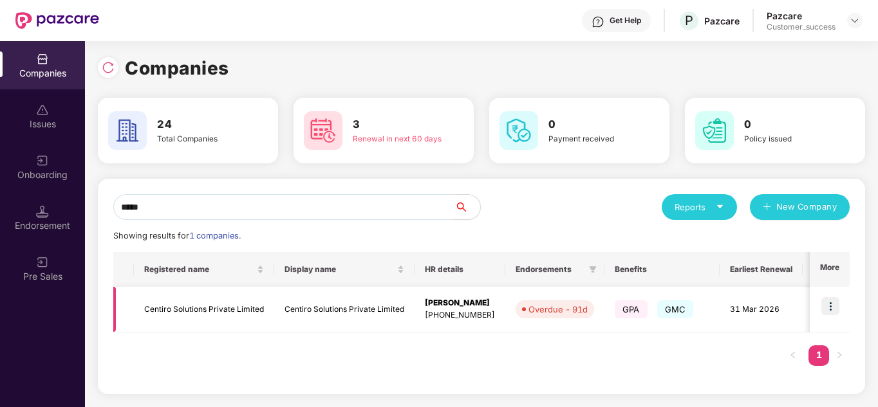
type input "*****"
click at [842, 319] on td at bounding box center [829, 310] width 40 height 46
click at [831, 311] on img at bounding box center [830, 306] width 18 height 18
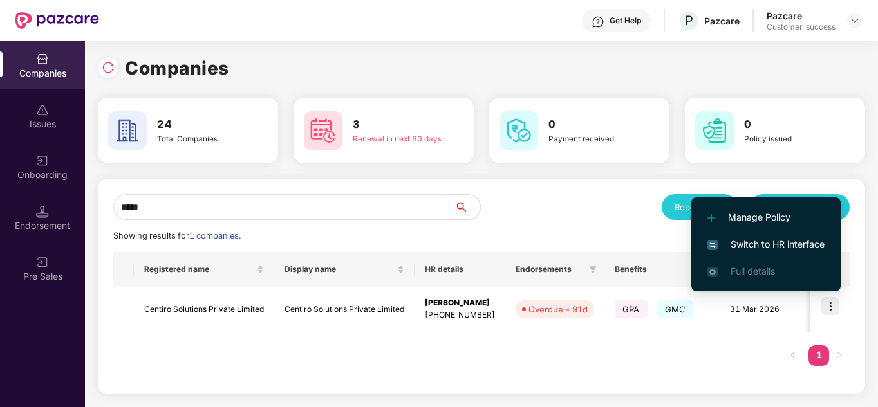
click at [755, 245] on span "Switch to HR interface" at bounding box center [765, 244] width 117 height 14
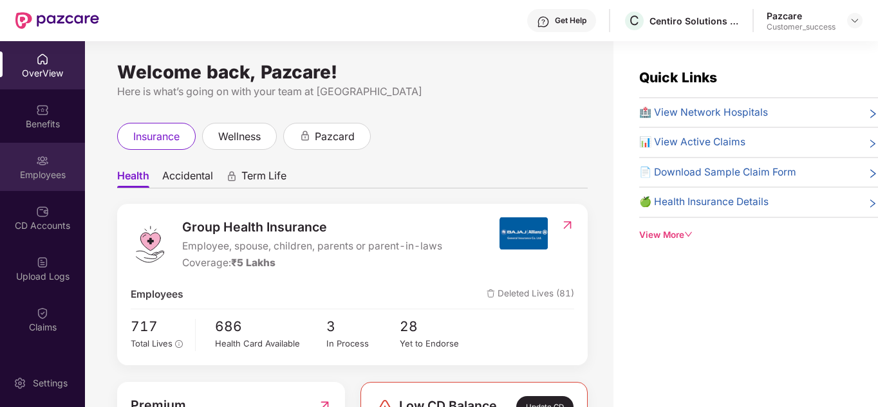
click at [37, 169] on div "Employees" at bounding box center [42, 175] width 85 height 13
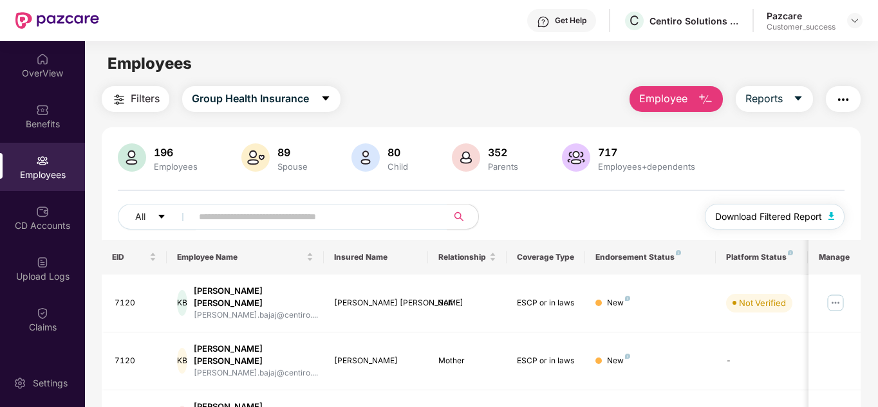
click at [757, 210] on span "Download Filtered Report" at bounding box center [768, 217] width 107 height 14
click at [266, 222] on input "text" at bounding box center [314, 216] width 231 height 19
type input "***"
click at [566, 204] on div "All *** Download Filtered Report" at bounding box center [481, 222] width 727 height 36
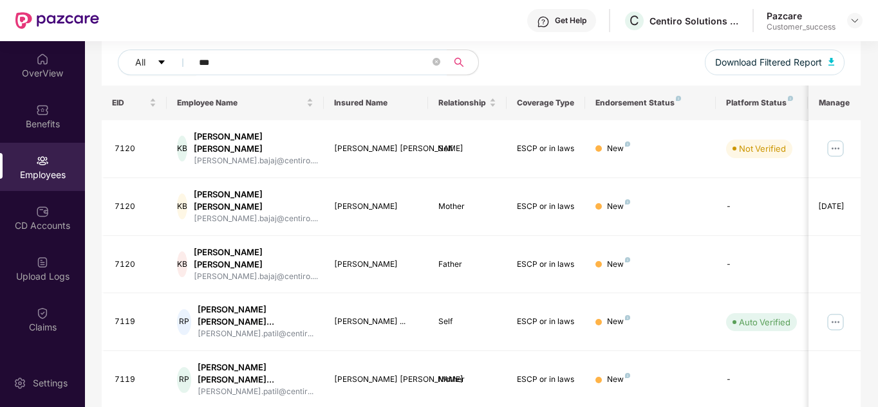
scroll to position [51, 0]
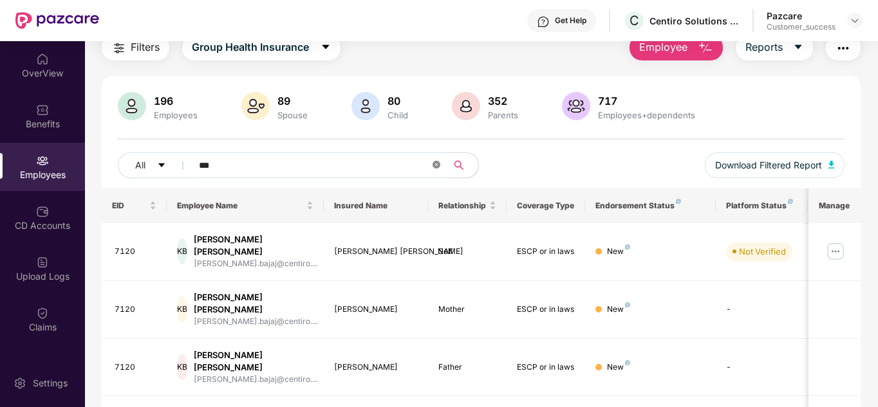
click at [433, 167] on icon "close-circle" at bounding box center [436, 165] width 8 height 8
click at [341, 167] on input "text" at bounding box center [314, 165] width 231 height 19
click at [497, 174] on div "All Download Filtered Report" at bounding box center [481, 170] width 727 height 36
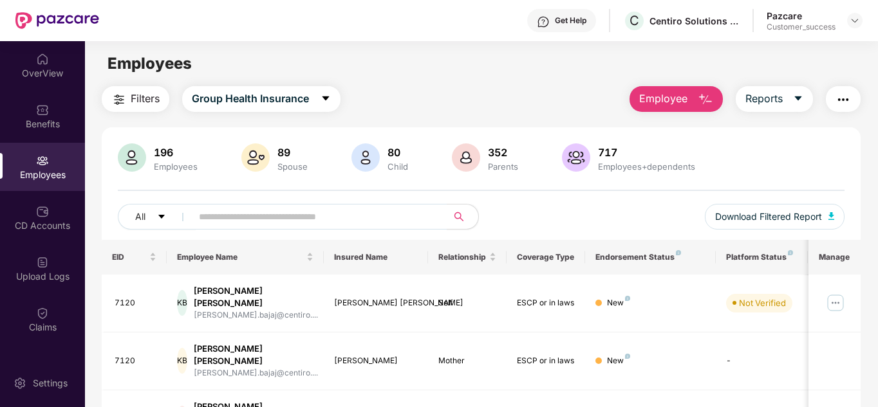
scroll to position [26, 0]
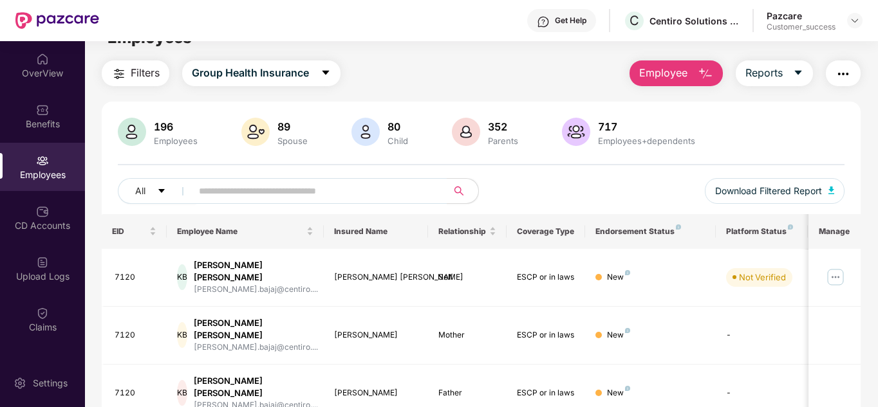
click at [340, 176] on div "196 Employees 89 Spouse 80 Child 352 Parents 717 Employees+dependents All Downl…" at bounding box center [481, 166] width 759 height 97
click at [332, 178] on span at bounding box center [315, 191] width 264 height 26
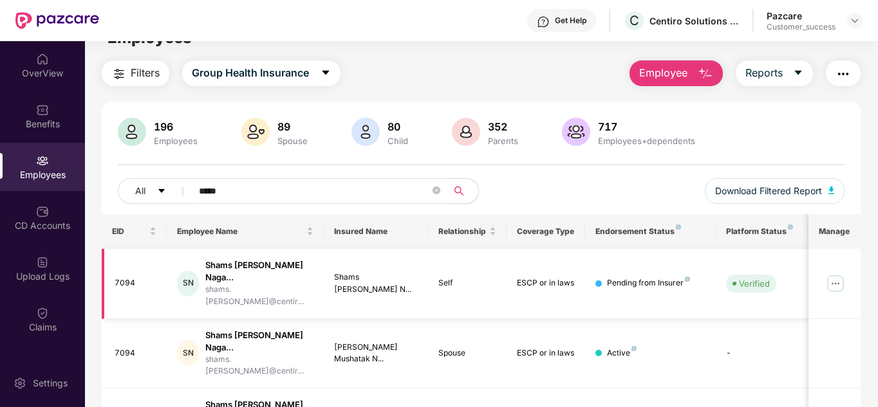
type input "*****"
click at [835, 281] on img at bounding box center [835, 283] width 21 height 21
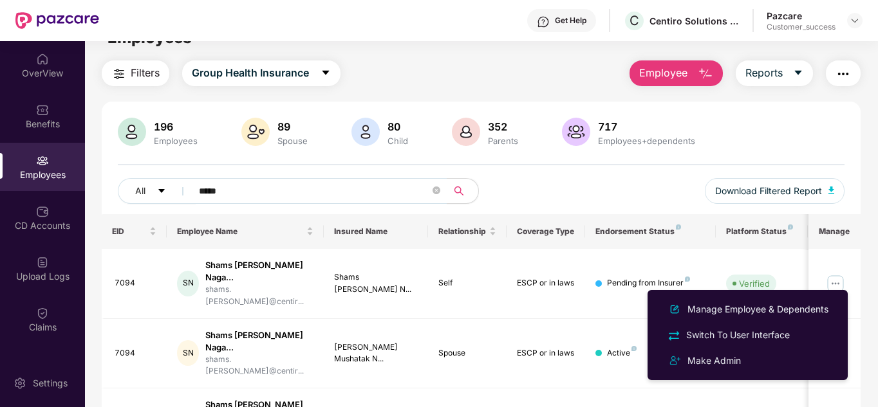
click at [546, 184] on div "All ***** Download Filtered Report" at bounding box center [481, 196] width 727 height 36
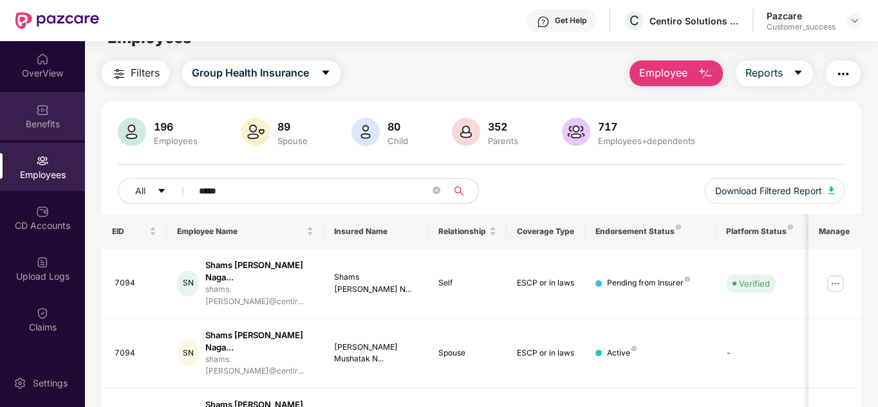
scroll to position [0, 0]
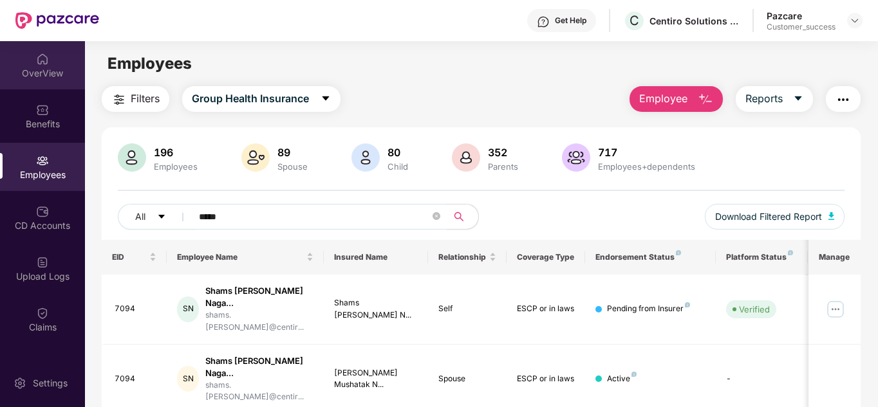
click at [21, 61] on div "OverView" at bounding box center [42, 65] width 85 height 48
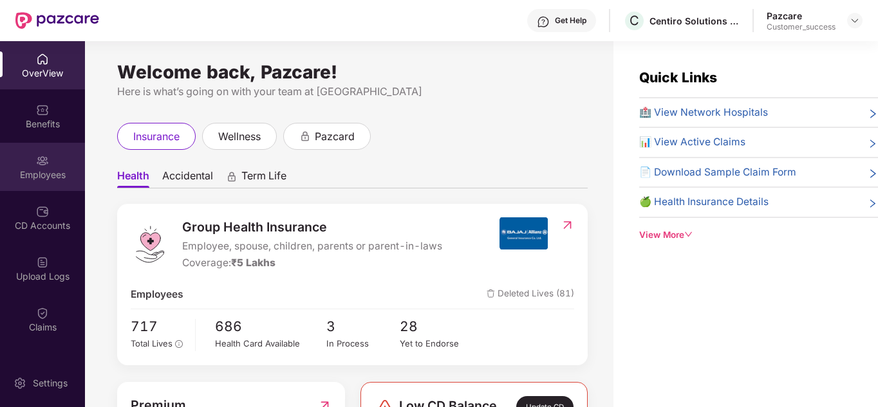
click at [30, 165] on div "Employees" at bounding box center [42, 167] width 85 height 48
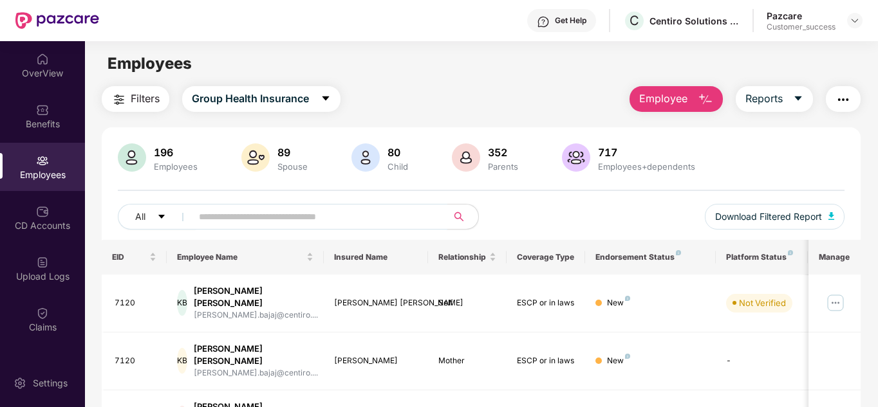
click at [243, 214] on input "text" at bounding box center [314, 216] width 231 height 19
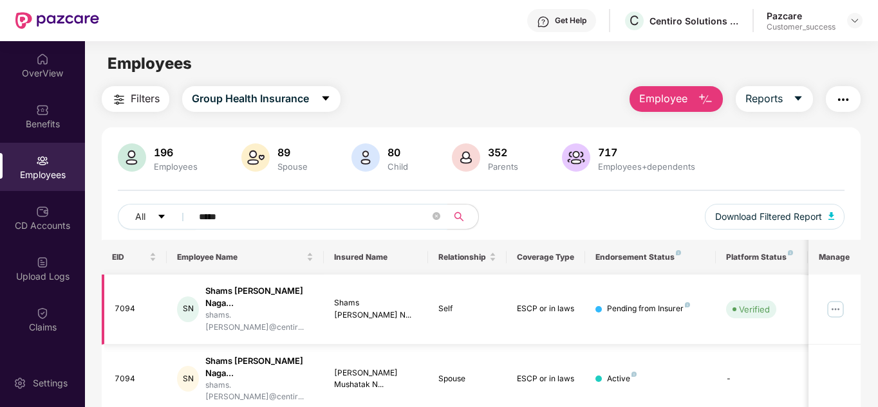
type input "*****"
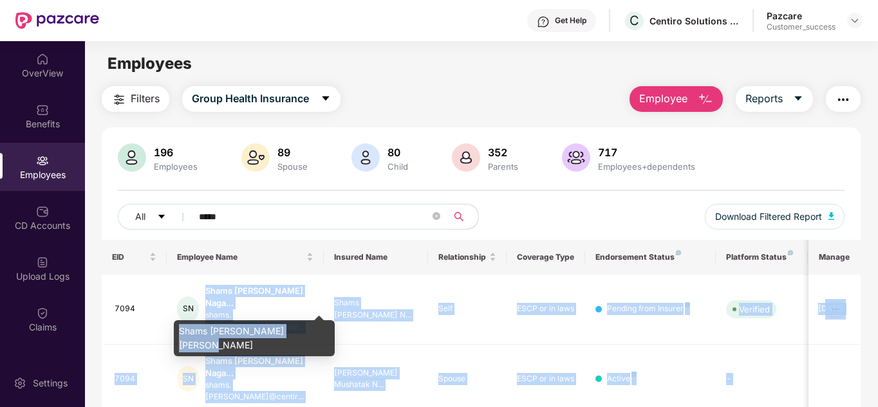
drag, startPoint x: 207, startPoint y: 288, endPoint x: 312, endPoint y: 336, distance: 115.2
click at [312, 336] on body "Get Help C Centiro Solutions Private Limited Pazcare Customer_success OverView …" at bounding box center [439, 203] width 878 height 407
click at [248, 331] on div "Shams [PERSON_NAME] [PERSON_NAME]" at bounding box center [254, 338] width 161 height 36
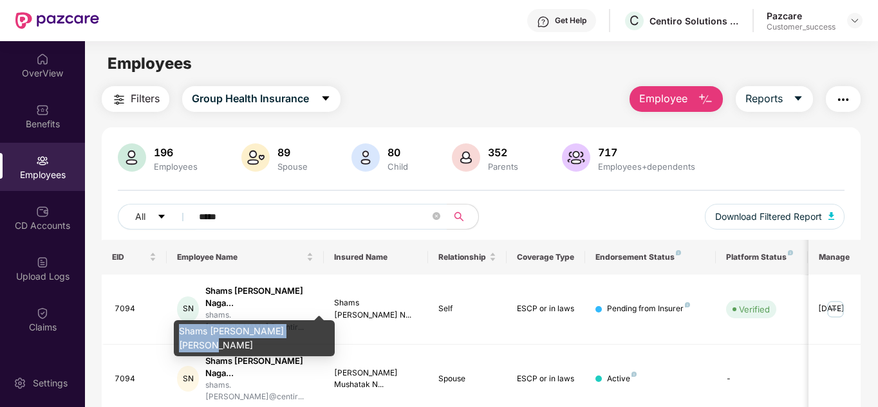
drag, startPoint x: 181, startPoint y: 331, endPoint x: 311, endPoint y: 331, distance: 130.0
click at [311, 331] on div "Shams [PERSON_NAME] [PERSON_NAME]" at bounding box center [254, 338] width 161 height 36
copy div "Shams [PERSON_NAME] [PERSON_NAME]"
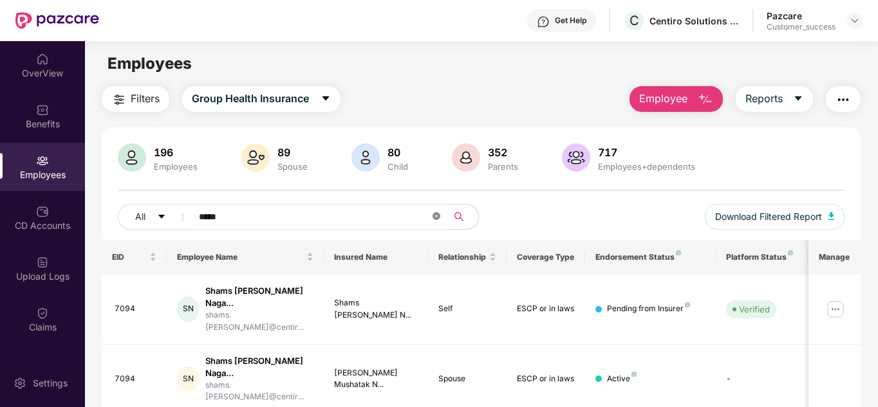
click at [439, 217] on icon "close-circle" at bounding box center [436, 216] width 8 height 8
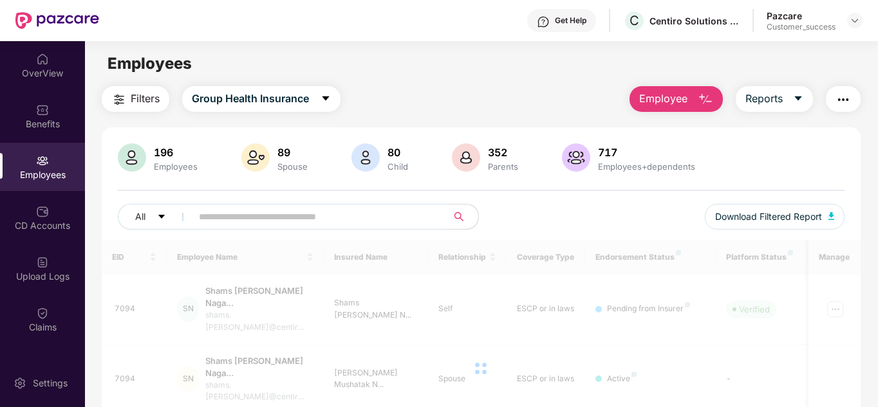
click at [510, 207] on div "All Download Filtered Report" at bounding box center [481, 222] width 727 height 36
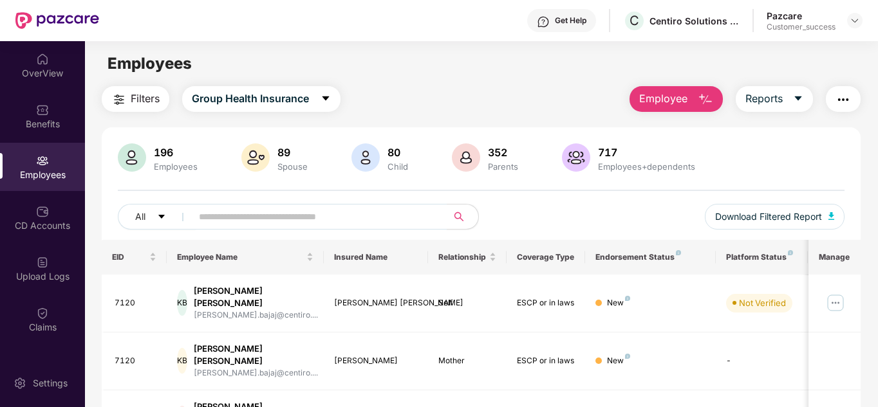
click at [524, 207] on div "All Download Filtered Report" at bounding box center [481, 222] width 727 height 36
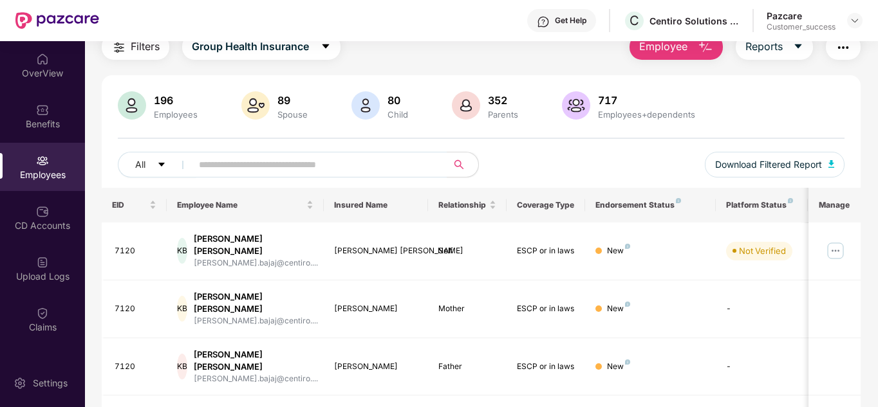
scroll to position [51, 0]
click at [322, 169] on input "text" at bounding box center [314, 165] width 231 height 19
click at [841, 15] on div "Pazcare Customer_success" at bounding box center [814, 21] width 96 height 23
click at [852, 19] on img at bounding box center [854, 20] width 10 height 10
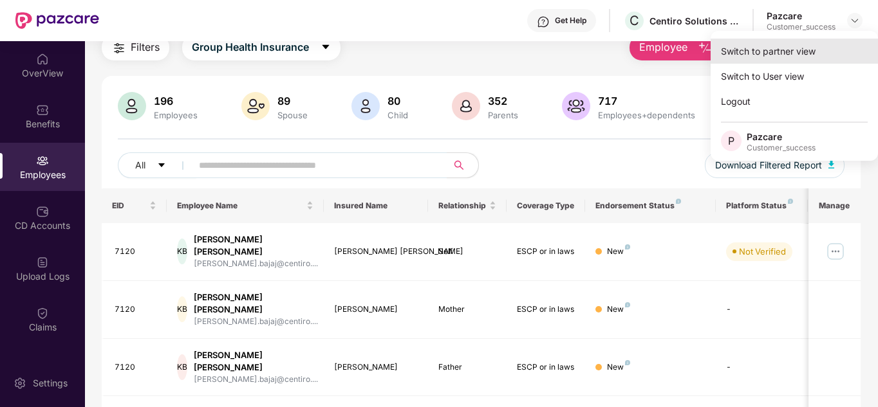
click at [809, 43] on div "Switch to partner view" at bounding box center [793, 51] width 167 height 25
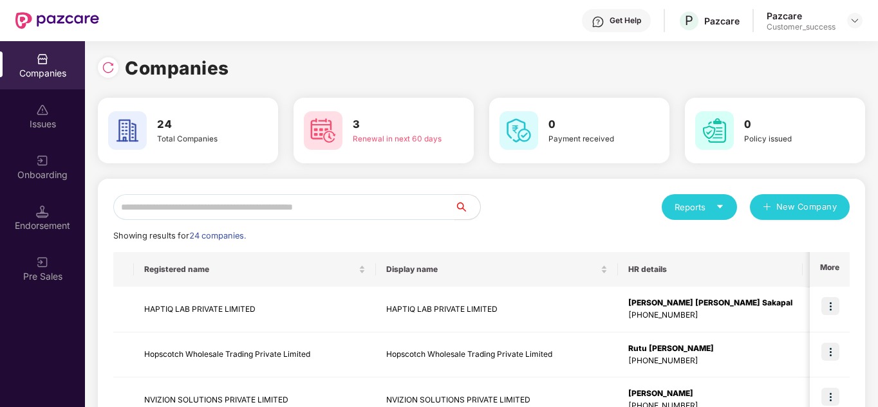
click at [256, 202] on input "text" at bounding box center [283, 207] width 341 height 26
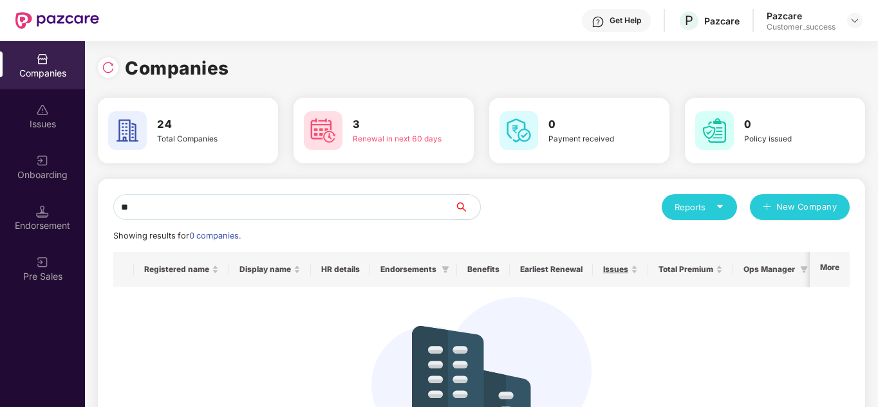
type input "*"
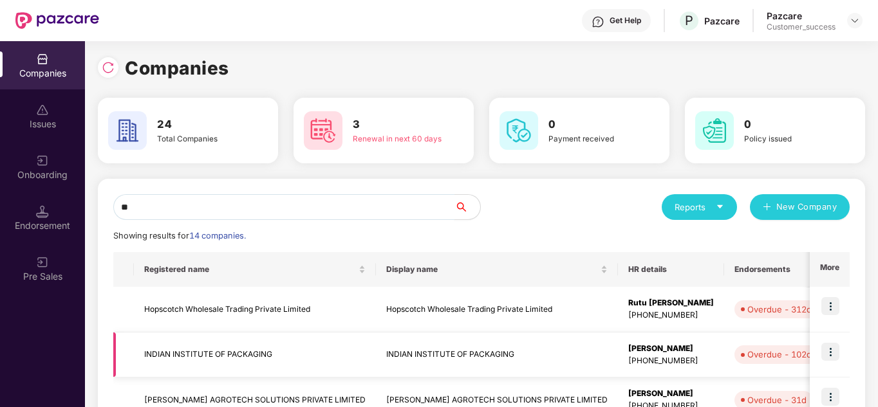
type input "**"
click at [826, 353] on img at bounding box center [830, 352] width 18 height 18
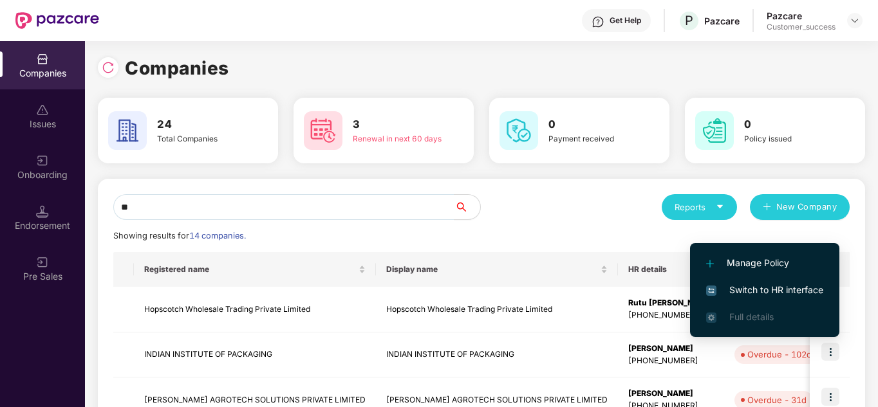
click at [755, 291] on span "Switch to HR interface" at bounding box center [764, 290] width 117 height 14
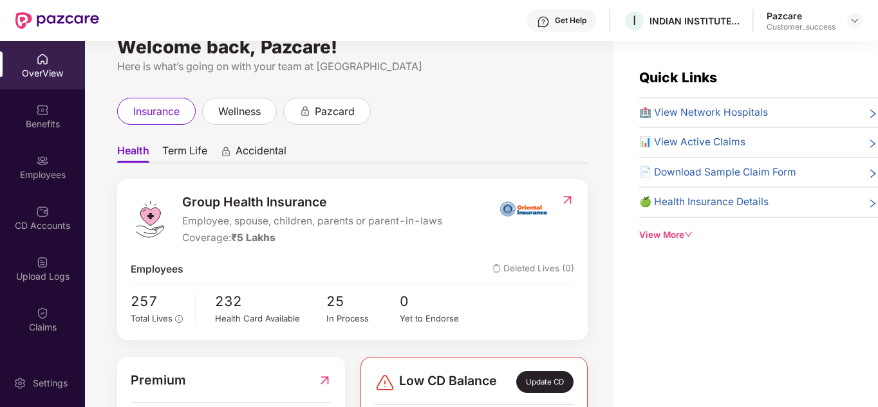
click at [351, 43] on div "Welcome back, Pazcare! Here is what’s going on with your team at Pazcare insura…" at bounding box center [349, 232] width 528 height 382
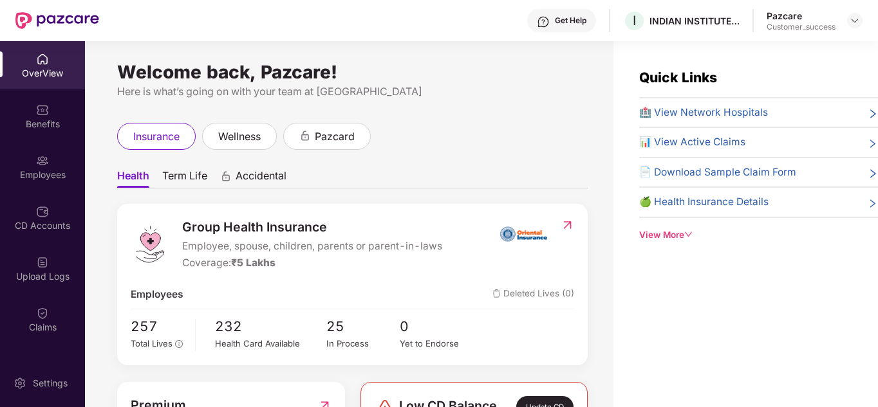
click at [380, 68] on div "Welcome back, Pazcare!" at bounding box center [352, 72] width 470 height 10
